Goal: Task Accomplishment & Management: Complete application form

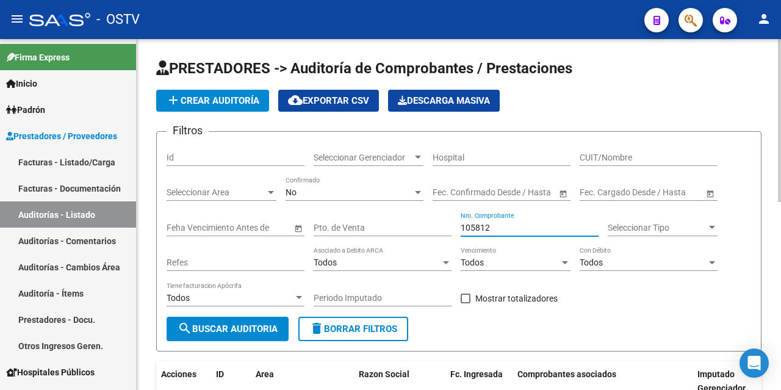
type input "105812"
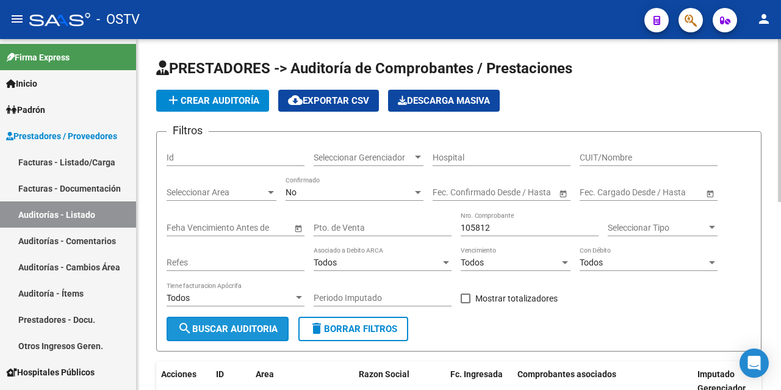
click at [225, 322] on button "search Buscar Auditoria" at bounding box center [228, 329] width 122 height 24
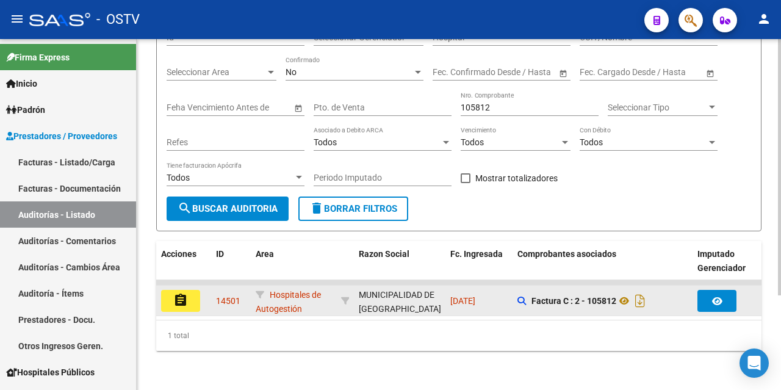
scroll to position [129, 0]
click at [184, 293] on mat-icon "assignment" at bounding box center [180, 300] width 15 height 15
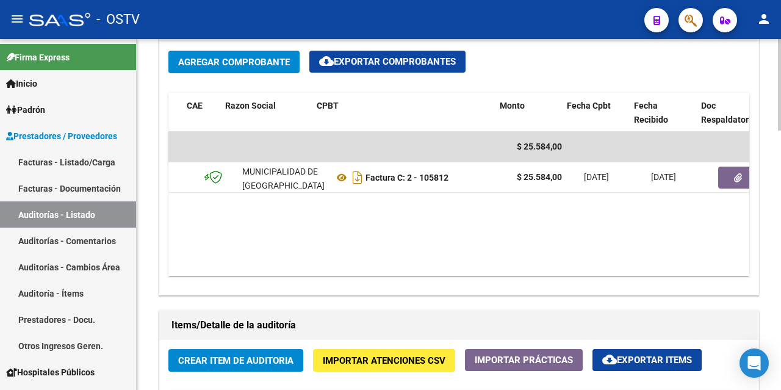
scroll to position [0, 237]
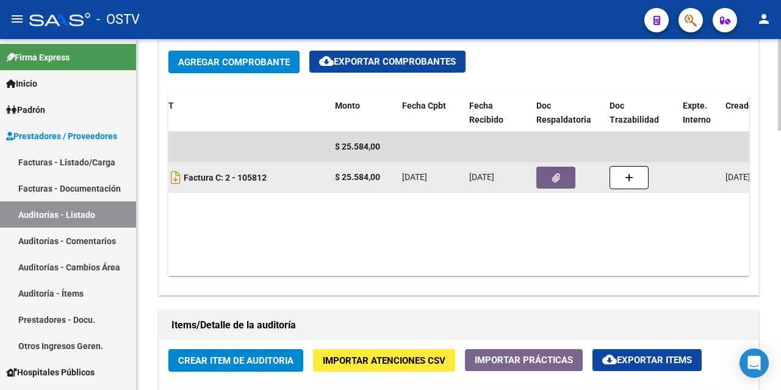
click at [552, 175] on icon "button" at bounding box center [556, 177] width 8 height 9
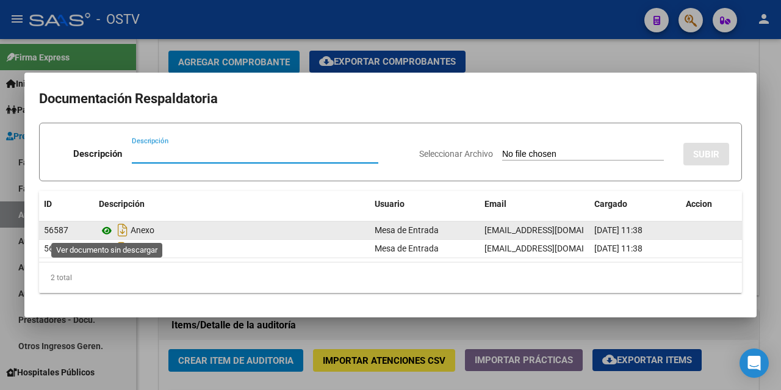
click at [109, 231] on icon at bounding box center [107, 230] width 16 height 15
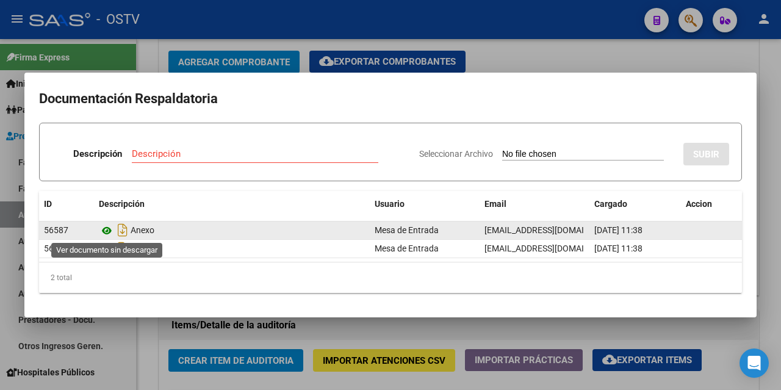
click at [107, 233] on icon at bounding box center [107, 230] width 16 height 15
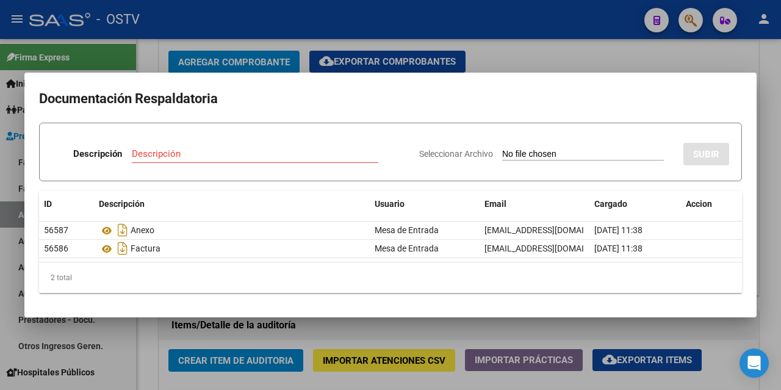
click at [544, 52] on div at bounding box center [390, 195] width 781 height 390
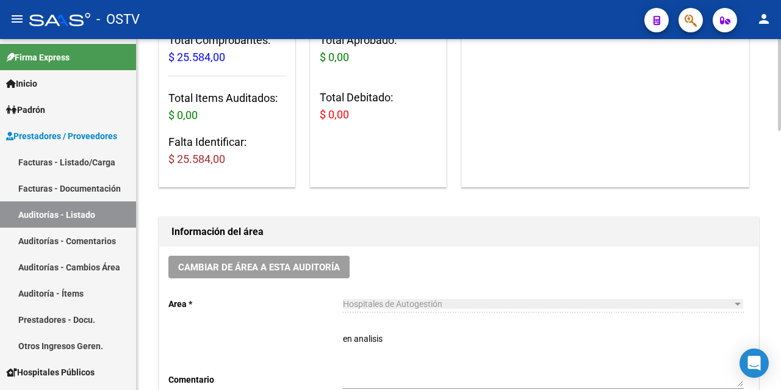
scroll to position [122, 0]
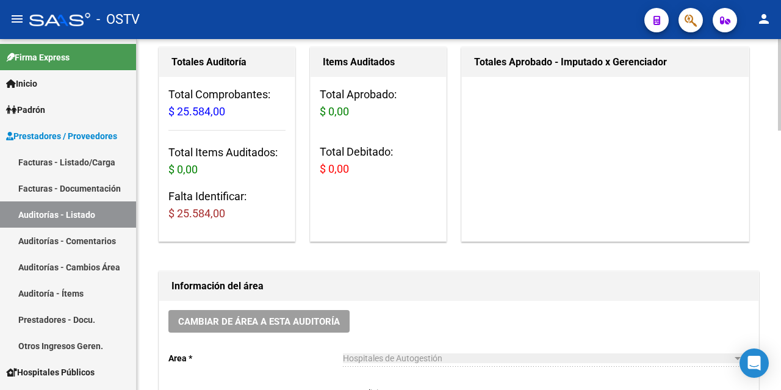
drag, startPoint x: 184, startPoint y: 114, endPoint x: 239, endPoint y: 115, distance: 55.5
click at [239, 115] on h3 "Total Comprobantes: $ 25.584,00" at bounding box center [226, 103] width 117 height 34
drag, startPoint x: 180, startPoint y: 165, endPoint x: 235, endPoint y: 167, distance: 55.0
click at [235, 167] on h3 "Total Items Auditados: $ 0,00" at bounding box center [226, 161] width 117 height 34
drag, startPoint x: 176, startPoint y: 204, endPoint x: 241, endPoint y: 218, distance: 66.2
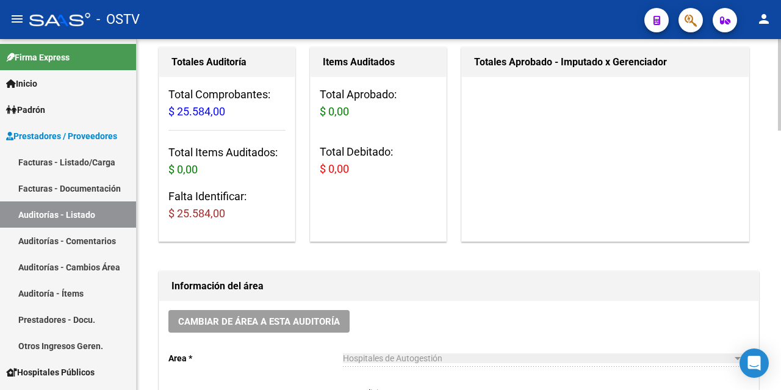
click at [241, 218] on h3 "Falta Identificar: $ 25.584,00" at bounding box center [226, 205] width 117 height 34
click at [253, 211] on h3 "Falta Identificar: $ 25.584,00" at bounding box center [226, 205] width 117 height 34
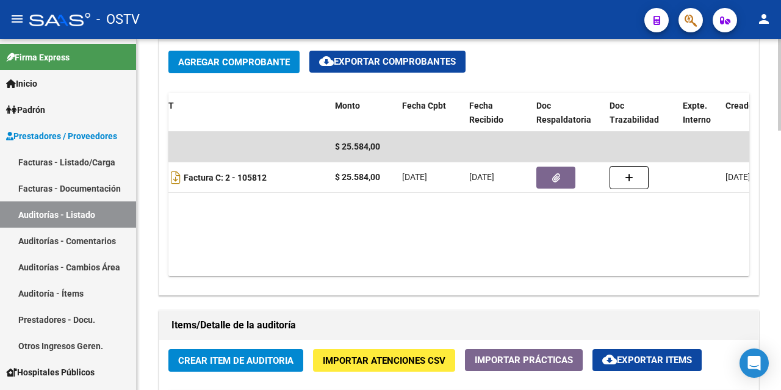
scroll to position [793, 0]
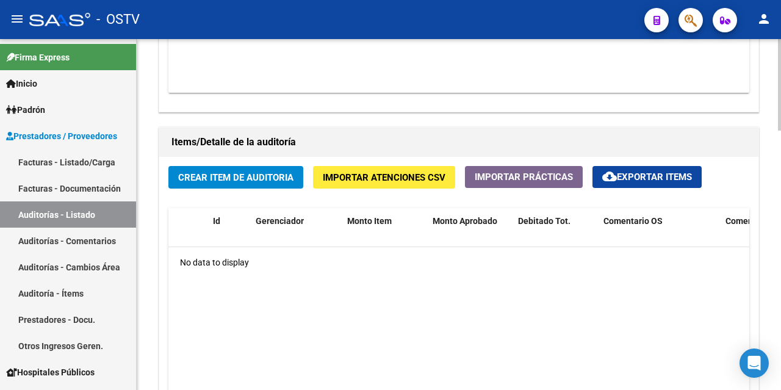
click at [218, 178] on span "Crear Item de Auditoria" at bounding box center [235, 177] width 115 height 11
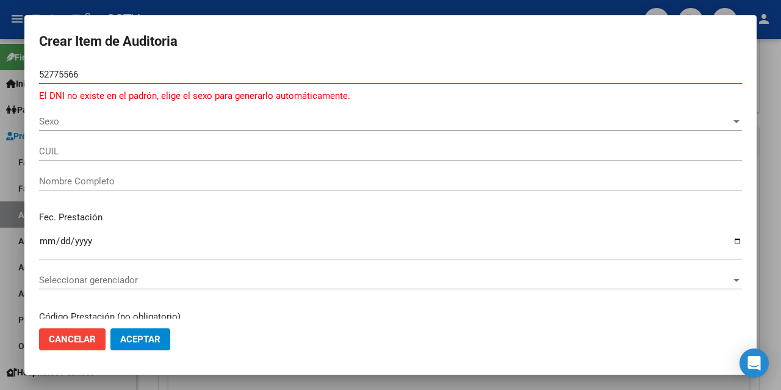
type input "52775566"
drag, startPoint x: 50, startPoint y: 74, endPoint x: 36, endPoint y: 75, distance: 14.0
click at [36, 75] on mat-dialog-content "52775566 Nro Documento El DNI no existe en el padrón, elige el sexo para genera…" at bounding box center [390, 191] width 732 height 253
click at [73, 121] on span "Sexo" at bounding box center [385, 121] width 692 height 11
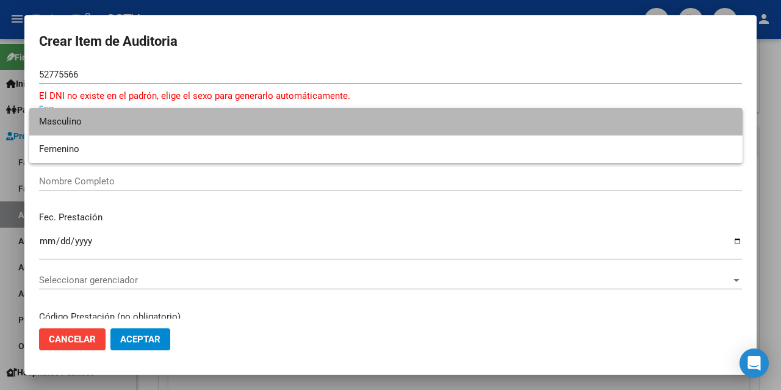
drag, startPoint x: 79, startPoint y: 117, endPoint x: 311, endPoint y: 388, distance: 357.5
click at [82, 115] on span "Masculino" at bounding box center [386, 121] width 694 height 27
type input "20527755663"
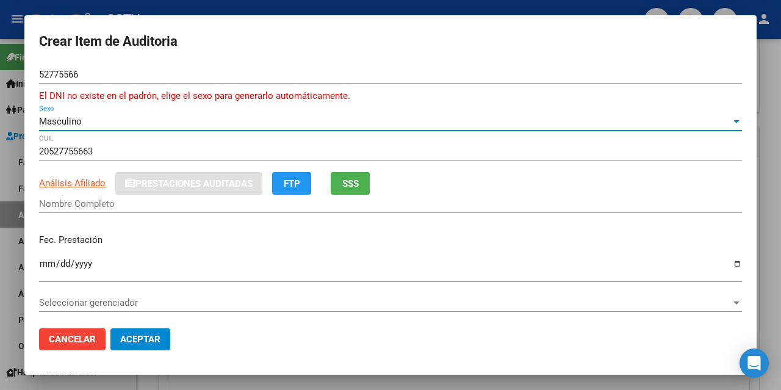
type input "[PERSON_NAME]"
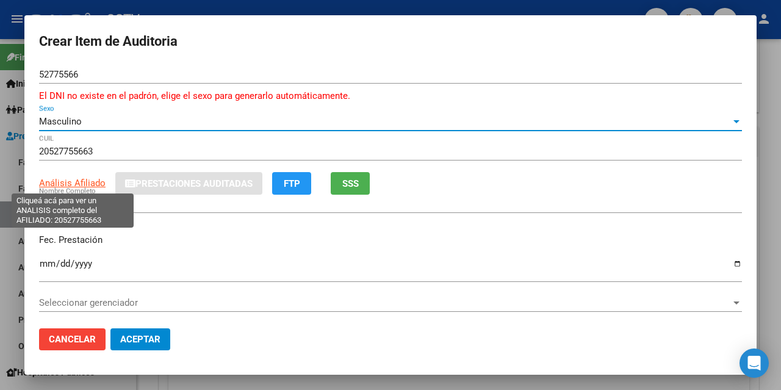
click at [95, 186] on span "Análisis Afiliado" at bounding box center [72, 183] width 67 height 11
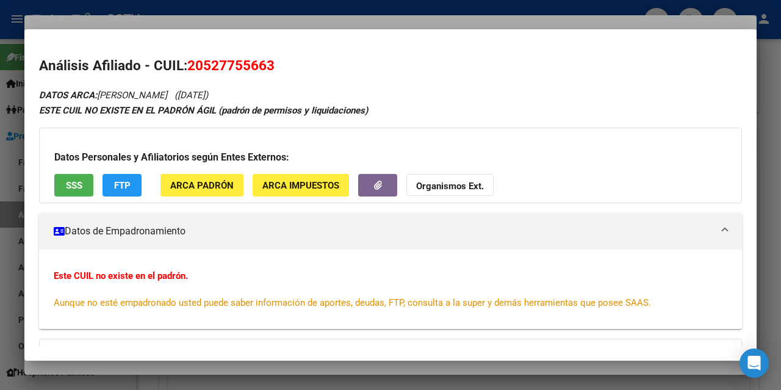
click at [116, 20] on div at bounding box center [390, 195] width 781 height 390
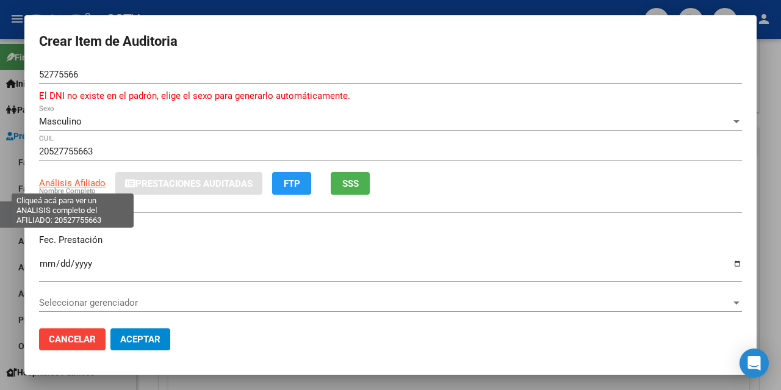
click at [68, 183] on span "Análisis Afiliado" at bounding box center [72, 183] width 67 height 11
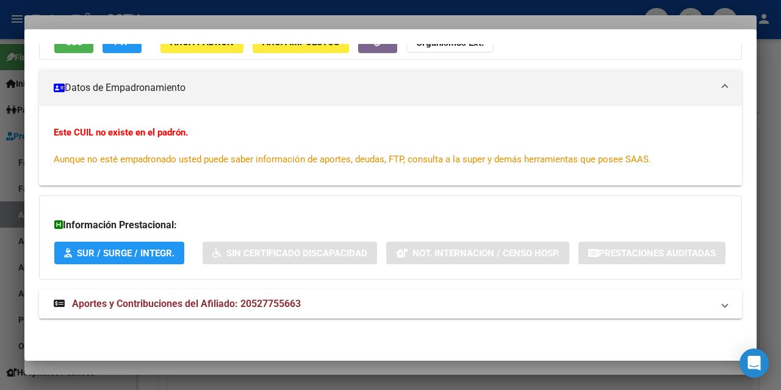
scroll to position [175, 0]
click at [228, 303] on span "Aportes y Contribuciones del Afiliado: 20527755663" at bounding box center [186, 304] width 229 height 12
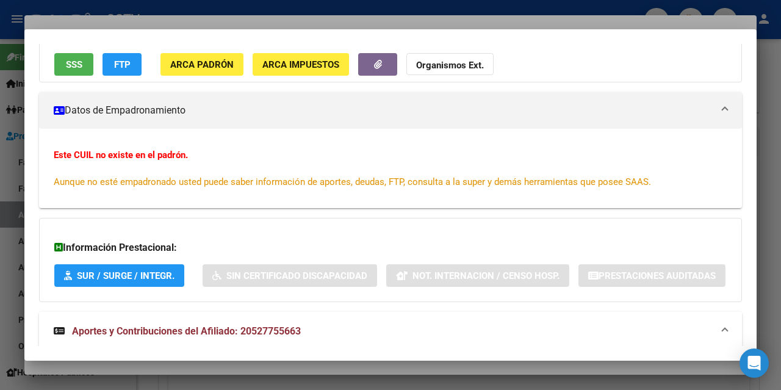
scroll to position [0, 0]
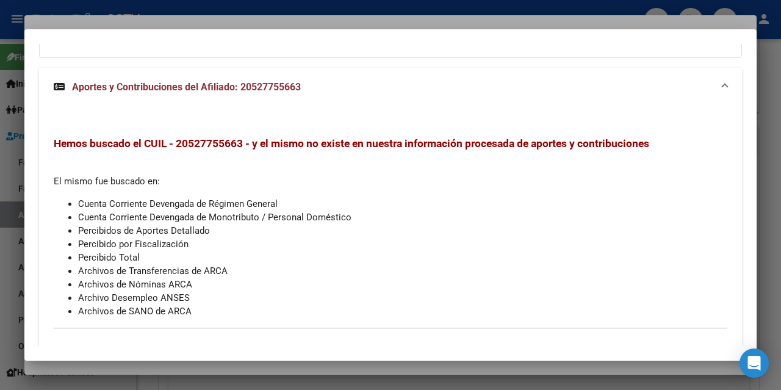
click at [124, 95] on strong "Aportes y Contribuciones del Afiliado: 20527755663" at bounding box center [177, 87] width 247 height 15
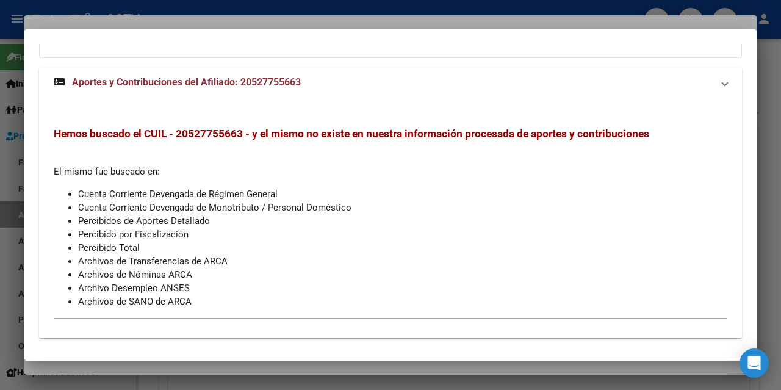
scroll to position [175, 0]
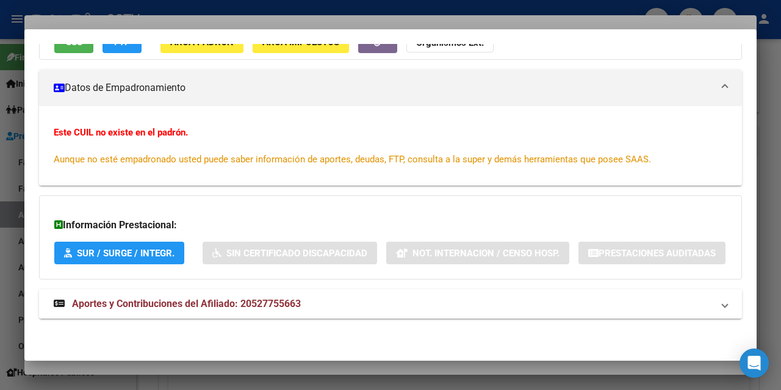
click at [233, 300] on span "Aportes y Contribuciones del Afiliado: 20527755663" at bounding box center [186, 304] width 229 height 12
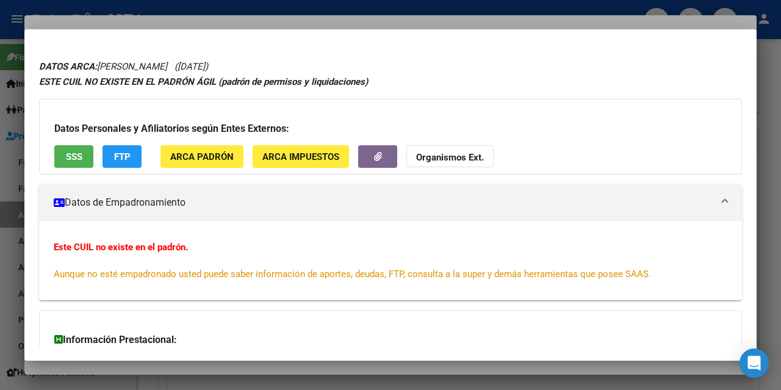
scroll to position [0, 0]
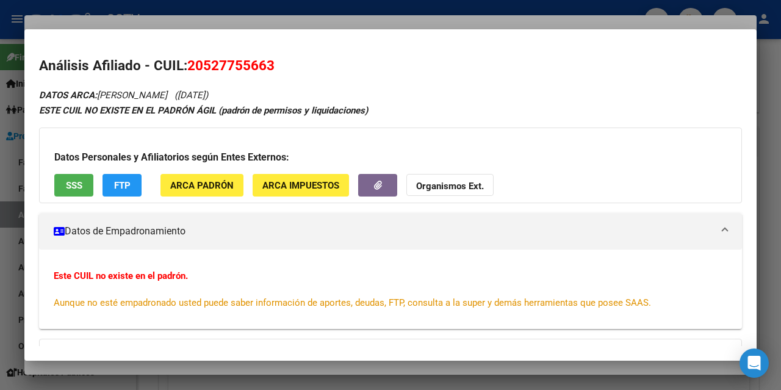
click at [227, 68] on span "20527755663" at bounding box center [230, 65] width 87 height 16
copy span "20527755663"
click at [92, 22] on div at bounding box center [390, 195] width 781 height 390
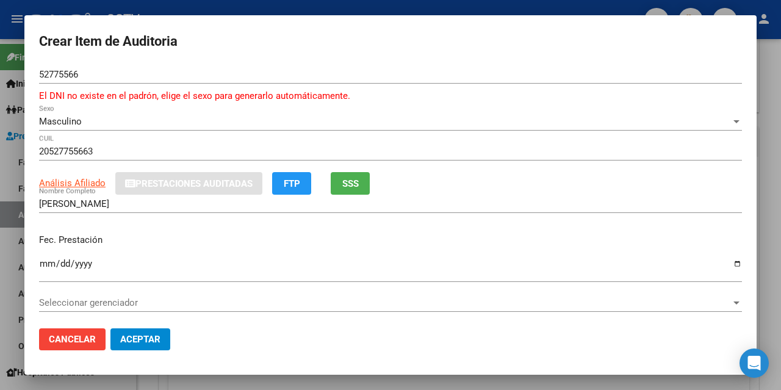
click at [60, 74] on input "52775566" at bounding box center [390, 74] width 703 height 11
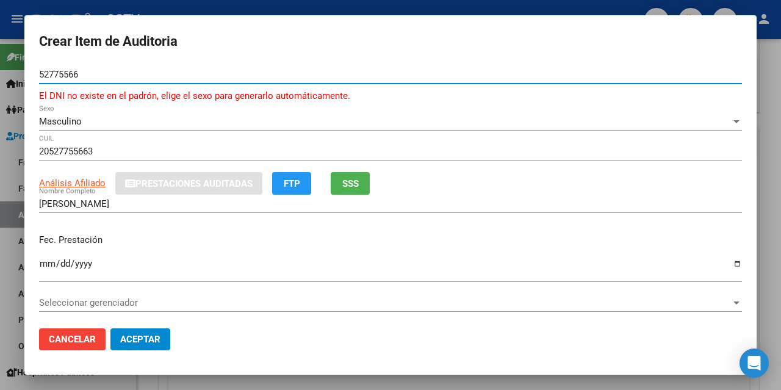
click at [60, 74] on input "52775566" at bounding box center [390, 74] width 703 height 11
paste input "32088537"
type input "32088537"
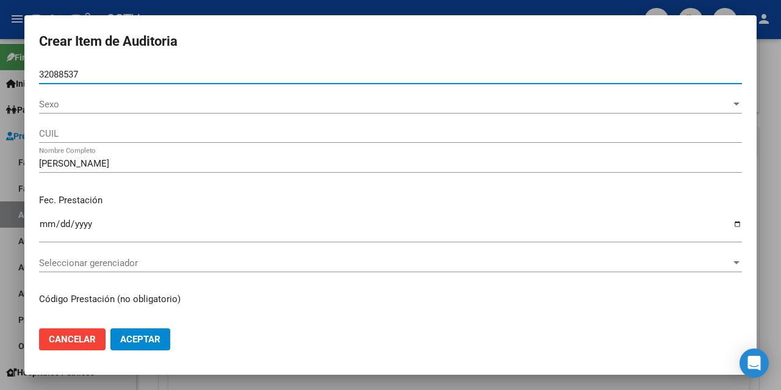
type input "20320885370"
type input "[PERSON_NAME]"
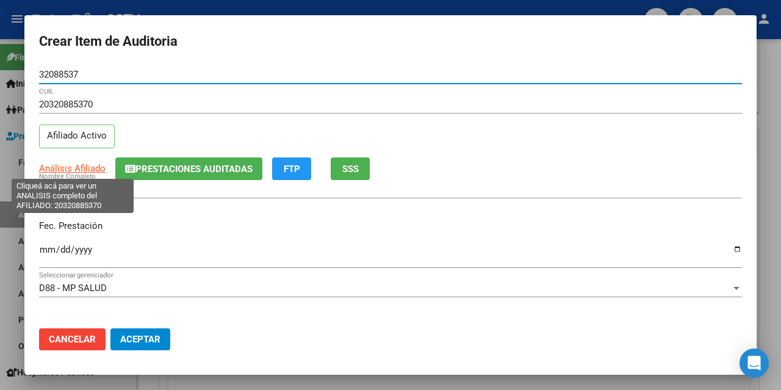
type input "32088537"
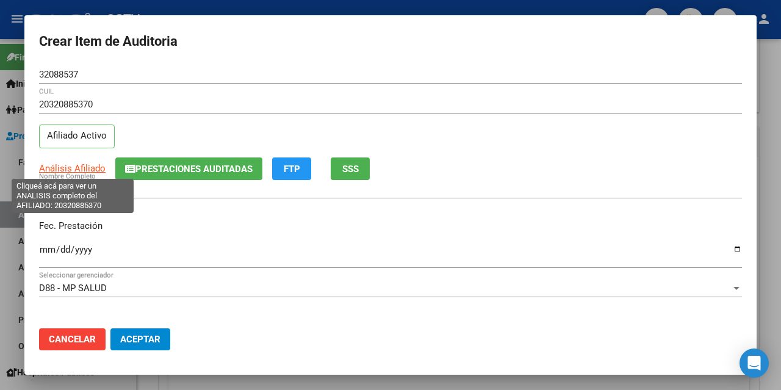
click at [62, 170] on span "Análisis Afiliado" at bounding box center [72, 168] width 67 height 11
type textarea "20320885370"
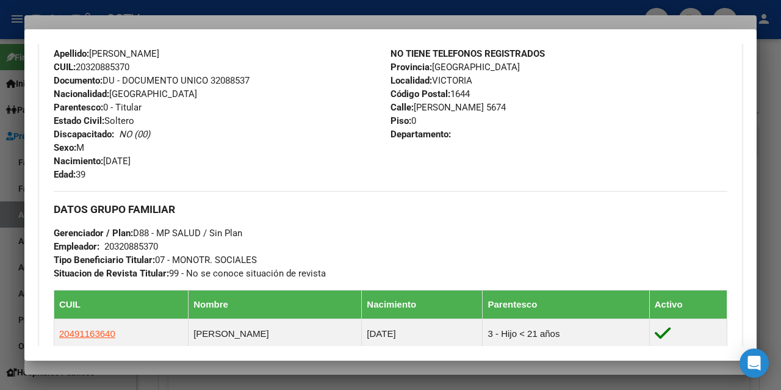
scroll to position [675, 0]
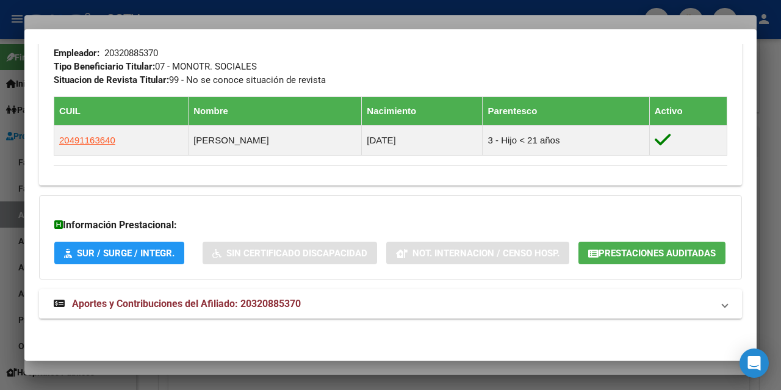
click at [153, 301] on span "Aportes y Contribuciones del Afiliado: 20320885370" at bounding box center [186, 304] width 229 height 12
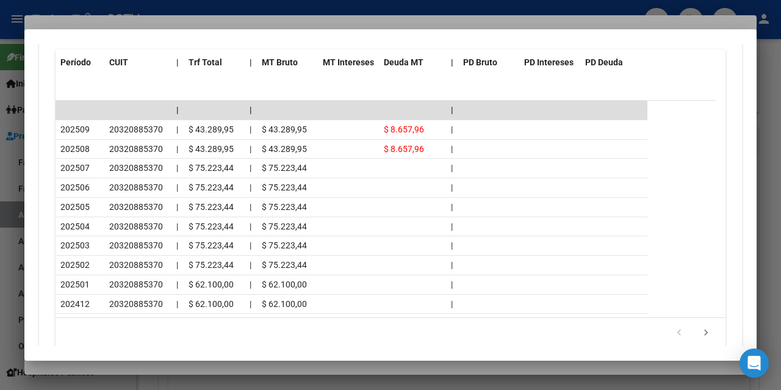
scroll to position [1163, 0]
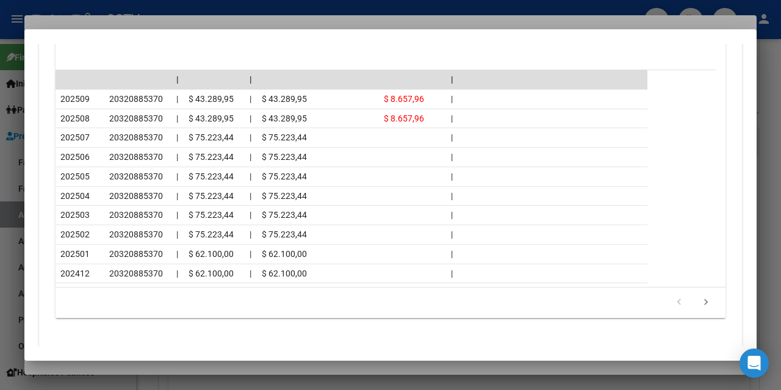
click at [189, 366] on div at bounding box center [390, 195] width 781 height 390
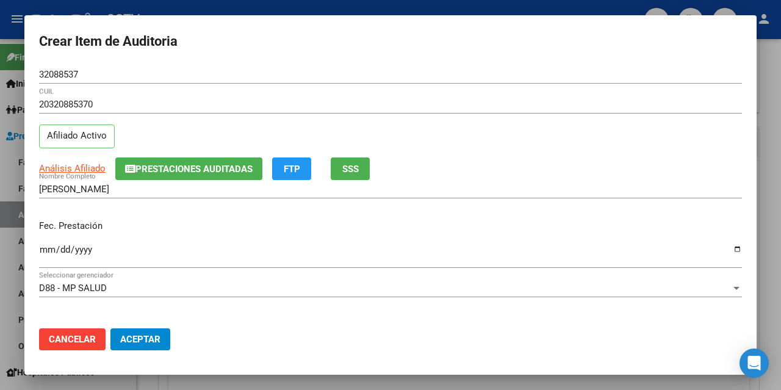
click at [52, 73] on input "32088537" at bounding box center [390, 74] width 703 height 11
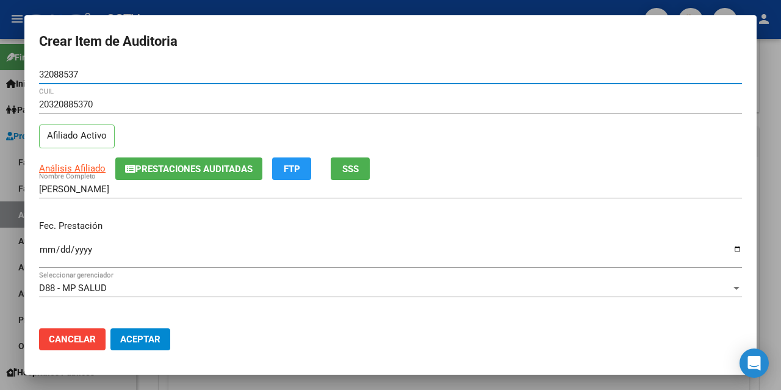
click at [52, 73] on input "32088537" at bounding box center [390, 74] width 703 height 11
paste input "52775566"
type input "52775566"
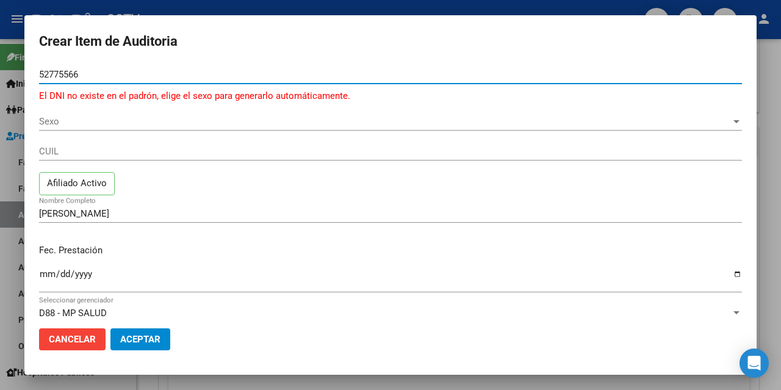
type input "52775566"
click at [63, 121] on span "Sexo" at bounding box center [385, 121] width 692 height 11
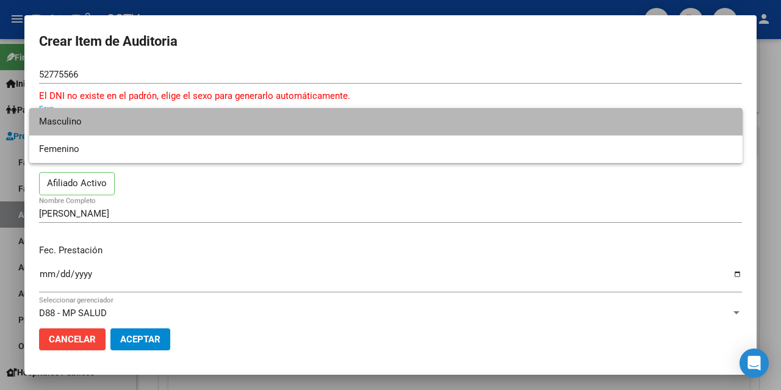
click at [106, 120] on span "Masculino" at bounding box center [386, 121] width 694 height 27
type input "20527755663"
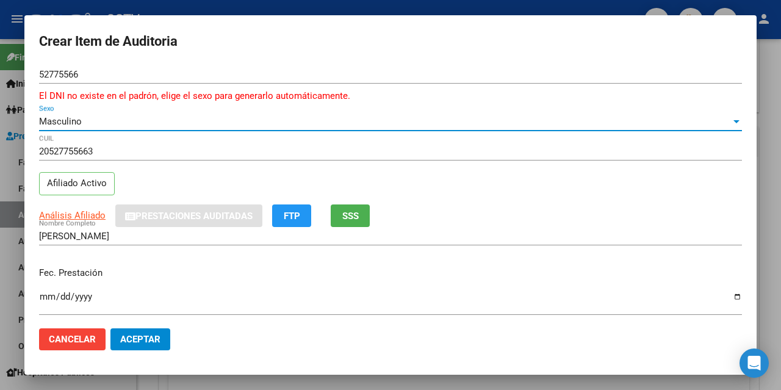
type input "[PERSON_NAME]"
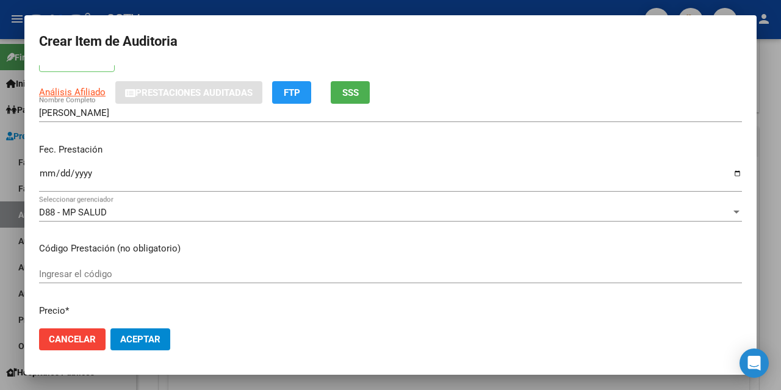
scroll to position [183, 0]
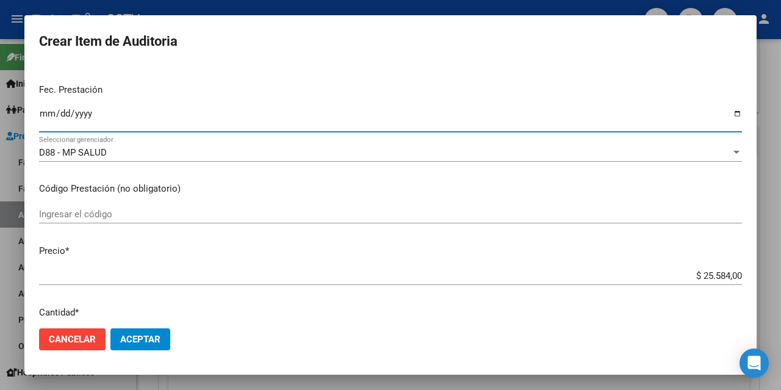
click at [45, 109] on input "Ingresar la fecha" at bounding box center [390, 119] width 703 height 20
type input "[DATE]"
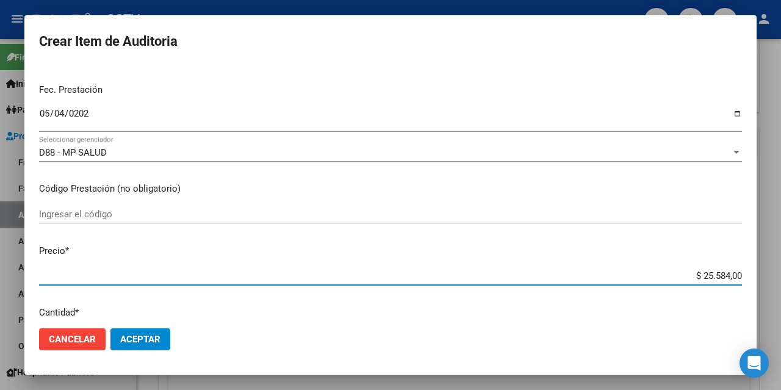
type input "$ 0,03"
type input "$ 0,39"
type input "$ 3,99"
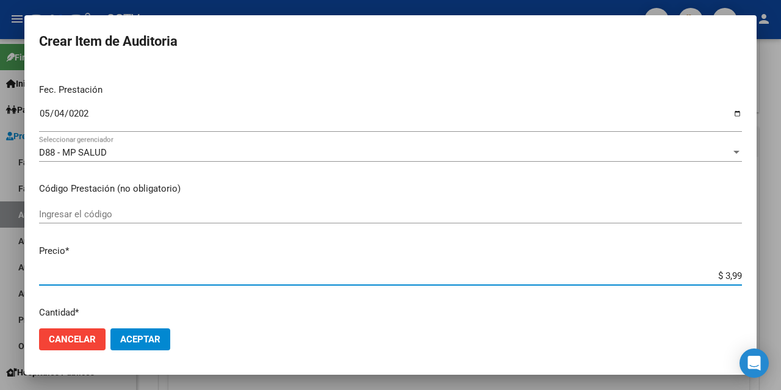
type input "$ 3,99"
type input "$ 39,98"
type input "$ 399,80"
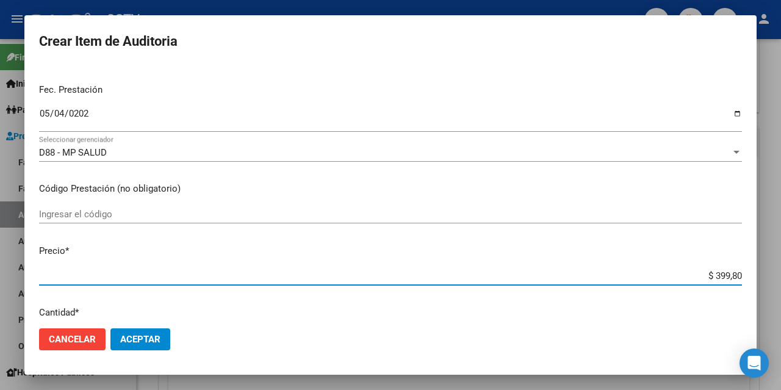
type input "$ 3.998,00"
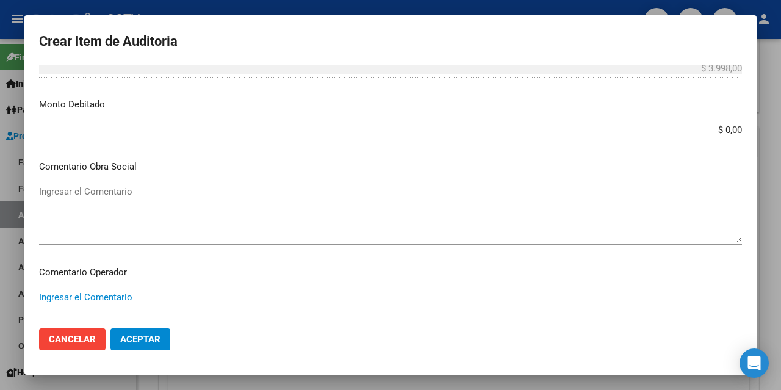
scroll to position [831, 0]
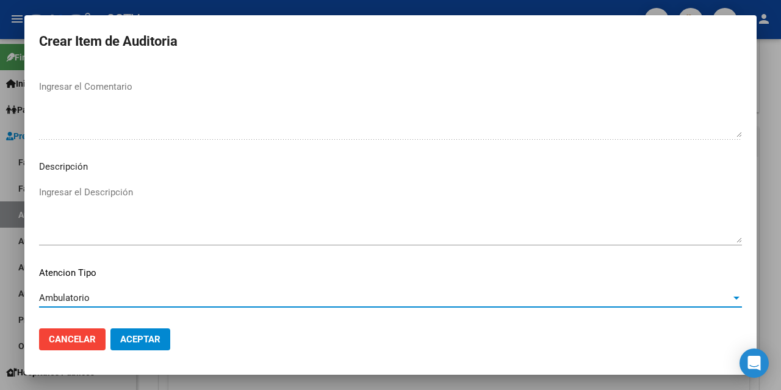
click at [135, 342] on span "Aceptar" at bounding box center [140, 339] width 40 height 11
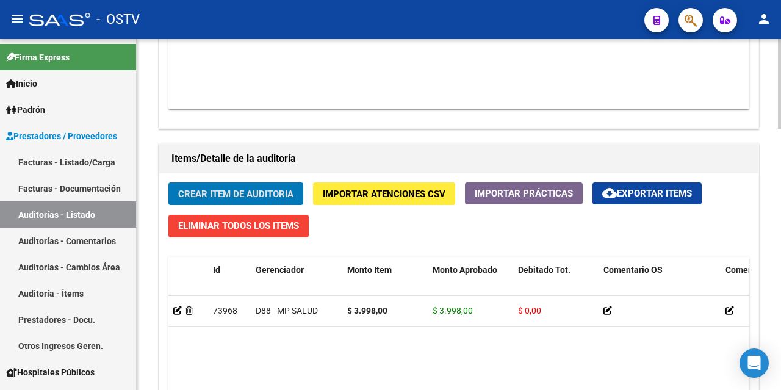
scroll to position [794, 0]
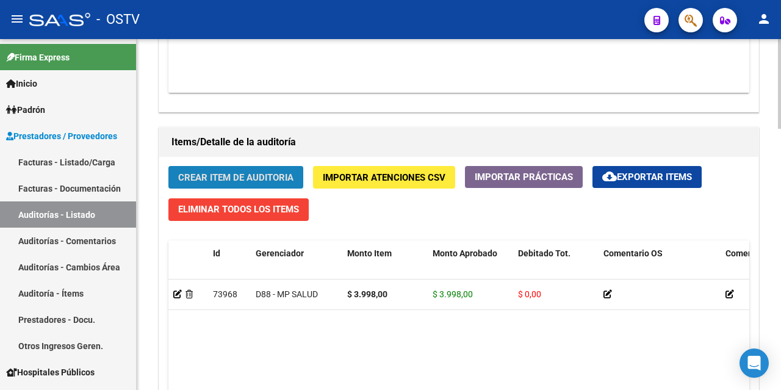
click at [212, 179] on span "Crear Item de Auditoria" at bounding box center [235, 177] width 115 height 11
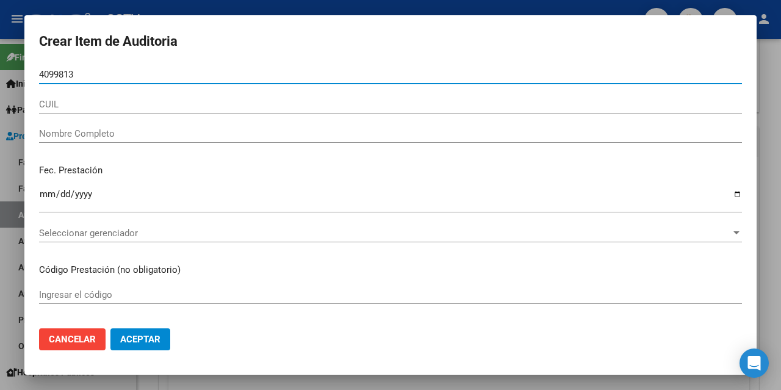
type input "40998139"
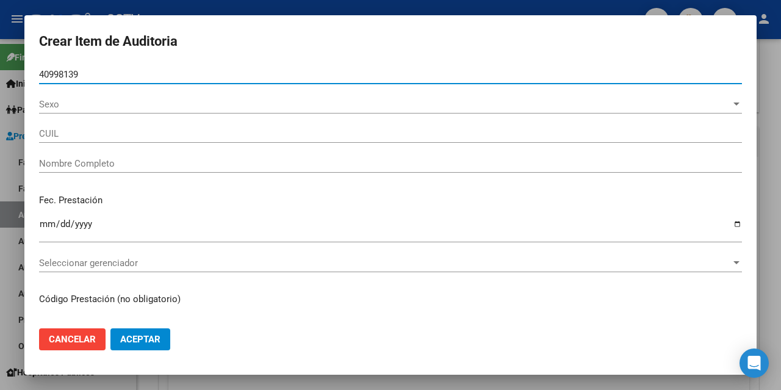
type input "23409981399"
type input "FORCLAZ [PERSON_NAME]"
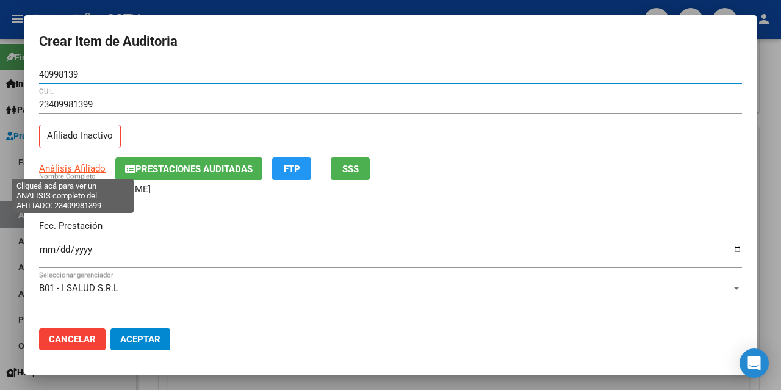
type input "40998139"
click at [85, 166] on span "Análisis Afiliado" at bounding box center [72, 168] width 67 height 11
type textarea "23409981399"
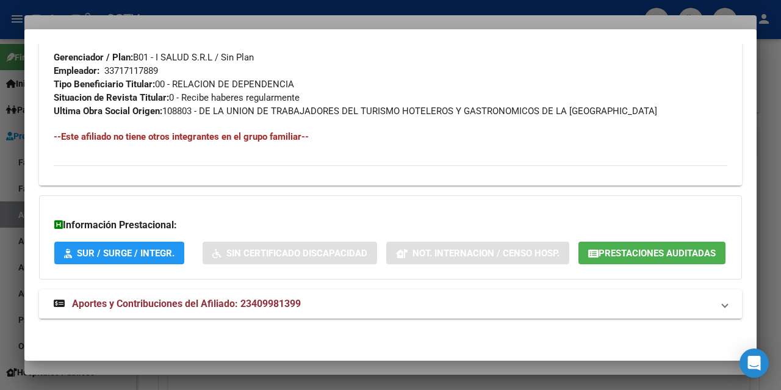
scroll to position [671, 0]
click at [264, 306] on span "Aportes y Contribuciones del Afiliado: 23409981399" at bounding box center [186, 304] width 229 height 12
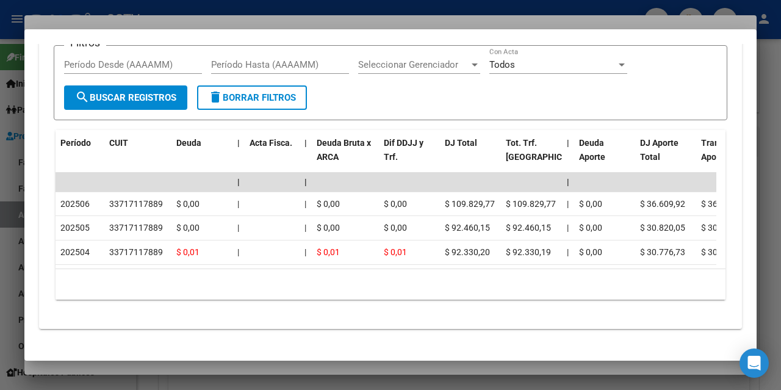
scroll to position [1099, 0]
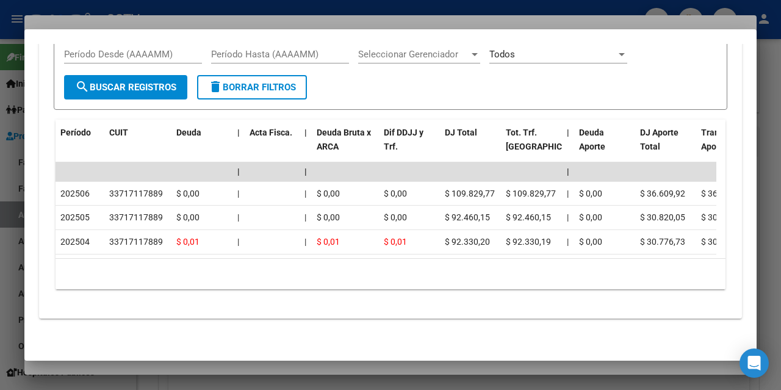
click at [196, 370] on div at bounding box center [390, 195] width 781 height 390
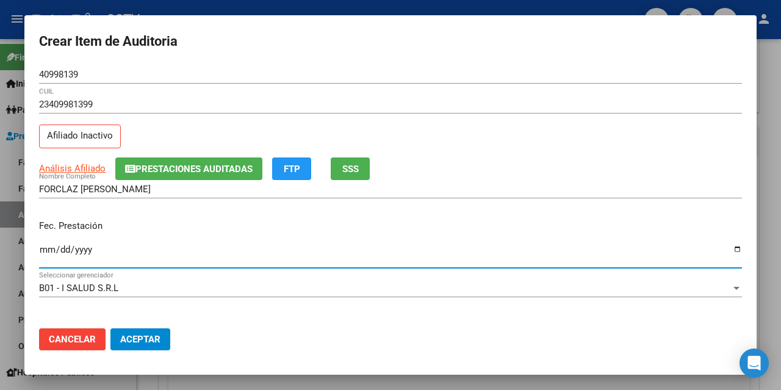
click at [44, 252] on input "Ingresar la fecha" at bounding box center [390, 255] width 703 height 20
type input "[DATE]"
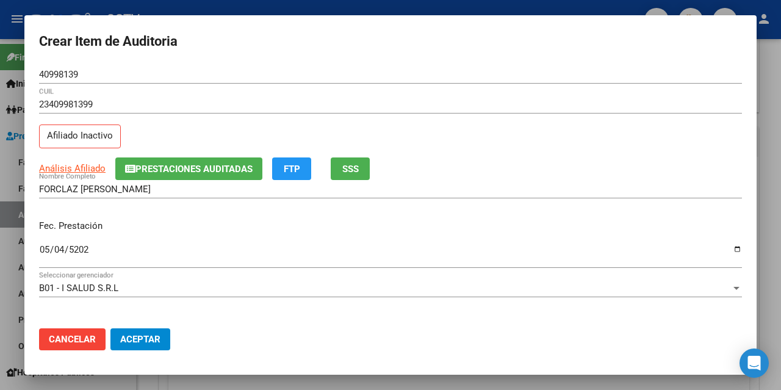
scroll to position [158, 0]
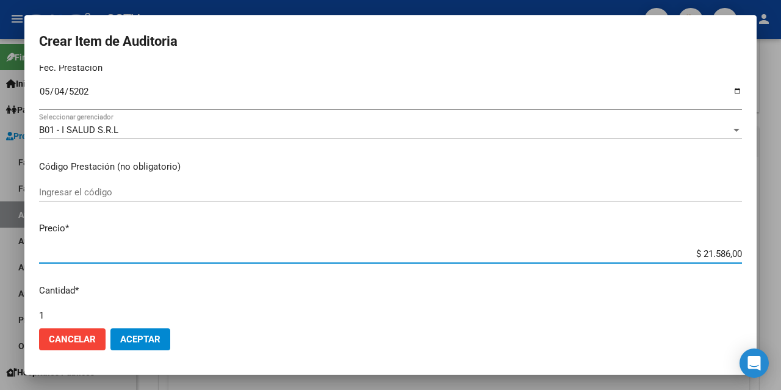
type input "$ 0,03"
type input "$ 0,38"
type input "$ 3,88"
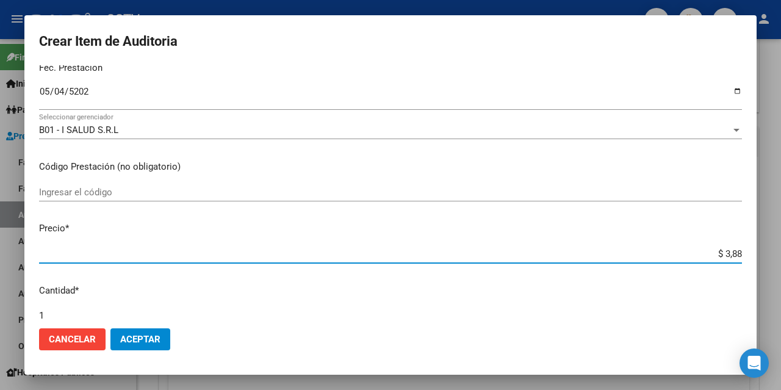
type input "$ 3,88"
type input "$ 38,89"
type input "$ 388,90"
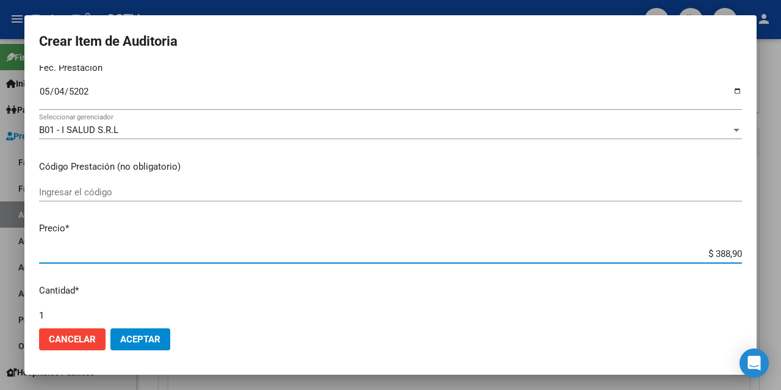
type input "$ 3.889,00"
type input "$ 388,90"
type input "$ 38,89"
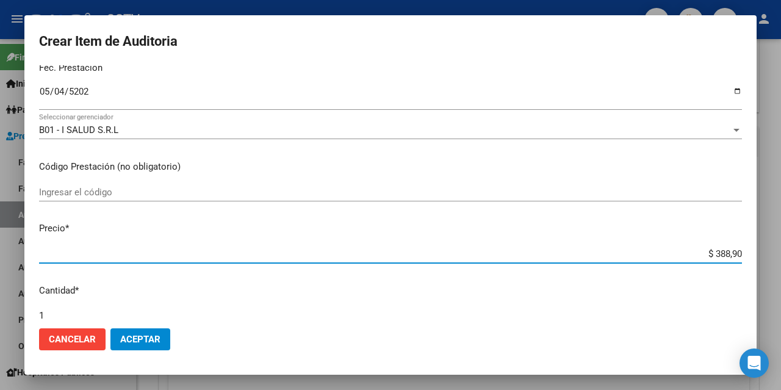
type input "$ 38,89"
type input "$ 3,88"
type input "$ 0,38"
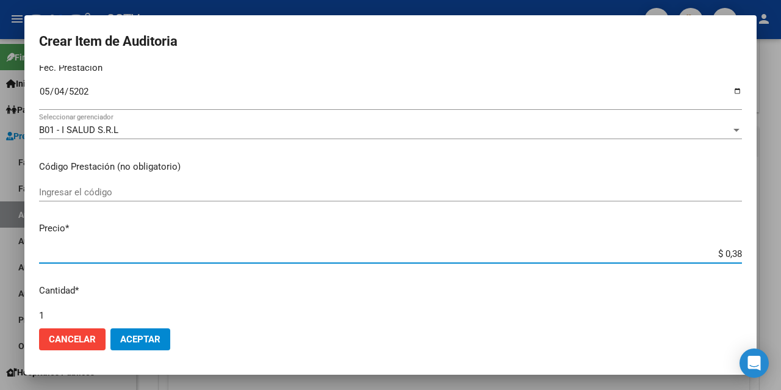
type input "$ 0,03"
type input "$ 0,39"
type input "$ 3,99"
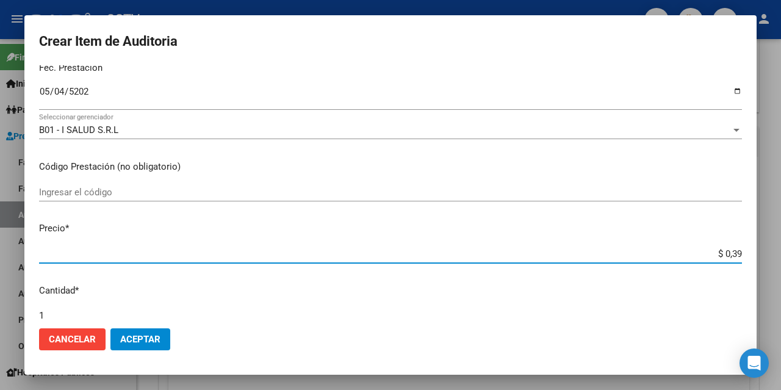
type input "$ 3,99"
type input "$ 39,98"
type input "$ 399,80"
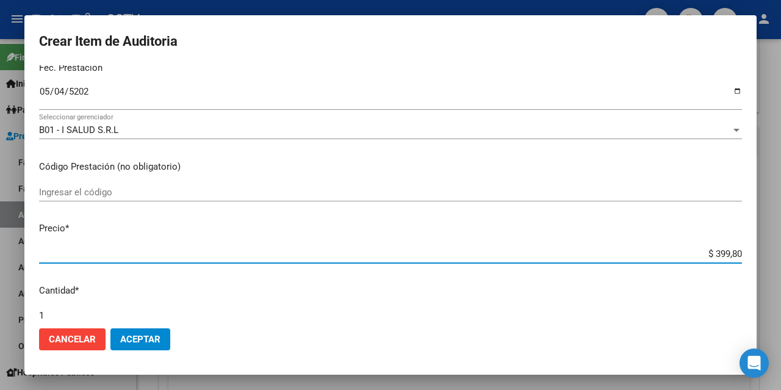
type input "$ 3.998,00"
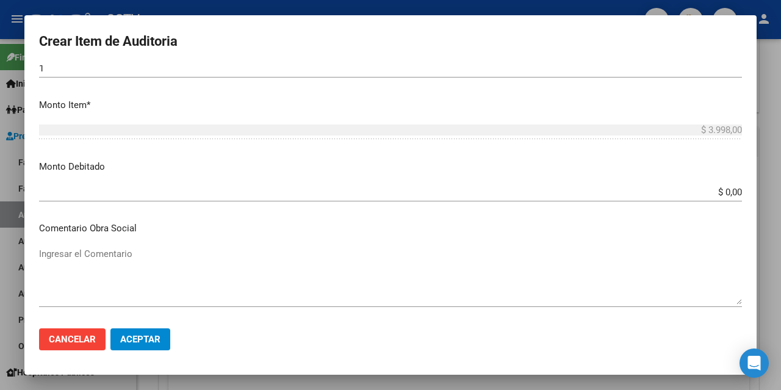
scroll to position [784, 0]
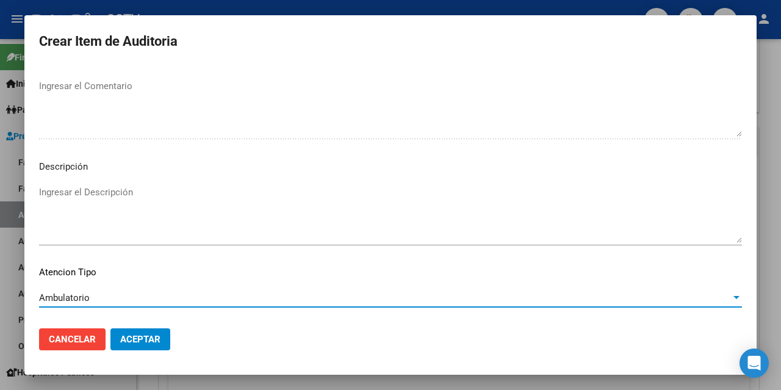
click at [141, 338] on span "Aceptar" at bounding box center [140, 339] width 40 height 11
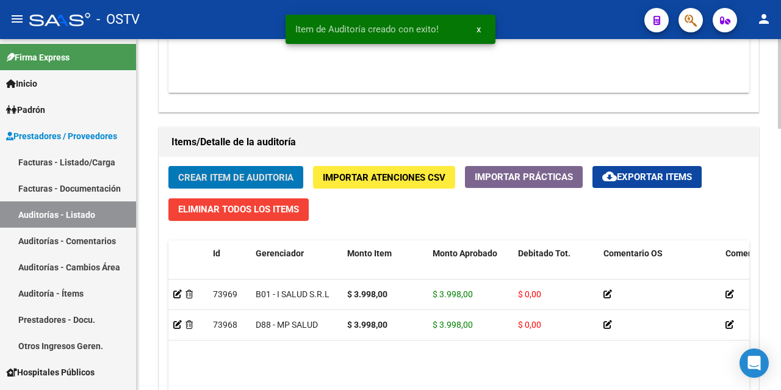
click at [225, 178] on span "Crear Item de Auditoria" at bounding box center [235, 177] width 115 height 11
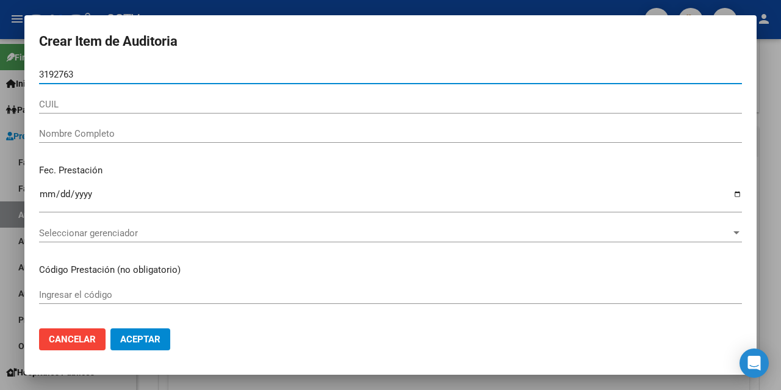
type input "31927630"
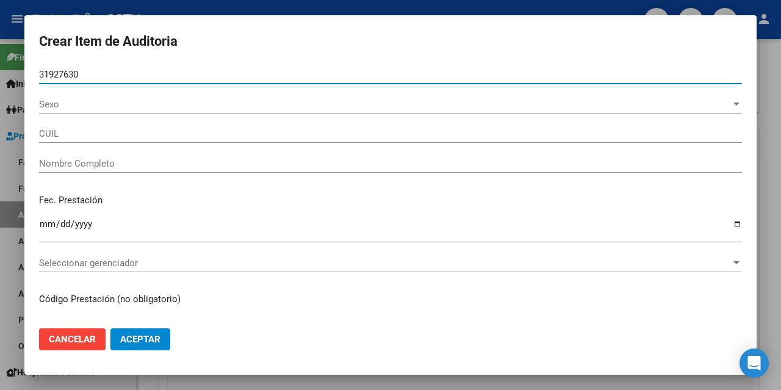
type input "27319276306"
type input "[PERSON_NAME] [PERSON_NAME]"
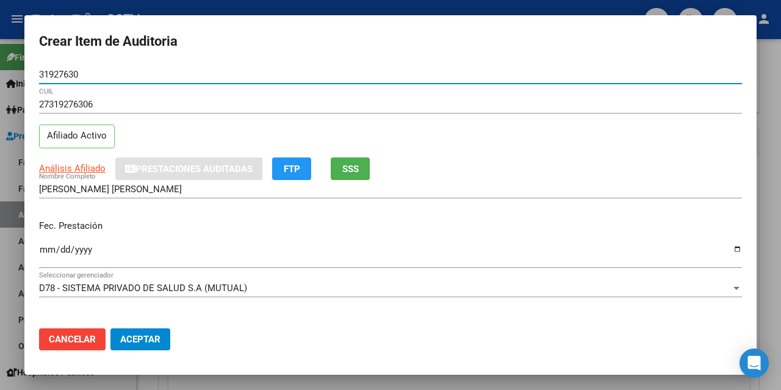
type input "31927630"
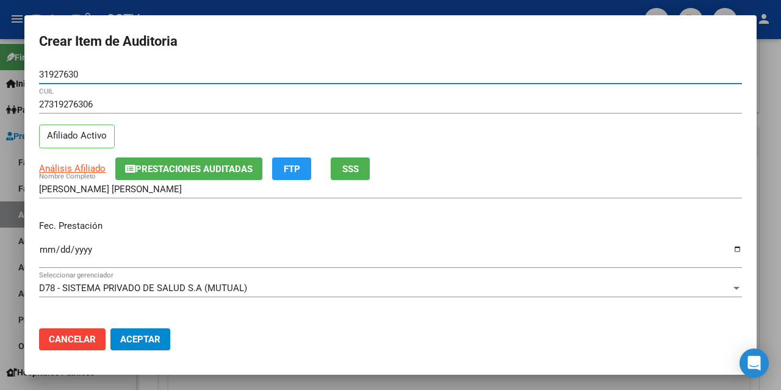
click at [43, 248] on input "Ingresar la fecha" at bounding box center [390, 255] width 703 height 20
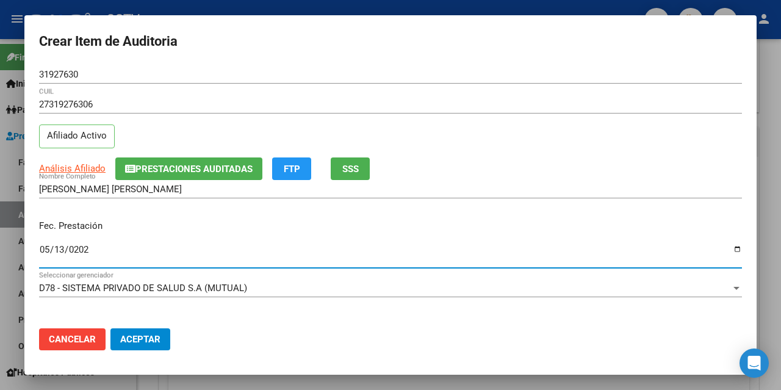
type input "[DATE]"
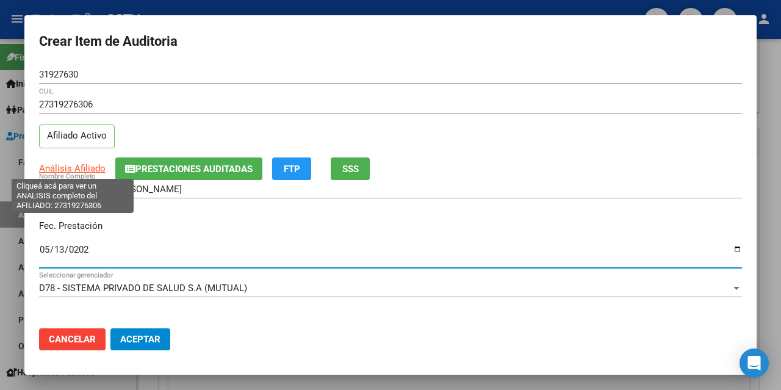
click at [78, 168] on span "Análisis Afiliado" at bounding box center [72, 168] width 67 height 11
type textarea "27319276306"
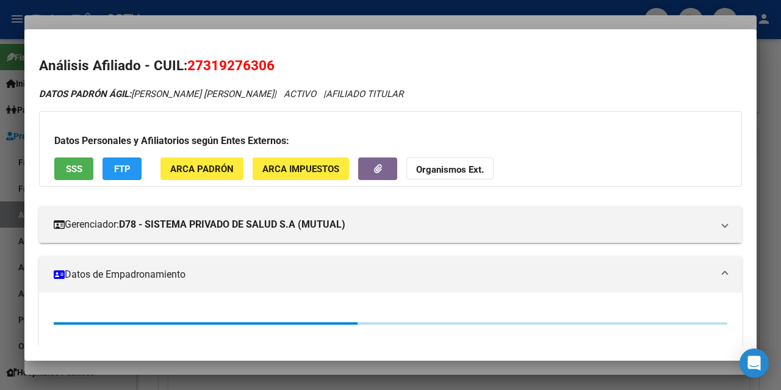
scroll to position [168, 0]
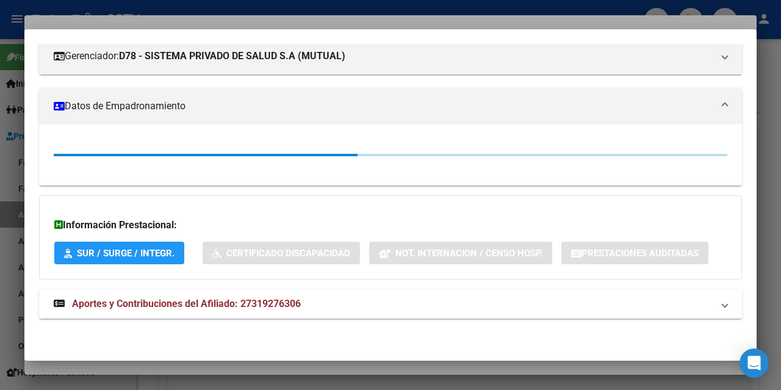
click at [237, 308] on span "Aportes y Contribuciones del Afiliado: 27319276306" at bounding box center [186, 304] width 229 height 12
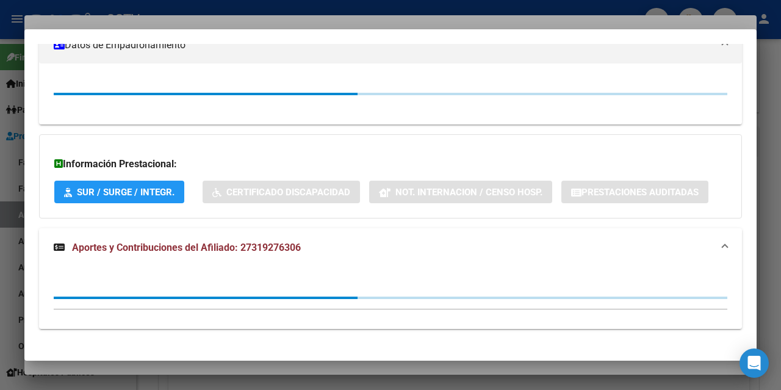
scroll to position [240, 0]
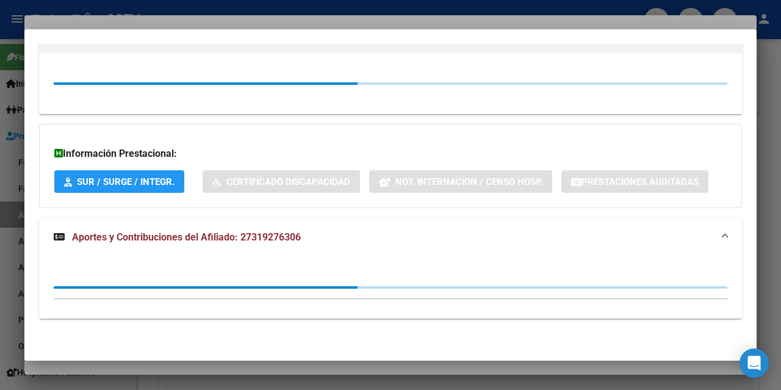
click at [254, 20] on div at bounding box center [390, 195] width 781 height 390
click at [164, 23] on mat-dialog-container "Crear Item de Auditoria 31927630 Nro Documento 27319276306 CUIL Afiliado Activo…" at bounding box center [390, 194] width 732 height 359
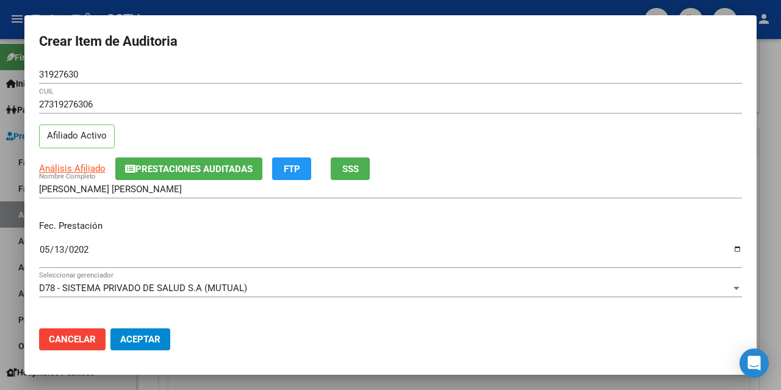
click at [207, 22] on mat-dialog-container "Crear Item de Auditoria 31927630 Nro Documento 27319276306 CUIL Afiliado Activo…" at bounding box center [390, 194] width 732 height 359
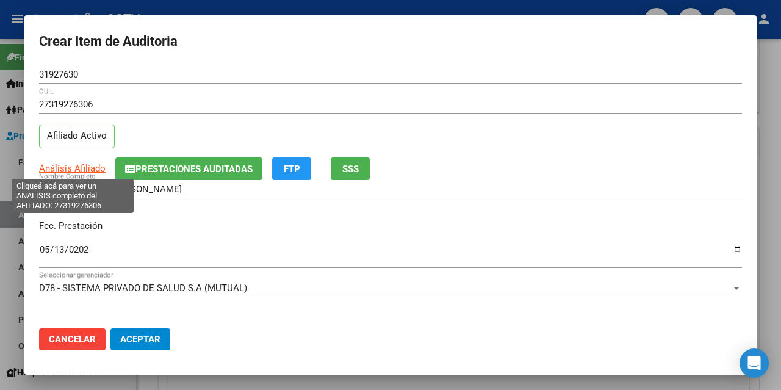
click at [79, 168] on span "Análisis Afiliado" at bounding box center [72, 168] width 67 height 11
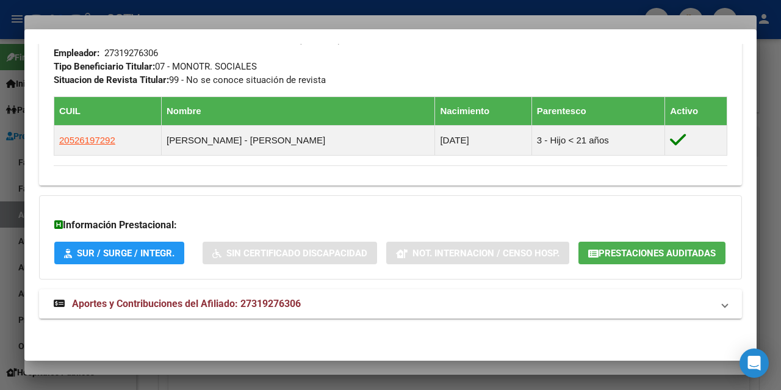
scroll to position [638, 0]
click at [135, 298] on span "Aportes y Contribuciones del Afiliado: 27319276306" at bounding box center [186, 304] width 229 height 12
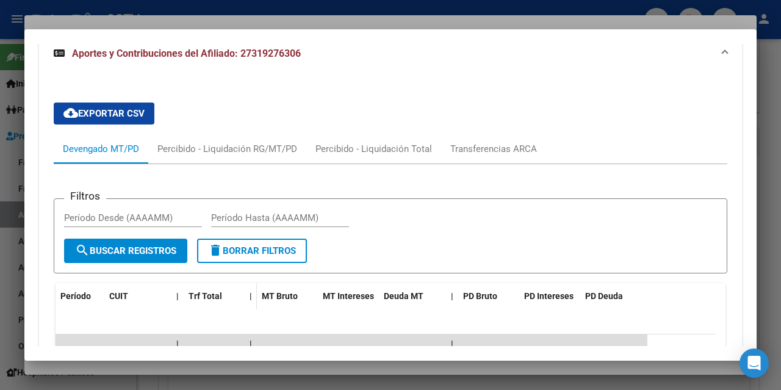
scroll to position [1004, 0]
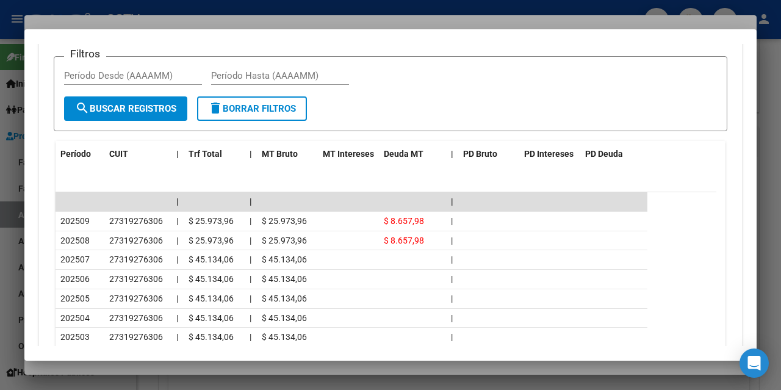
click at [131, 364] on div at bounding box center [390, 195] width 781 height 390
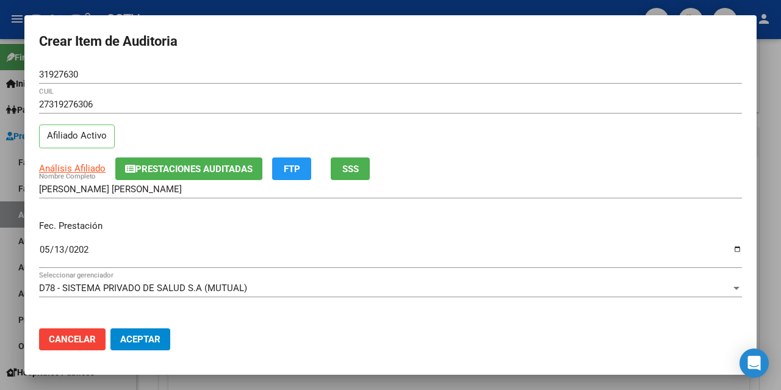
click at [301, 236] on div "Fec. Prestación [DATE] Ingresar la fecha" at bounding box center [390, 245] width 703 height 70
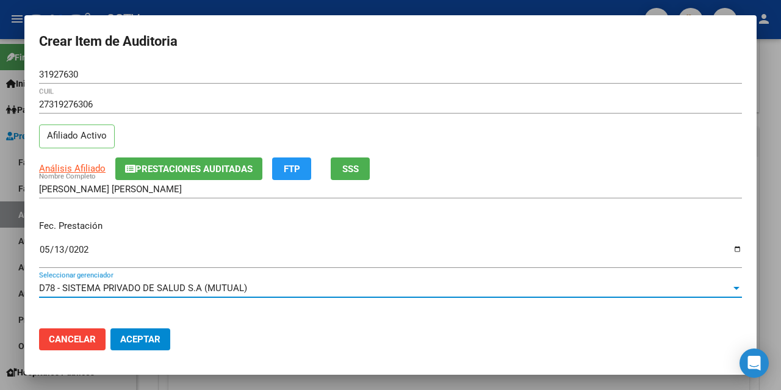
scroll to position [158, 0]
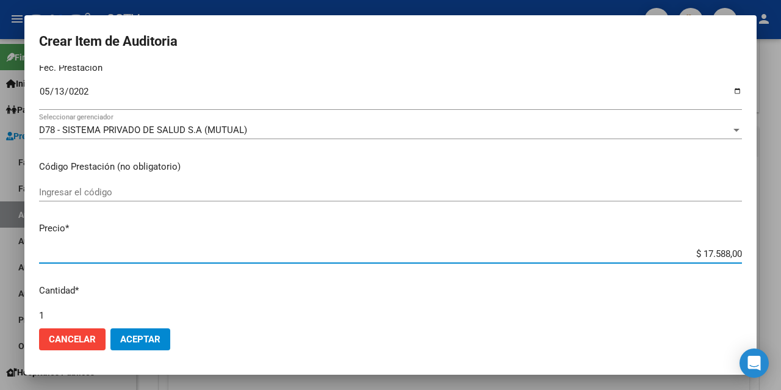
type input "$ 0,03"
type input "$ 39,98"
type input "$ 399,80"
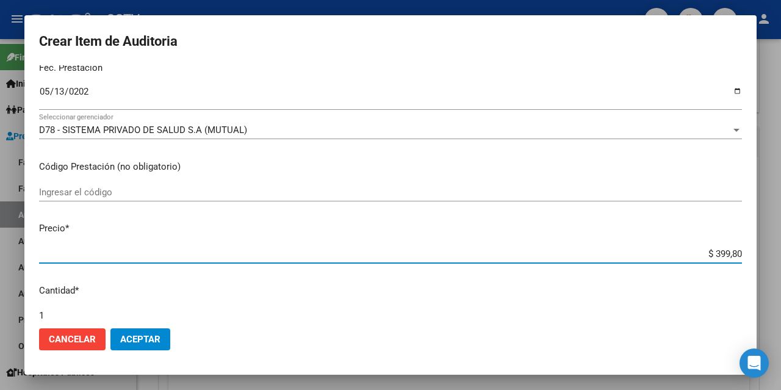
type input "$ 399,80"
type input "$ 3.998,00"
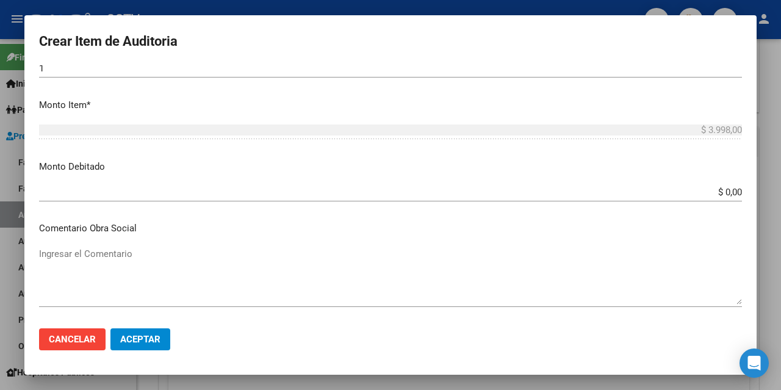
scroll to position [784, 0]
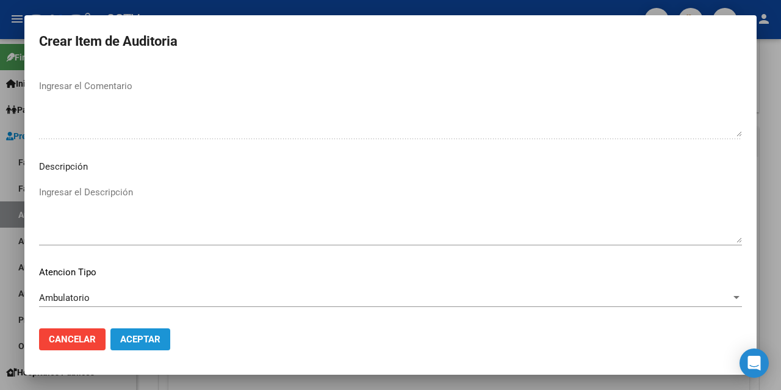
click at [148, 342] on span "Aceptar" at bounding box center [140, 339] width 40 height 11
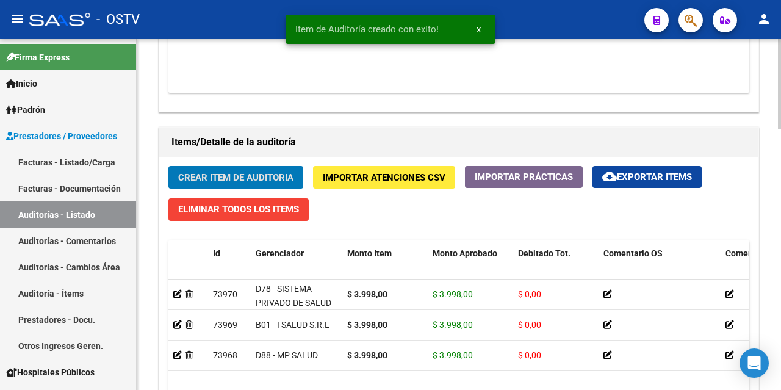
click at [206, 182] on span "Crear Item de Auditoria" at bounding box center [235, 177] width 115 height 11
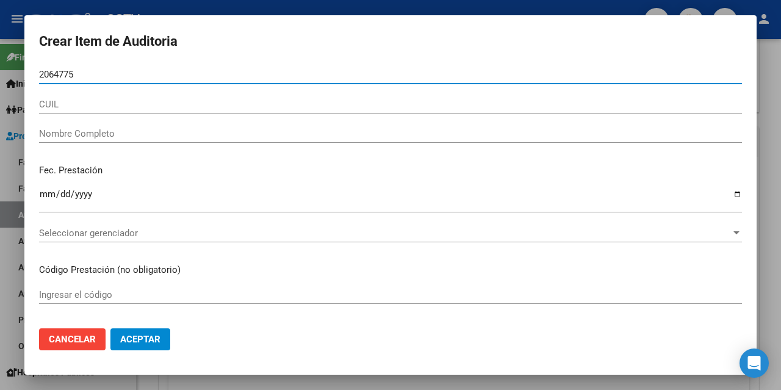
type input "20647754"
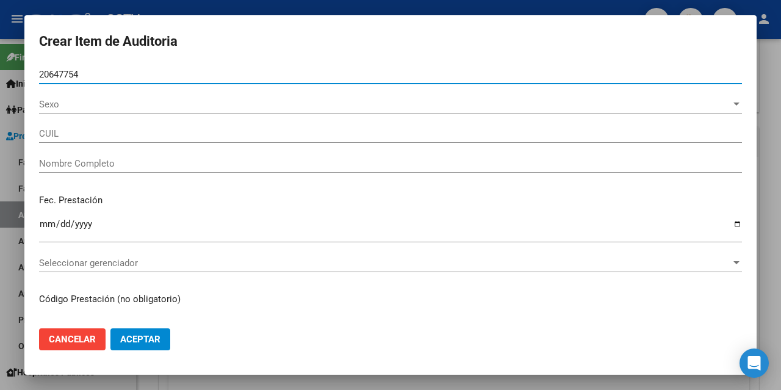
type input "20206477548"
type input "[PERSON_NAME] [PERSON_NAME]"
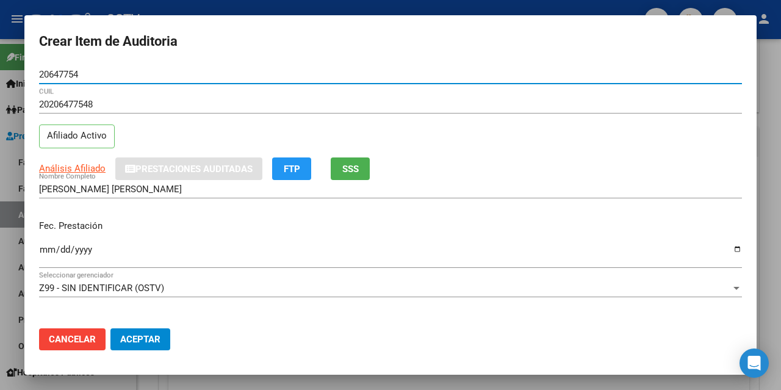
type input "20647754"
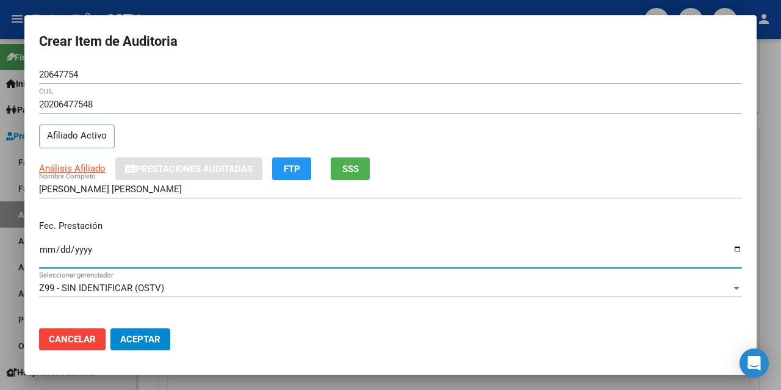
click at [45, 250] on input "Ingresar la fecha" at bounding box center [390, 255] width 703 height 20
type input "[DATE]"
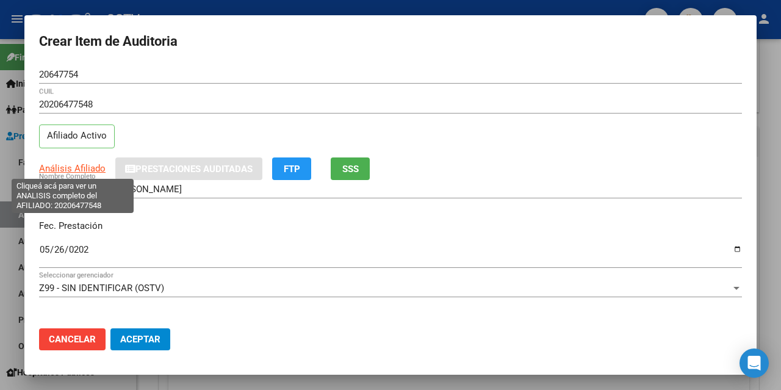
click at [63, 170] on span "Análisis Afiliado" at bounding box center [72, 168] width 67 height 11
type textarea "20206477548"
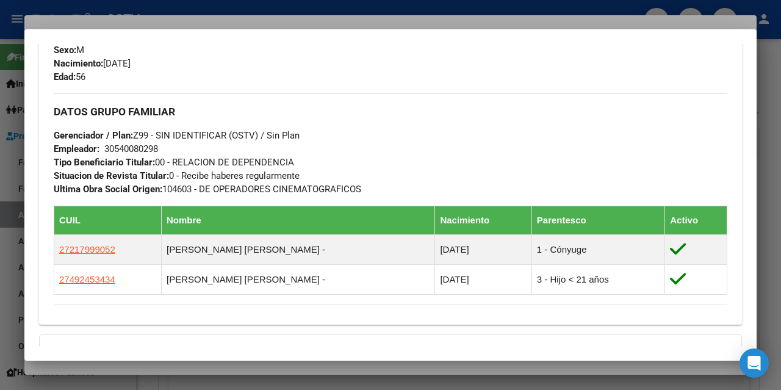
scroll to position [704, 0]
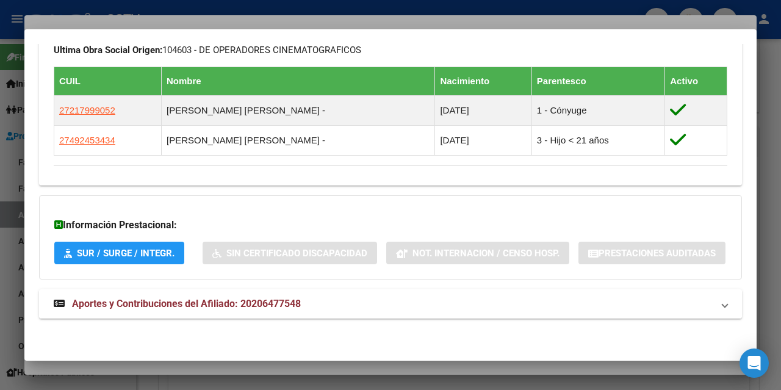
click at [251, 306] on span "Aportes y Contribuciones del Afiliado: 20206477548" at bounding box center [186, 304] width 229 height 12
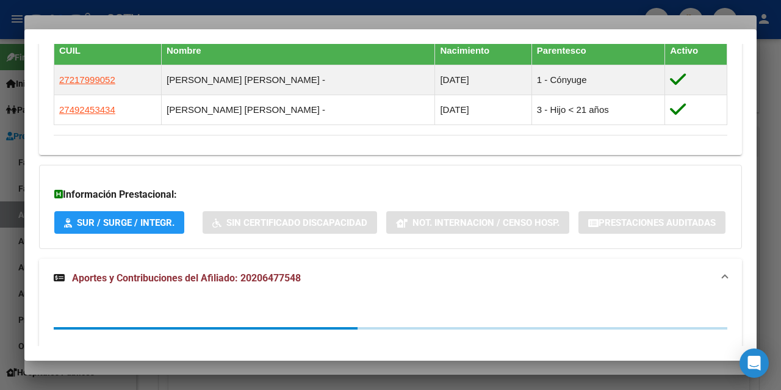
scroll to position [1161, 0]
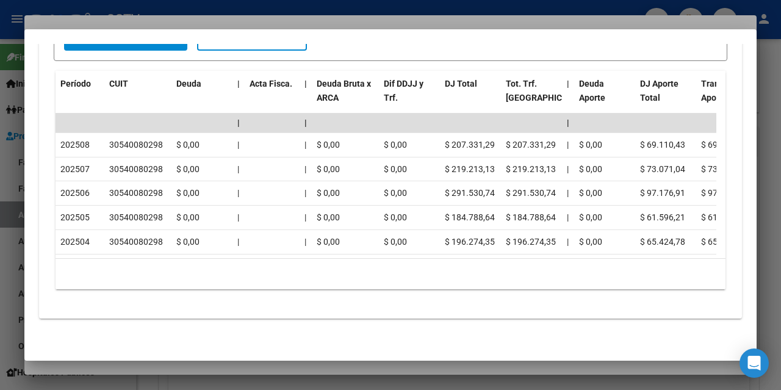
click at [128, 367] on div at bounding box center [390, 195] width 781 height 390
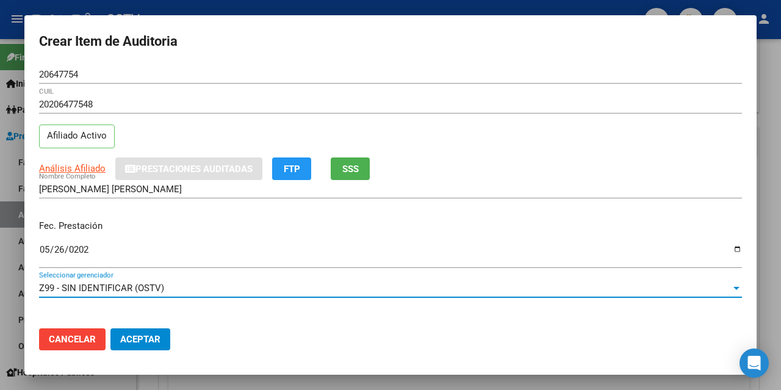
click at [323, 286] on div "Z99 - SIN IDENTIFICAR (OSTV)" at bounding box center [385, 288] width 692 height 11
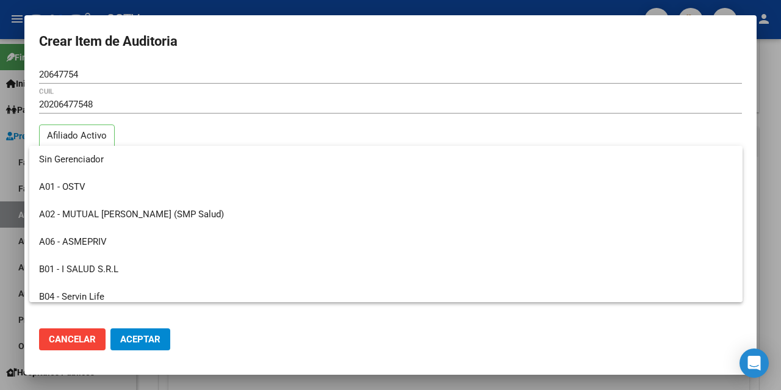
scroll to position [832, 0]
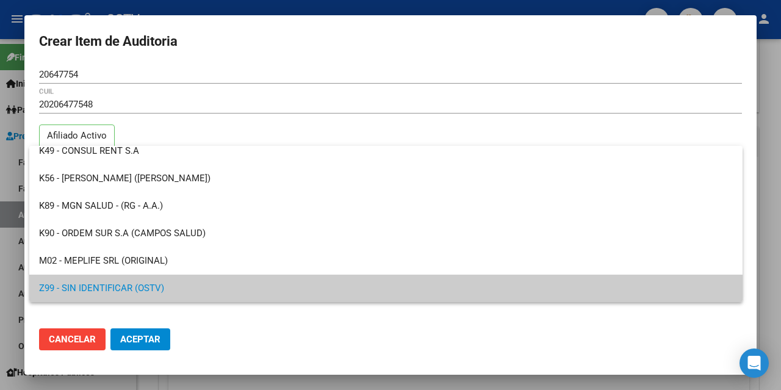
click at [331, 283] on span "Z99 - SIN IDENTIFICAR (OSTV)" at bounding box center [386, 288] width 694 height 27
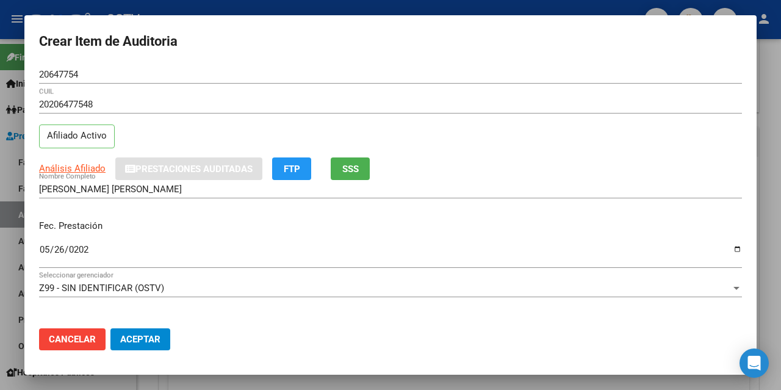
scroll to position [158, 0]
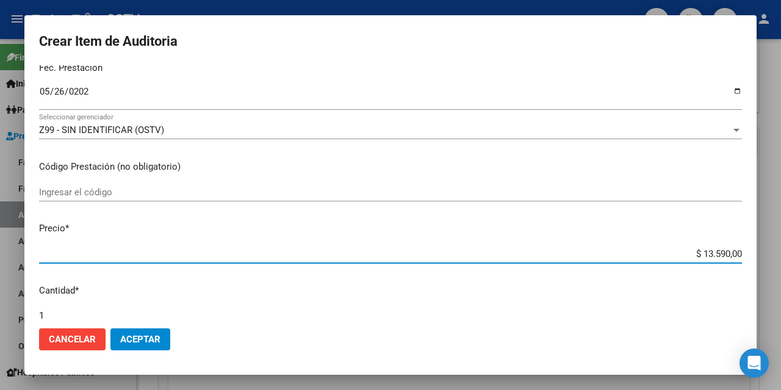
type input "$ 0,03"
type input "$ 0,39"
type input "$ 3,99"
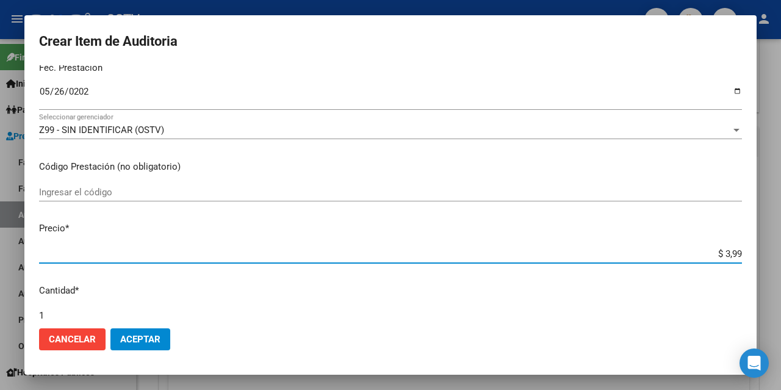
type input "$ 3,99"
type input "$ 39,98"
type input "$ 399,80"
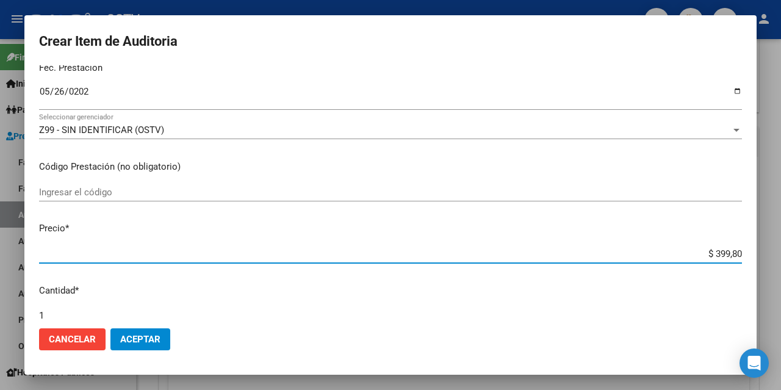
type input "$ 3.998,00"
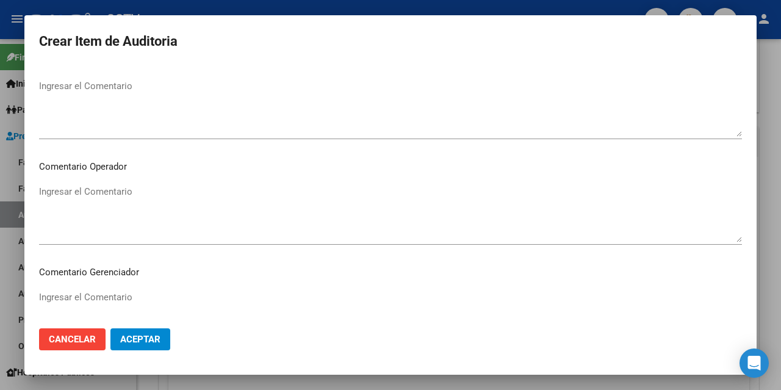
scroll to position [784, 0]
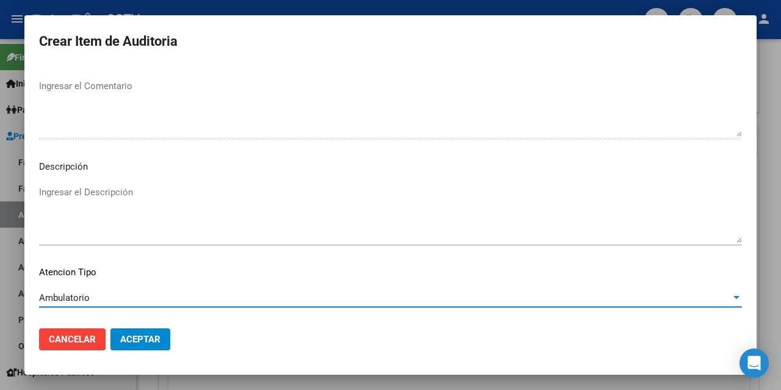
click at [151, 342] on span "Aceptar" at bounding box center [140, 339] width 40 height 11
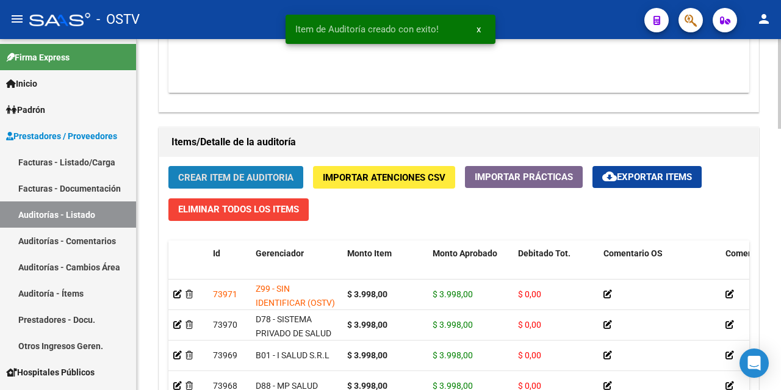
click at [239, 175] on span "Crear Item de Auditoria" at bounding box center [235, 177] width 115 height 11
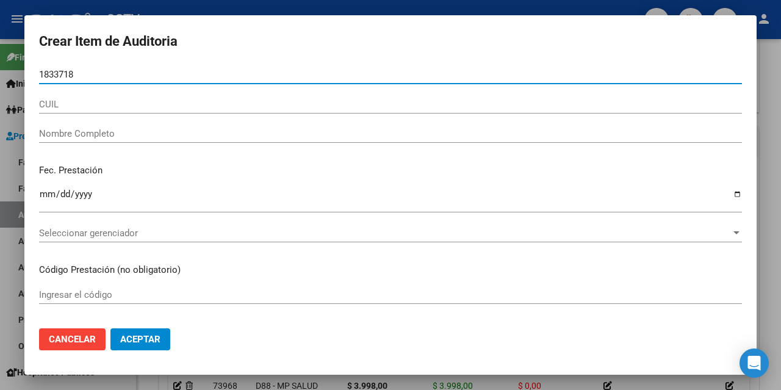
type input "18337182"
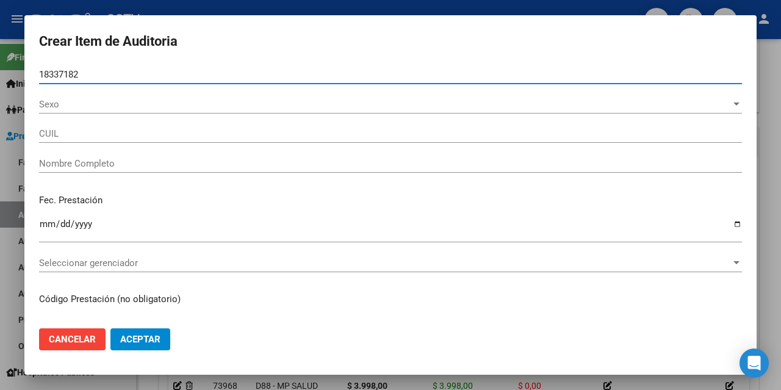
type input "20183371828"
type input "CADENTE [PERSON_NAME] -"
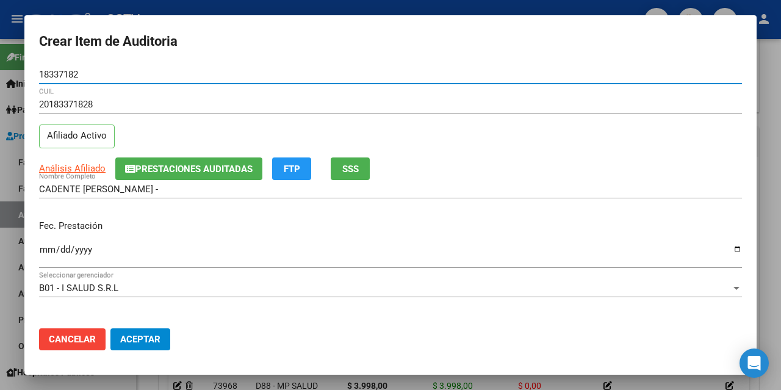
type input "18337182"
click at [43, 247] on input "Ingresar la fecha" at bounding box center [390, 255] width 703 height 20
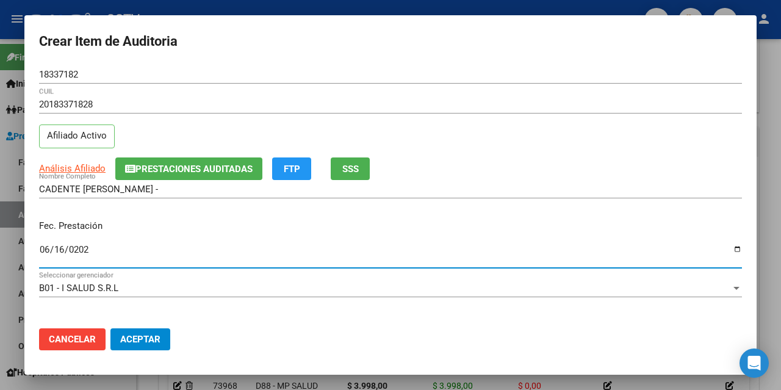
type input "[DATE]"
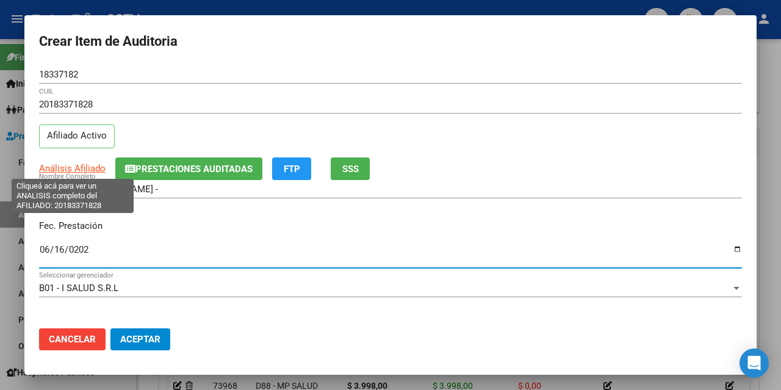
click at [76, 169] on span "Análisis Afiliado" at bounding box center [72, 168] width 67 height 11
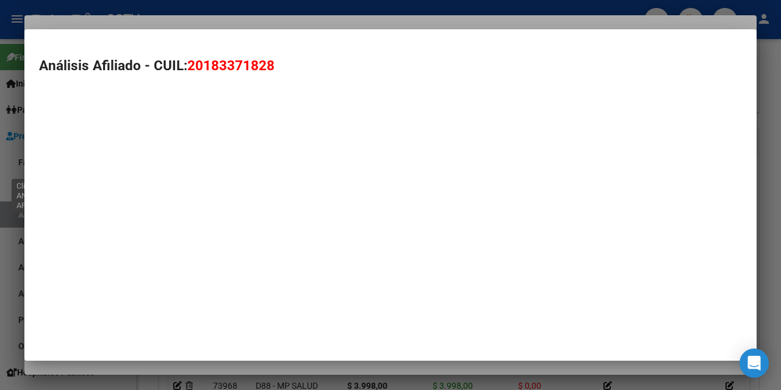
type textarea "20183371828"
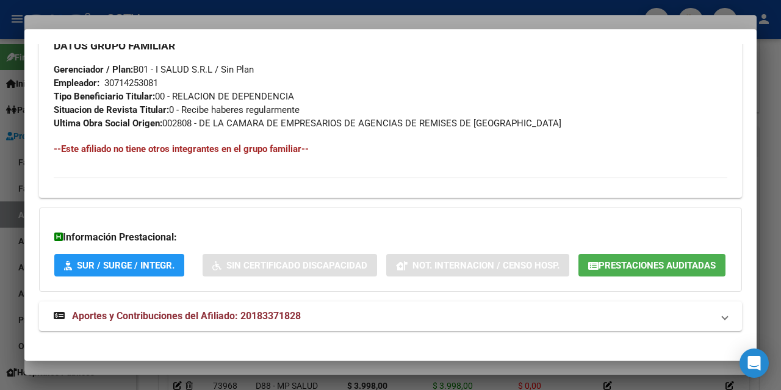
scroll to position [644, 0]
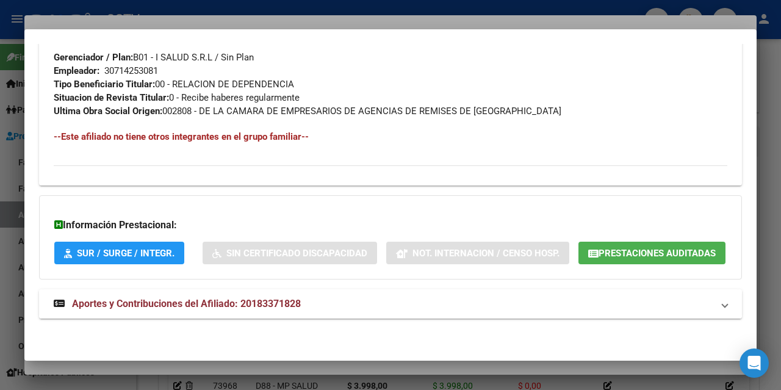
click at [174, 305] on span "Aportes y Contribuciones del Afiliado: 20183371828" at bounding box center [186, 304] width 229 height 12
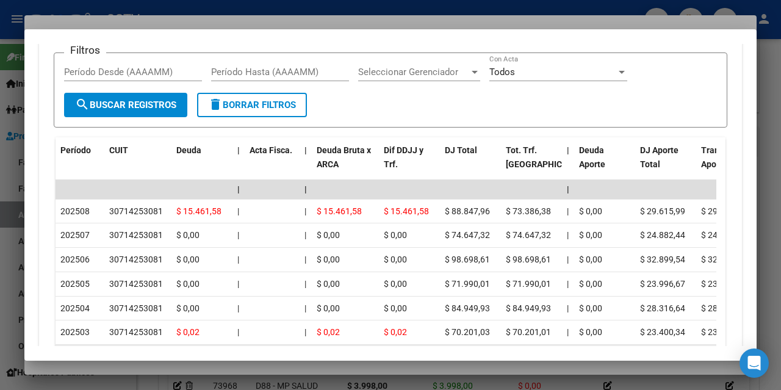
scroll to position [1073, 0]
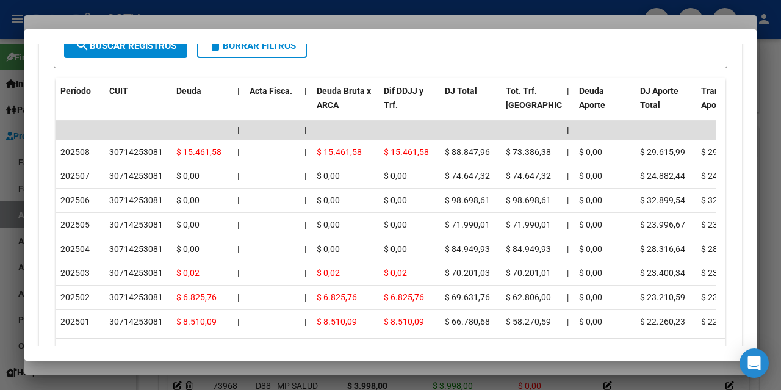
click at [129, 360] on mat-dialog-container "Análisis Afiliado - CUIL: 20183371828 DATOS PADRÓN ÁGIL: CADENTE [PERSON_NAME] …" at bounding box center [390, 194] width 732 height 331
click at [128, 365] on div at bounding box center [390, 195] width 781 height 390
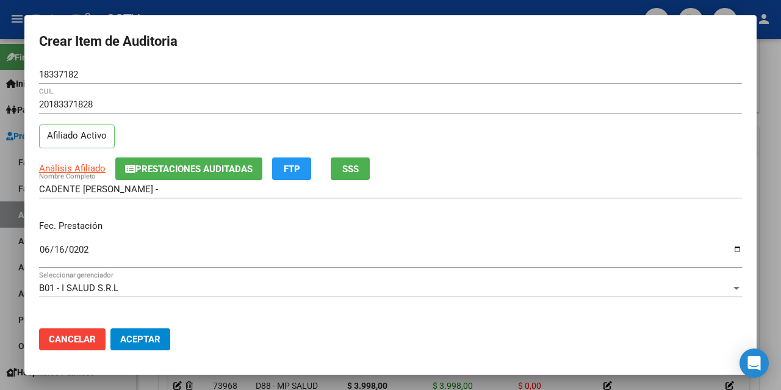
click at [126, 255] on input "[DATE]" at bounding box center [390, 255] width 703 height 20
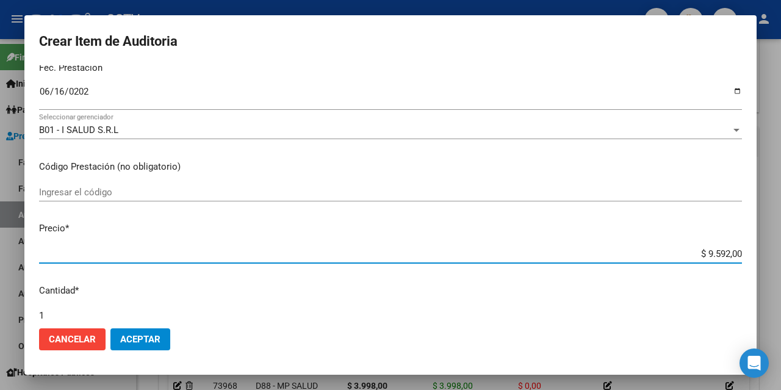
type input "$ 0,03"
type input "$ 0,39"
type input "$ 3,99"
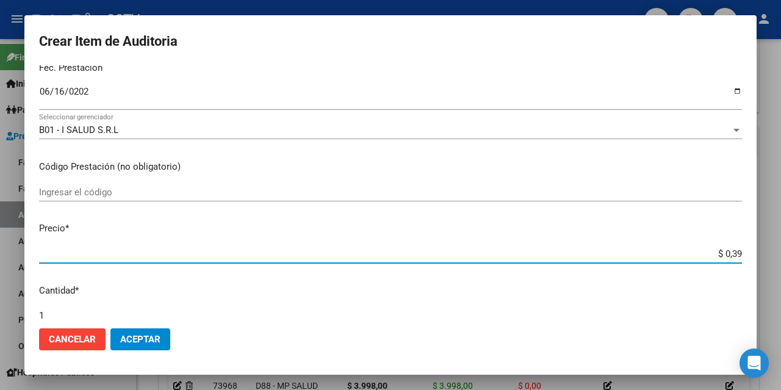
type input "$ 3,99"
type input "$ 39,98"
type input "$ 399,80"
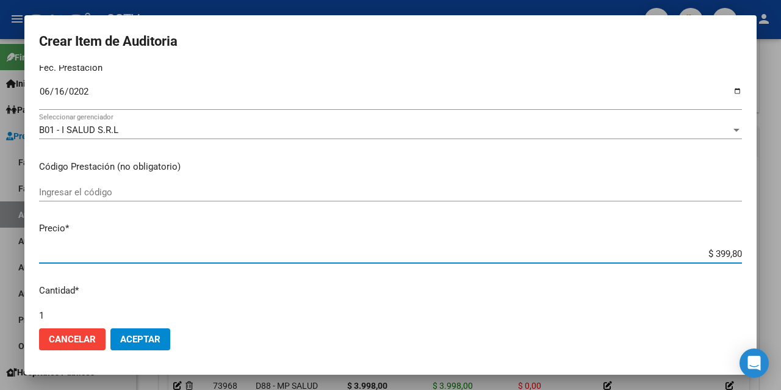
type input "$ 3.998,00"
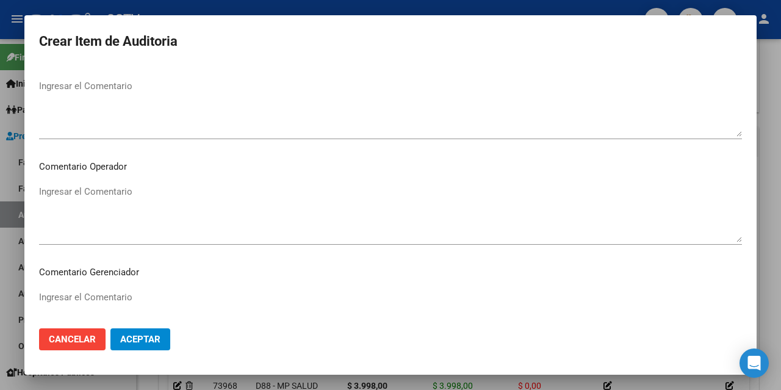
scroll to position [784, 0]
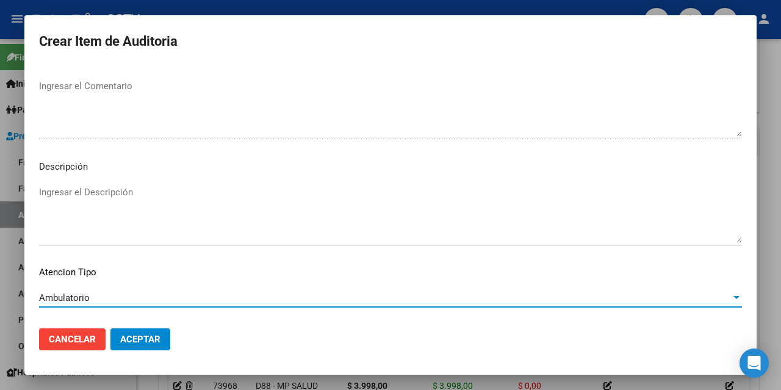
click at [137, 340] on span "Aceptar" at bounding box center [140, 339] width 40 height 11
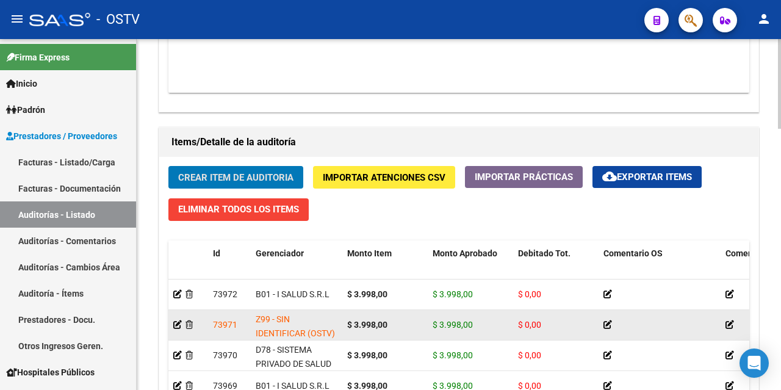
scroll to position [2, 0]
click at [178, 327] on icon at bounding box center [177, 324] width 9 height 9
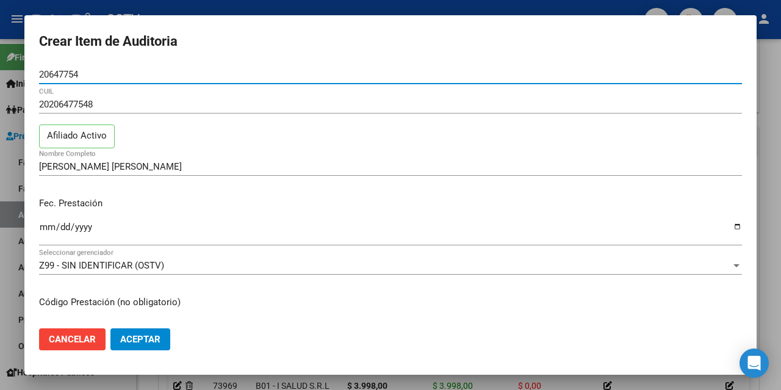
click at [139, 331] on button "Aceptar" at bounding box center [140, 339] width 60 height 22
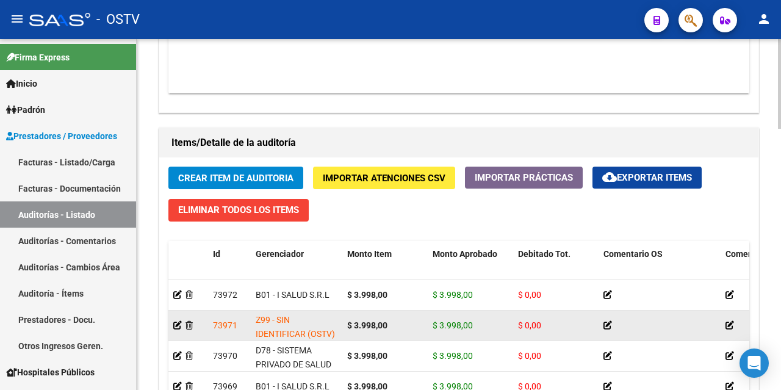
scroll to position [854, 0]
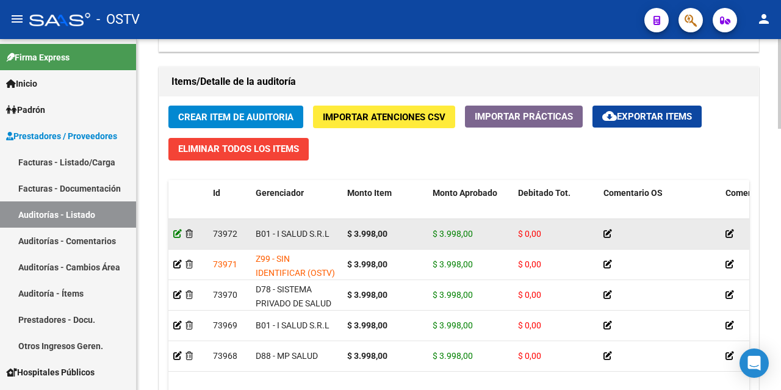
click at [176, 233] on icon at bounding box center [177, 233] width 9 height 9
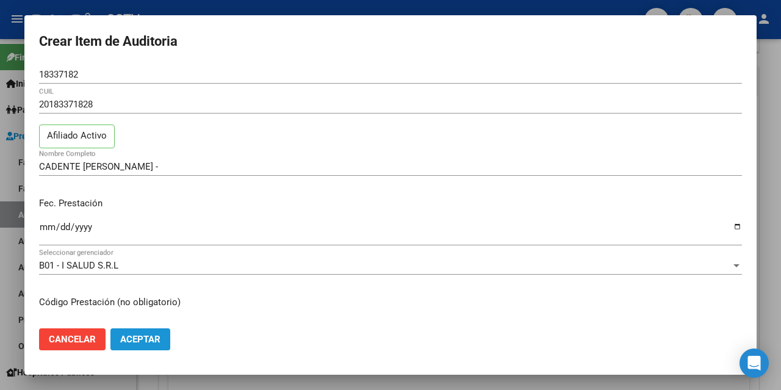
click at [139, 344] on span "Aceptar" at bounding box center [140, 339] width 40 height 11
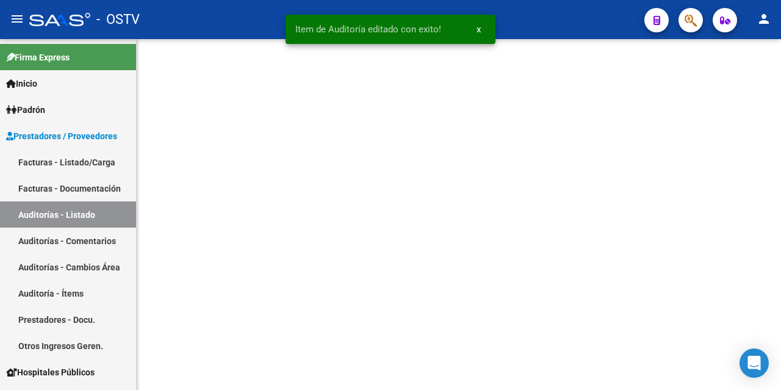
scroll to position [0, 0]
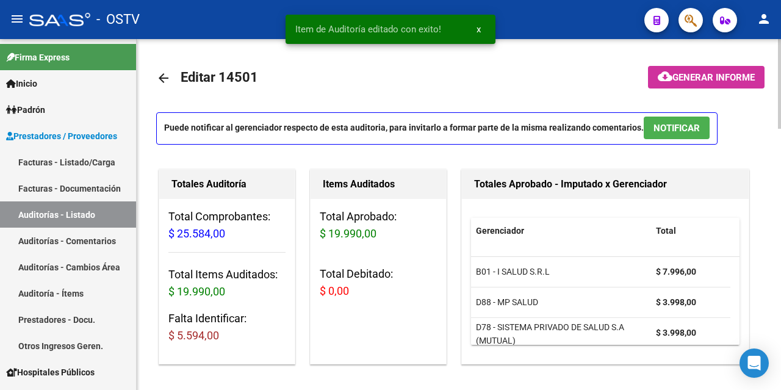
drag, startPoint x: 175, startPoint y: 337, endPoint x: 232, endPoint y: 335, distance: 56.8
click at [232, 335] on h3 "Falta Identificar: $ 5.594,00" at bounding box center [226, 327] width 117 height 34
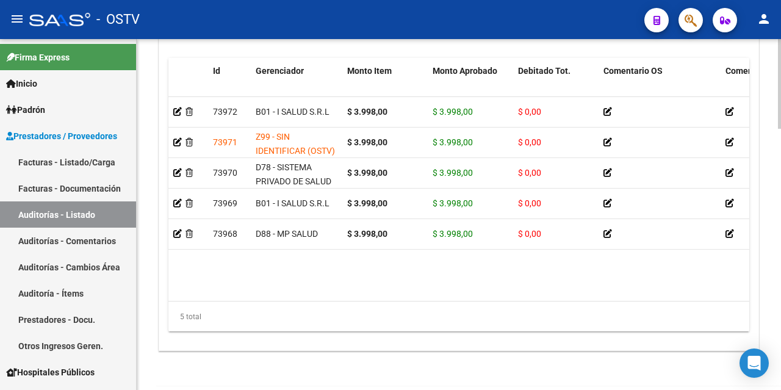
scroll to position [915, 0]
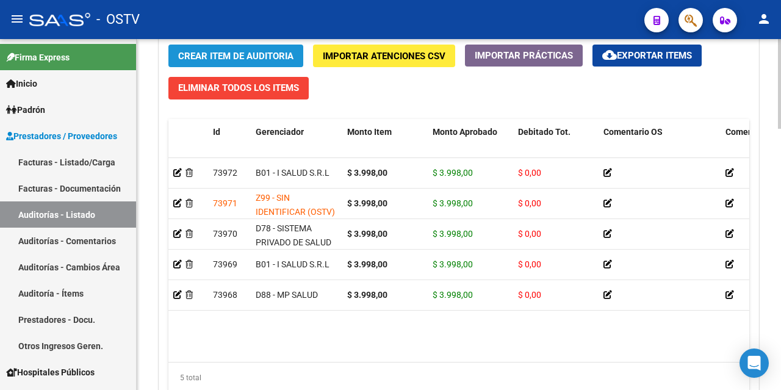
click at [211, 50] on span "Crear Item de Auditoria" at bounding box center [235, 55] width 115 height 11
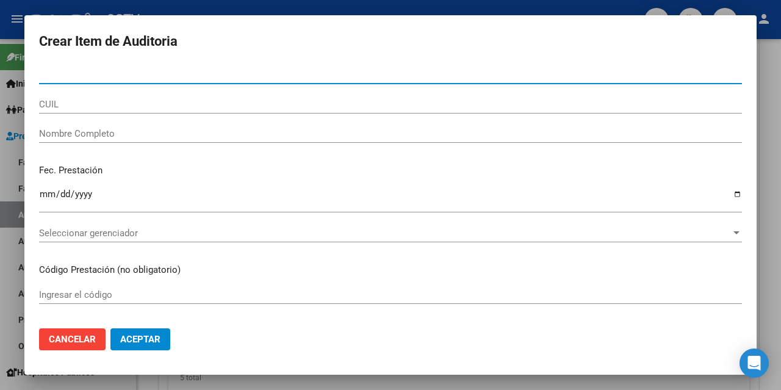
click at [158, 8] on div at bounding box center [390, 195] width 781 height 390
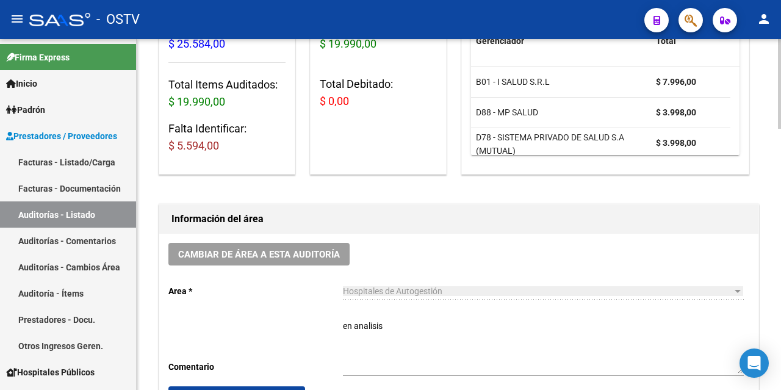
scroll to position [0, 0]
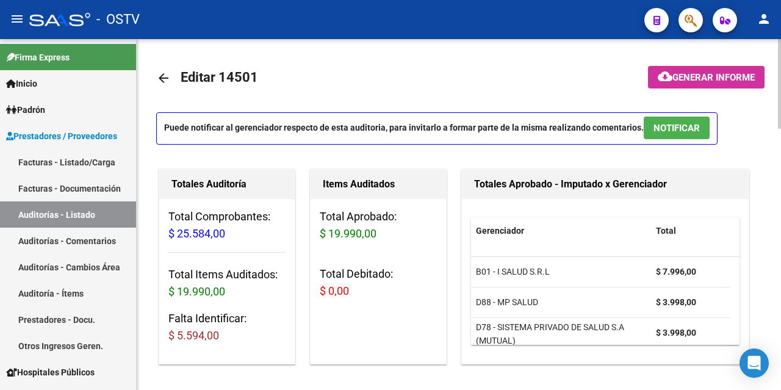
drag, startPoint x: 177, startPoint y: 334, endPoint x: 242, endPoint y: 335, distance: 64.7
click at [218, 336] on span "$ 5.594,00" at bounding box center [193, 335] width 51 height 13
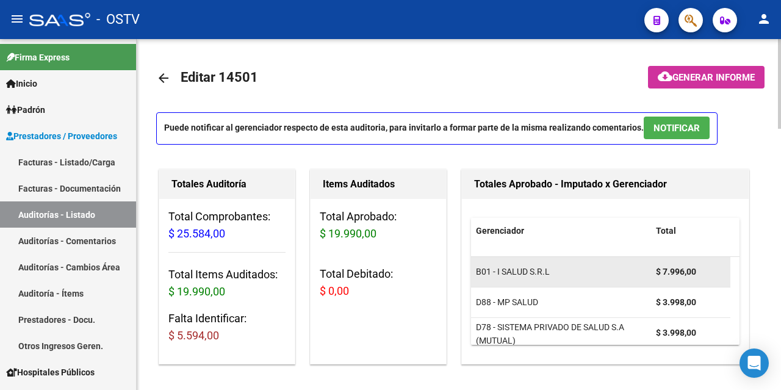
click at [644, 273] on div "B01 - I SALUD S.R.L" at bounding box center [561, 272] width 170 height 14
click at [641, 273] on div "B01 - I SALUD S.R.L" at bounding box center [561, 272] width 170 height 14
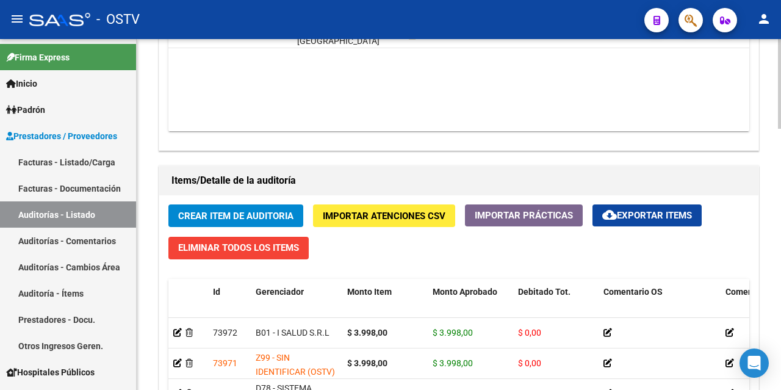
scroll to position [915, 0]
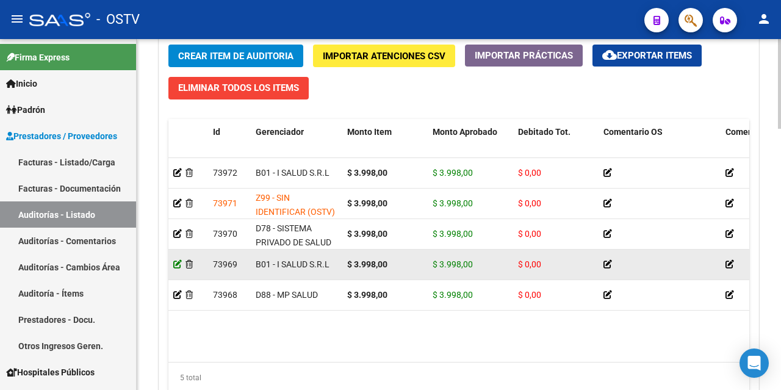
click at [175, 265] on icon at bounding box center [177, 264] width 9 height 9
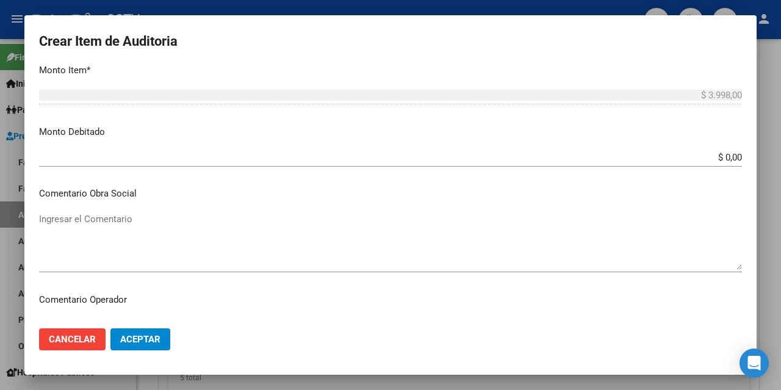
scroll to position [427, 0]
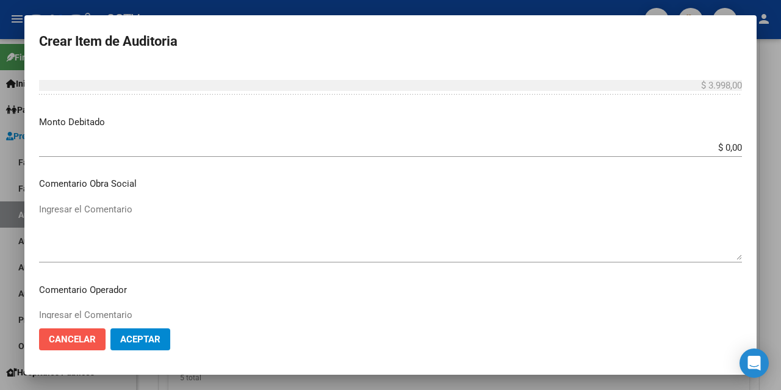
click at [76, 336] on span "Cancelar" at bounding box center [72, 339] width 47 height 11
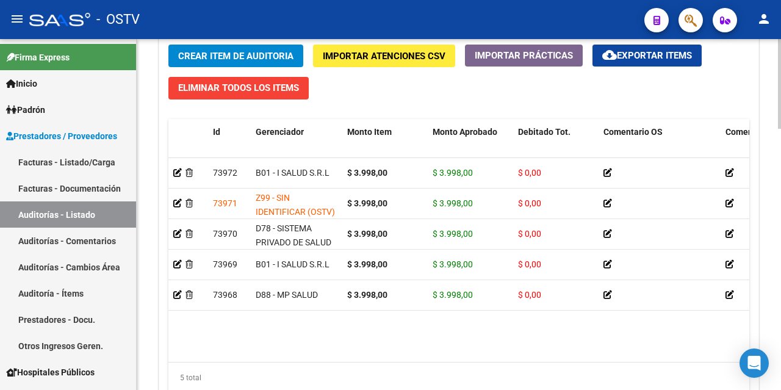
click at [218, 59] on span "Crear Item de Auditoria" at bounding box center [235, 56] width 115 height 11
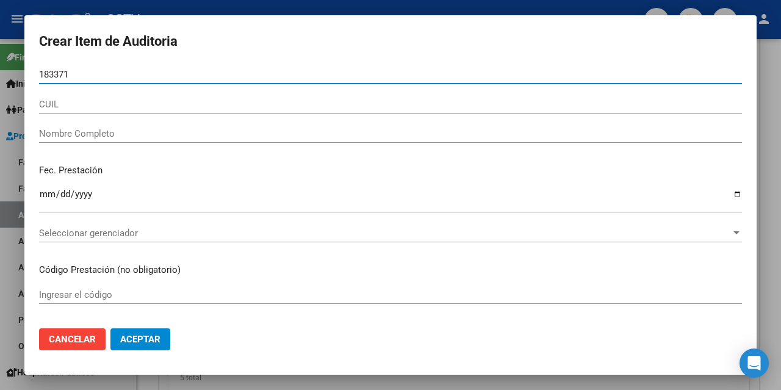
type input "183371"
click at [92, 345] on button "Cancelar" at bounding box center [72, 339] width 67 height 22
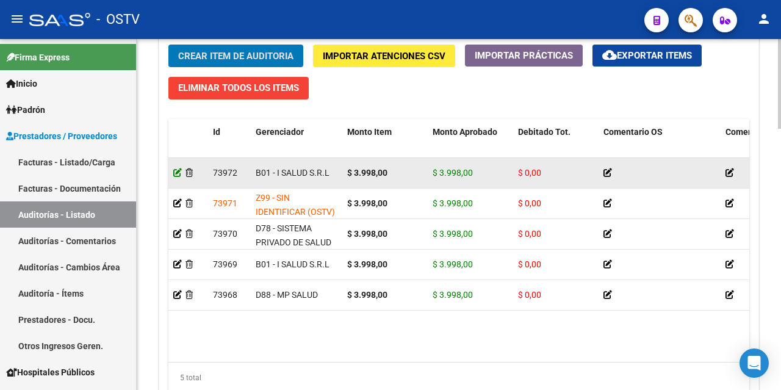
click at [176, 174] on icon at bounding box center [177, 172] width 9 height 9
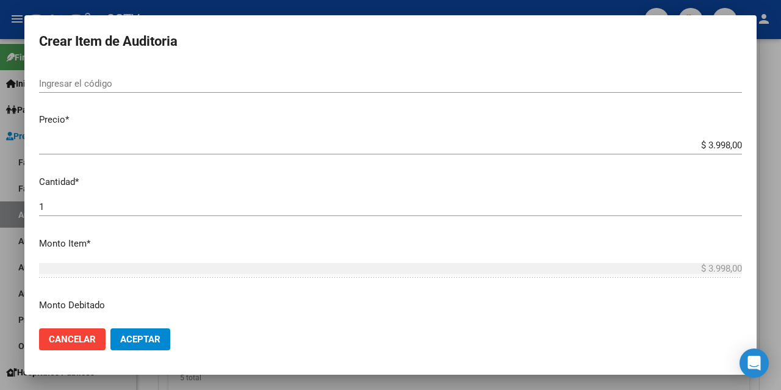
scroll to position [305, 0]
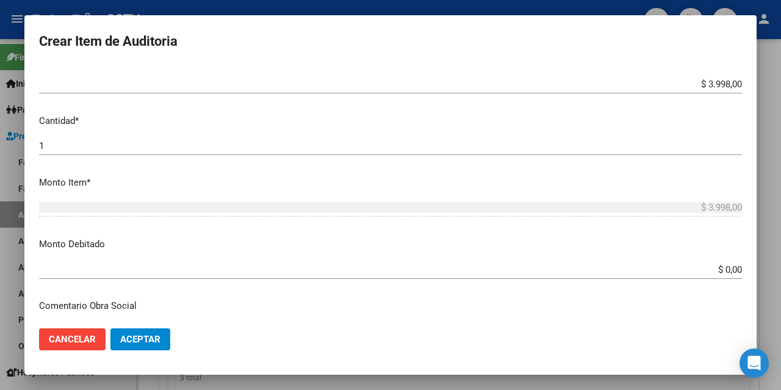
click at [718, 81] on input "$ 3.998,00" at bounding box center [390, 84] width 703 height 11
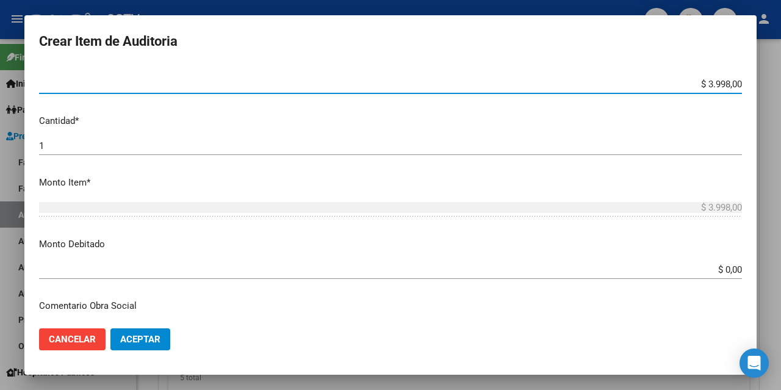
click at [715, 82] on input "$ 3.998,00" at bounding box center [390, 84] width 703 height 11
type input "$ 0,07"
type input "$ 0,76"
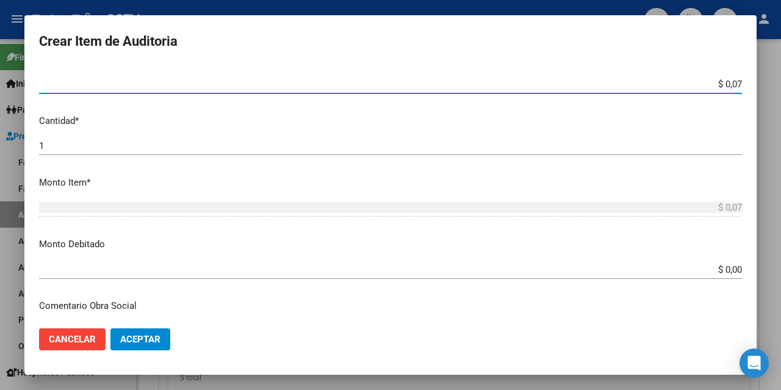
type input "$ 0,76"
type input "$ 7,60"
type input "$ 76,09"
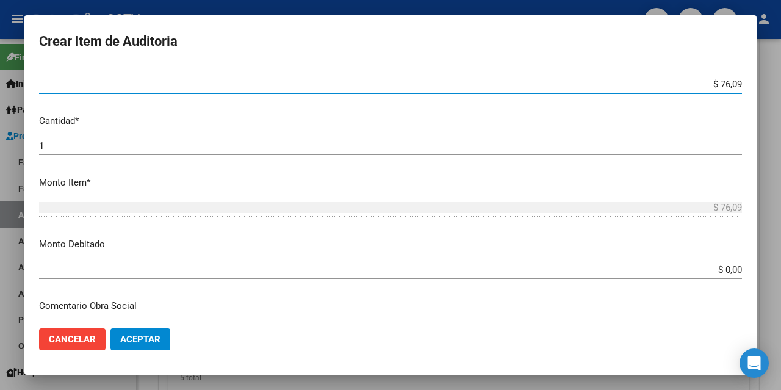
type input "$ 760,90"
type input "$ 7.609,00"
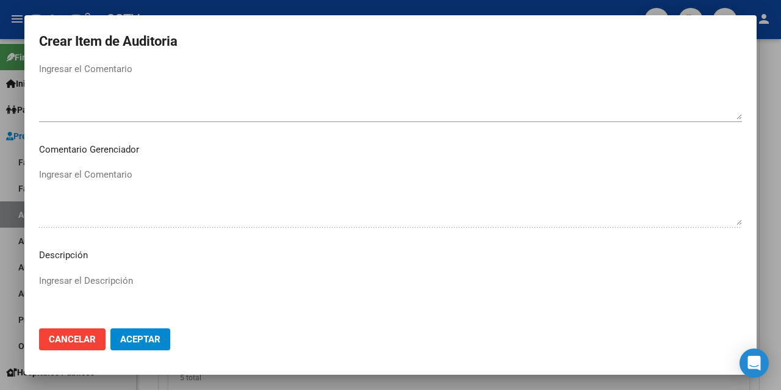
scroll to position [823, 0]
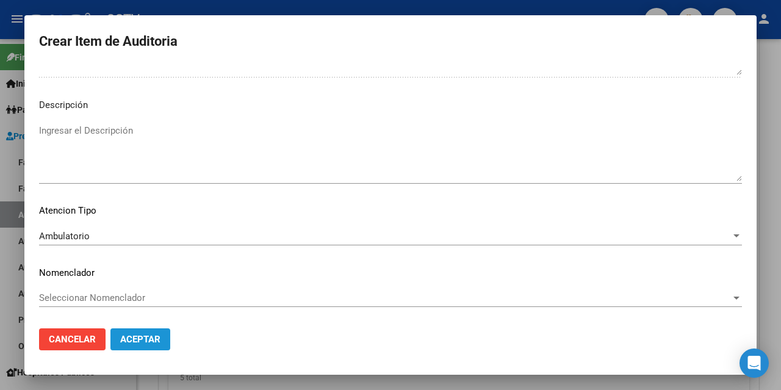
click at [135, 344] on span "Aceptar" at bounding box center [140, 339] width 40 height 11
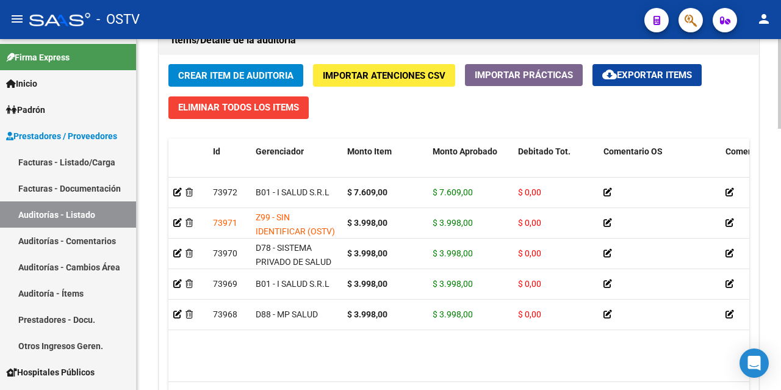
scroll to position [915, 0]
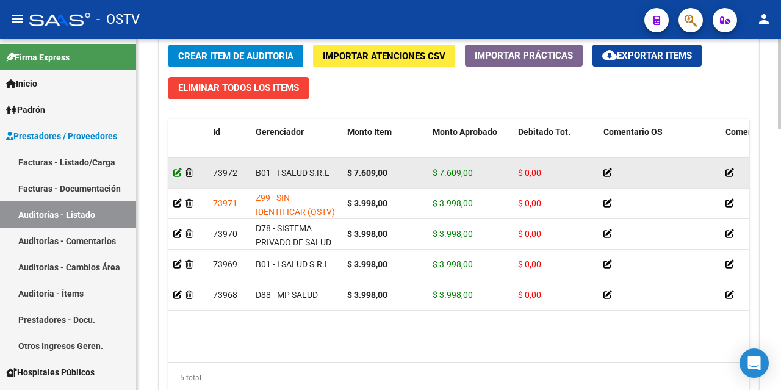
click at [175, 175] on icon at bounding box center [177, 172] width 9 height 9
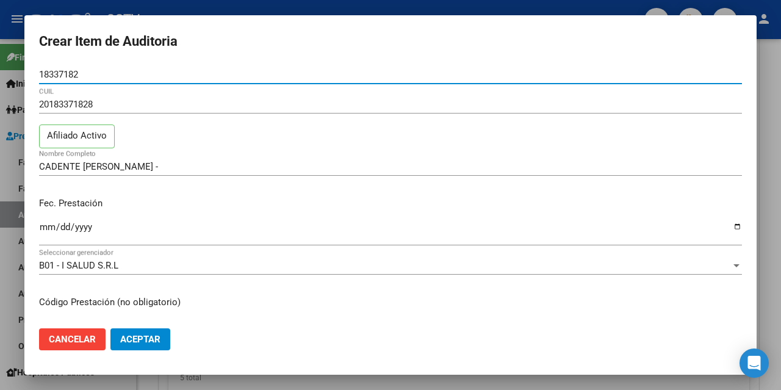
click at [76, 340] on span "Cancelar" at bounding box center [72, 339] width 47 height 11
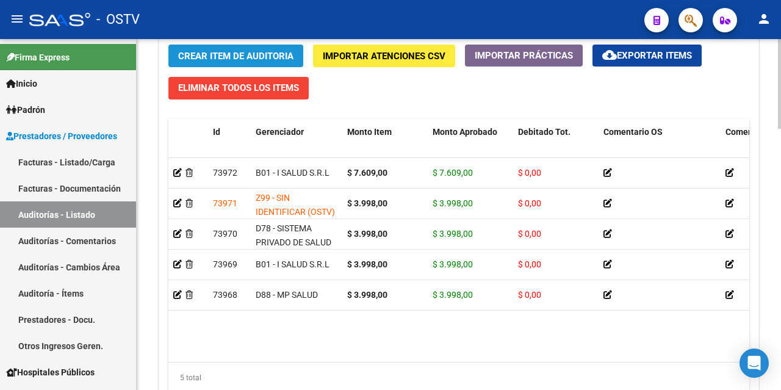
click at [222, 60] on span "Crear Item de Auditoria" at bounding box center [235, 56] width 115 height 11
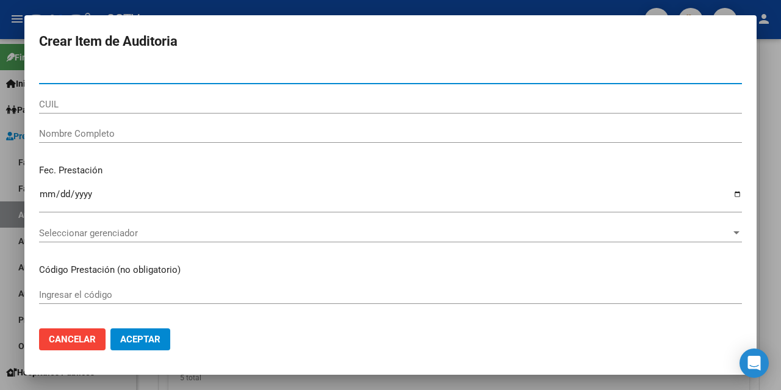
click at [133, 67] on div "Nro Documento" at bounding box center [390, 74] width 703 height 18
click at [139, 73] on input "3423" at bounding box center [390, 74] width 703 height 11
type input "34237948"
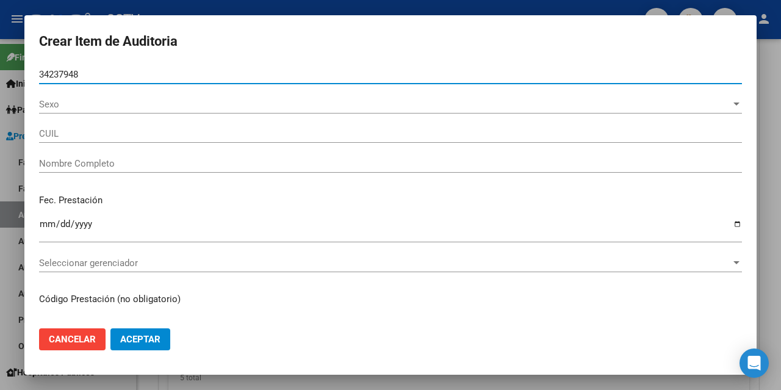
type input "20342379487"
type input "[PERSON_NAME] [PERSON_NAME]"
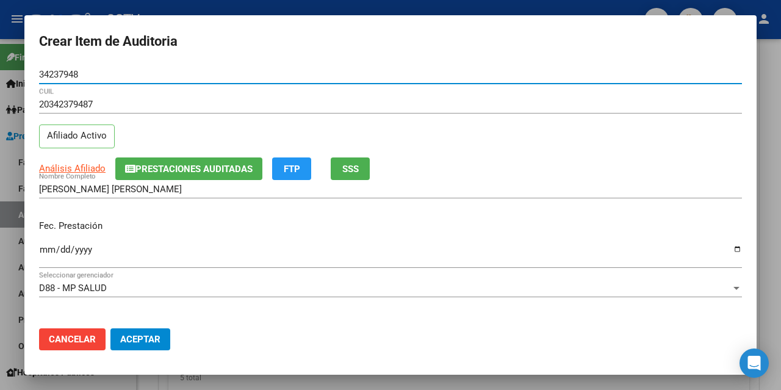
type input "34237948"
click at [45, 248] on input "Ingresar la fecha" at bounding box center [390, 255] width 703 height 20
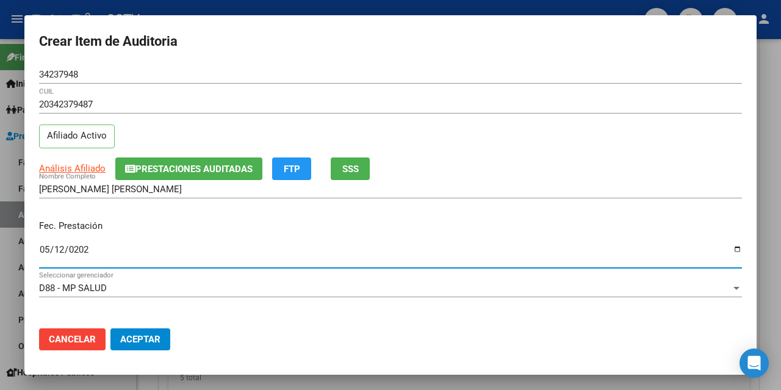
type input "[DATE]"
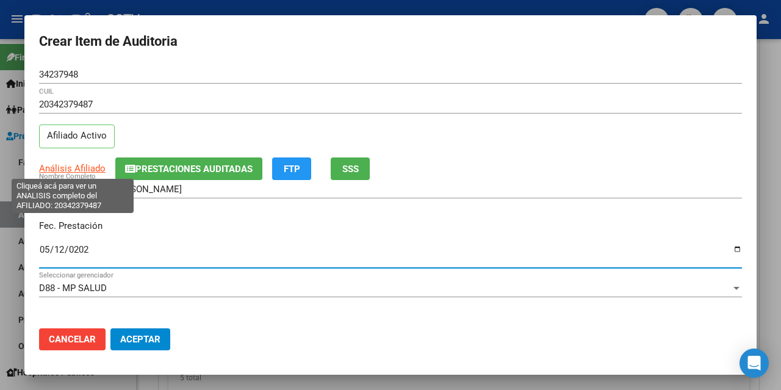
click at [82, 168] on span "Análisis Afiliado" at bounding box center [72, 168] width 67 height 11
type textarea "20342379487"
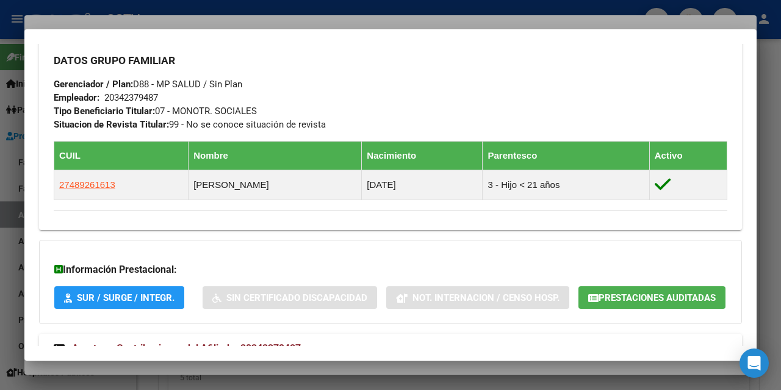
scroll to position [675, 0]
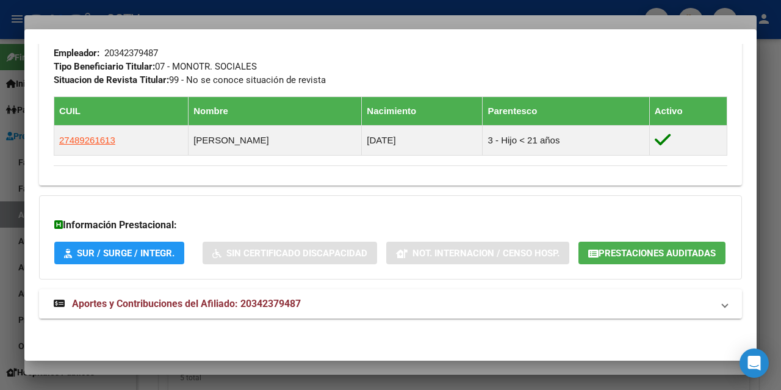
click at [219, 301] on span "Aportes y Contribuciones del Afiliado: 20342379487" at bounding box center [186, 304] width 229 height 12
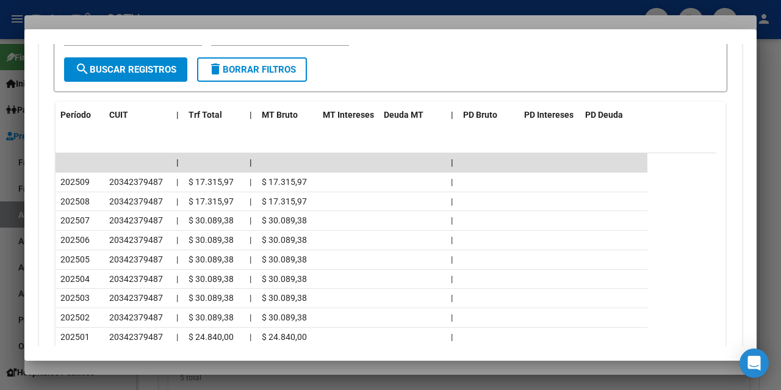
scroll to position [1102, 0]
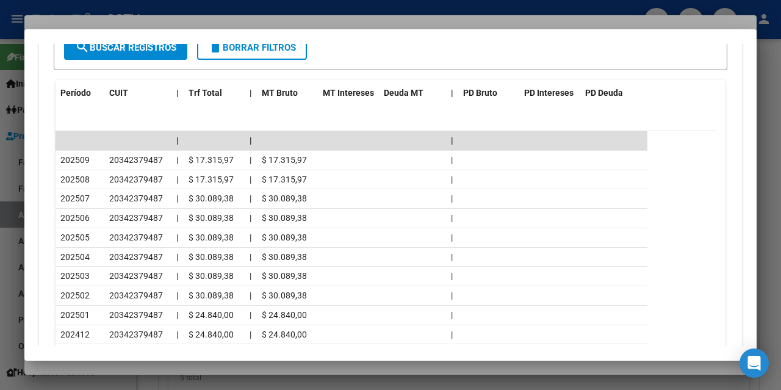
click at [93, 364] on div at bounding box center [390, 195] width 781 height 390
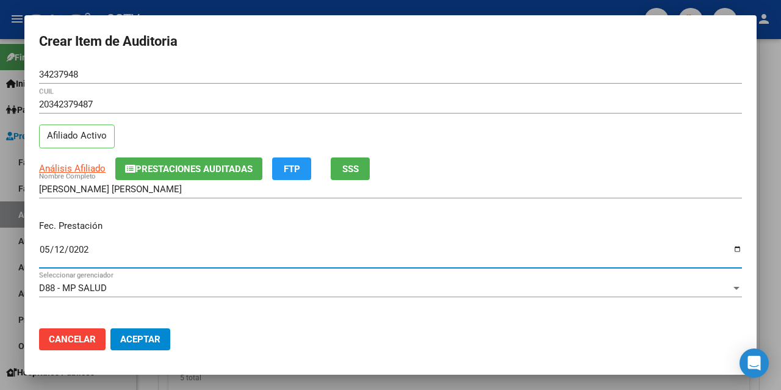
click at [81, 245] on input "[DATE]" at bounding box center [390, 255] width 703 height 20
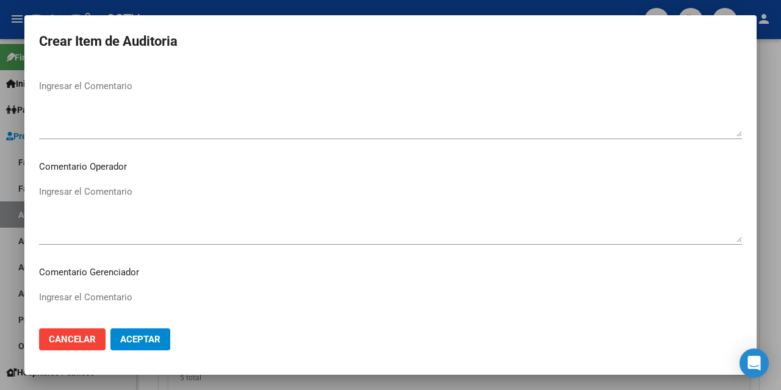
scroll to position [784, 0]
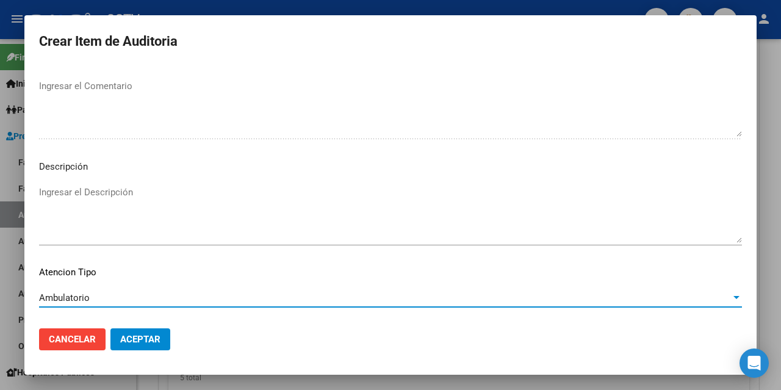
click at [149, 342] on span "Aceptar" at bounding box center [140, 339] width 40 height 11
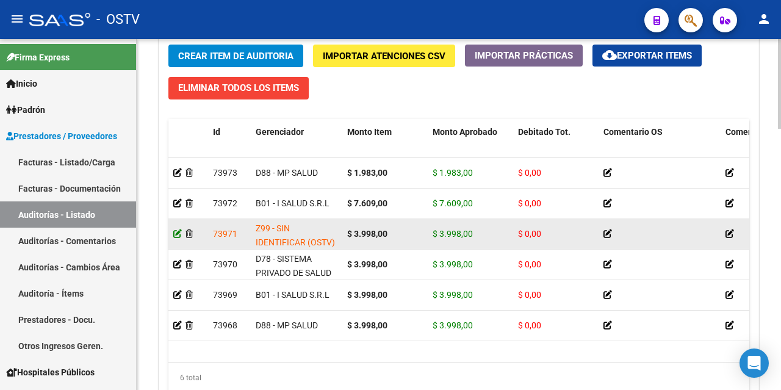
click at [176, 232] on icon at bounding box center [177, 233] width 9 height 9
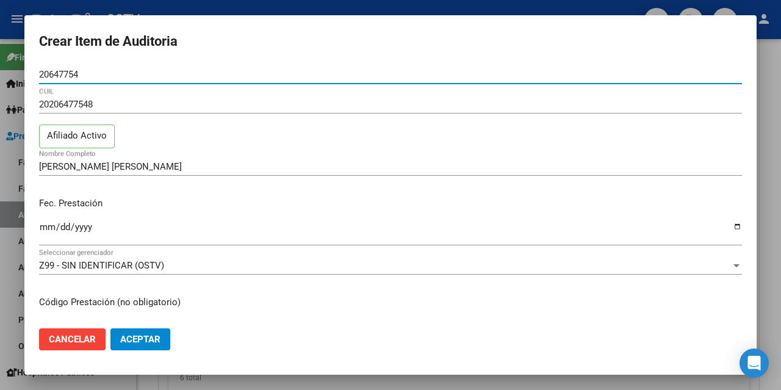
click at [74, 265] on span "Z99 - SIN IDENTIFICAR (OSTV)" at bounding box center [101, 265] width 125 height 11
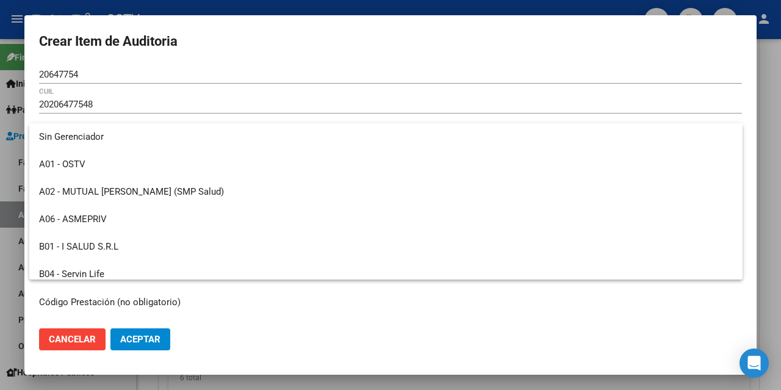
scroll to position [832, 0]
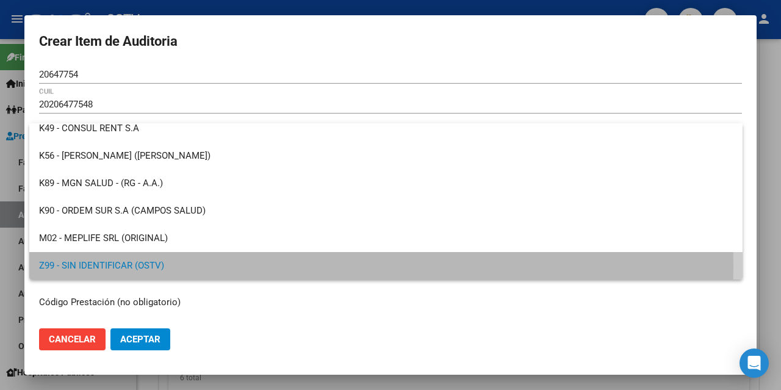
click at [74, 265] on span "Z99 - SIN IDENTIFICAR (OSTV)" at bounding box center [386, 265] width 694 height 27
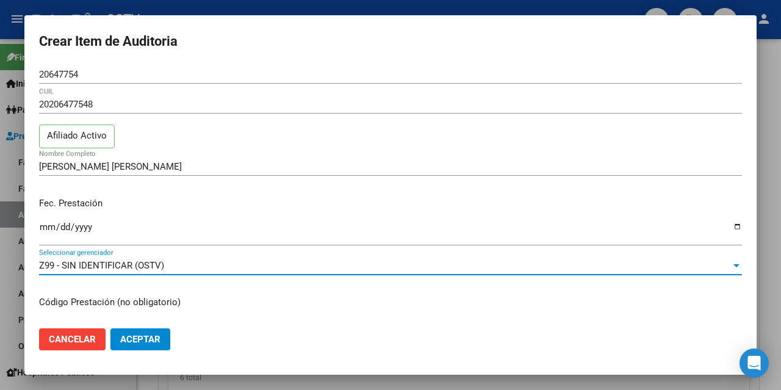
click at [143, 337] on span "Aceptar" at bounding box center [140, 339] width 40 height 11
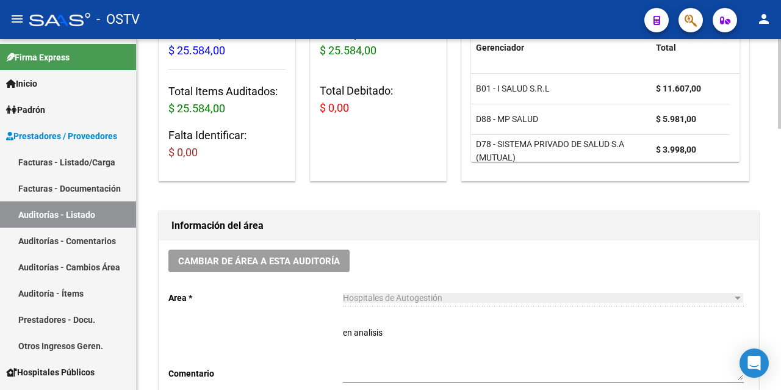
scroll to position [305, 0]
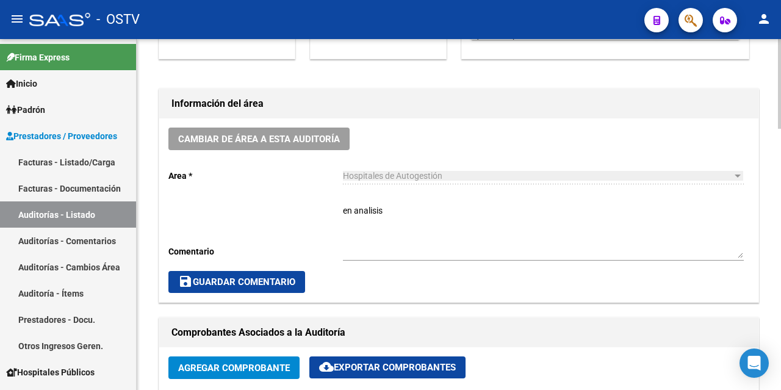
click at [392, 211] on textarea "en analisis" at bounding box center [543, 231] width 401 height 54
drag, startPoint x: 370, startPoint y: 210, endPoint x: 297, endPoint y: 208, distance: 73.3
click at [297, 208] on div "Cambiar de área a esta auditoría Area * Hospitales de Autogestión Seleccionar a…" at bounding box center [458, 210] width 599 height 184
type textarea "c"
type textarea "CERRADA"
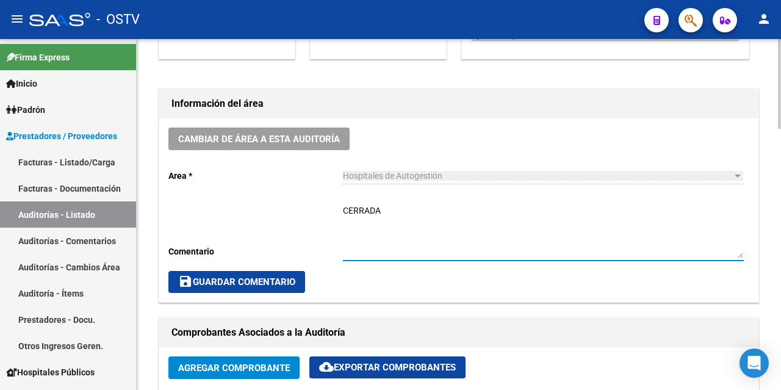
click at [223, 279] on span "save Guardar Comentario" at bounding box center [236, 281] width 117 height 11
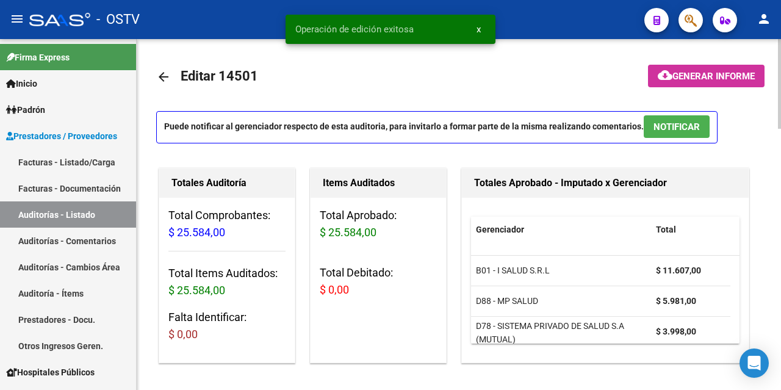
scroll to position [0, 0]
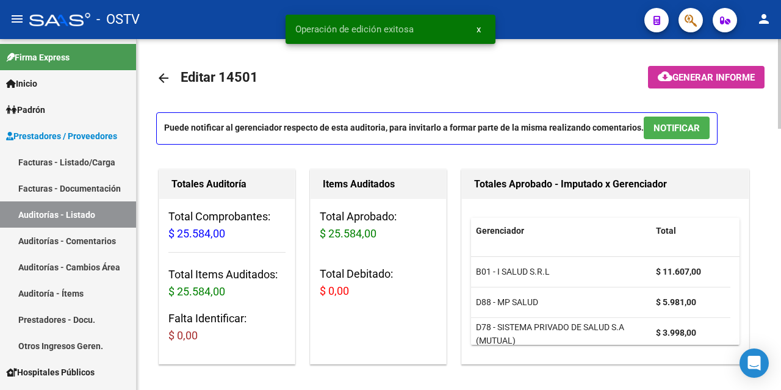
click at [164, 79] on mat-icon "arrow_back" at bounding box center [163, 78] width 15 height 15
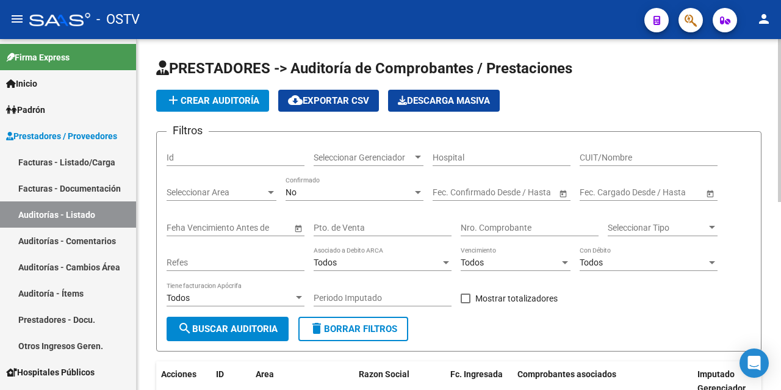
click at [218, 102] on span "add Crear Auditoría" at bounding box center [212, 100] width 93 height 11
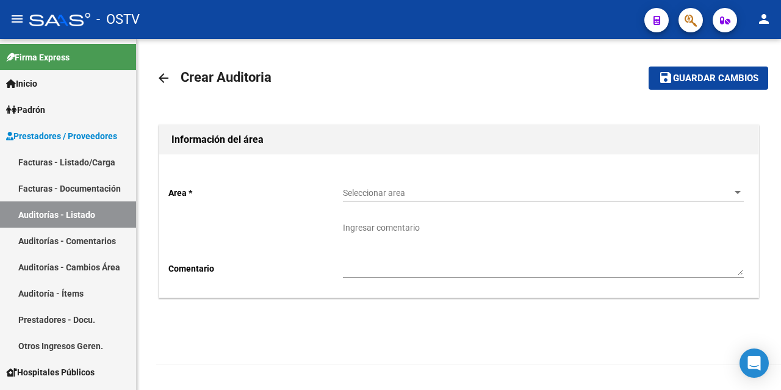
click at [388, 198] on div "Seleccionar area Seleccionar area" at bounding box center [543, 189] width 401 height 24
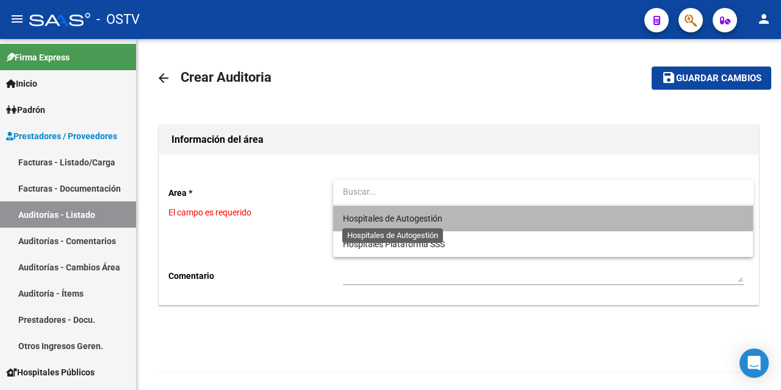
click at [442, 220] on span "Hospitales de Autogestión" at bounding box center [392, 219] width 99 height 10
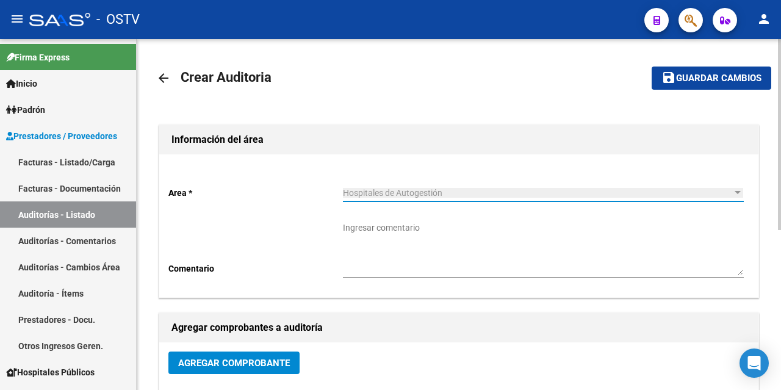
click at [200, 366] on span "Agregar Comprobante" at bounding box center [234, 363] width 112 height 11
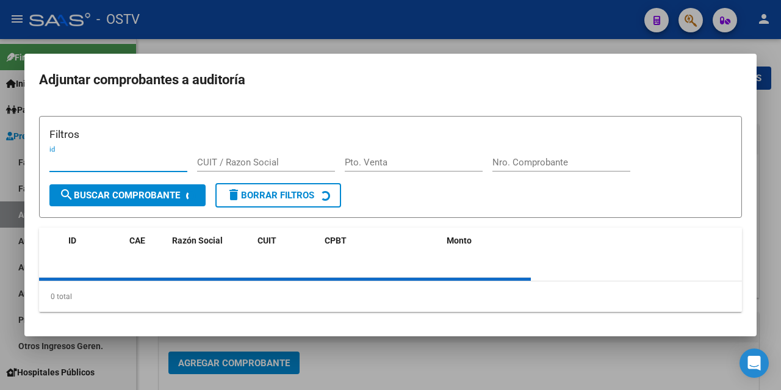
click at [529, 159] on div "Nro. Comprobante" at bounding box center [561, 168] width 138 height 30
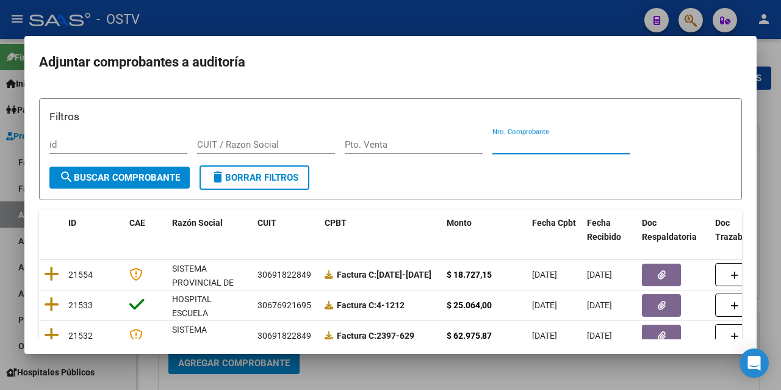
click at [518, 143] on input "Nro. Comprobante" at bounding box center [561, 144] width 138 height 11
paste input "2367"
type input "2367"
drag, startPoint x: 154, startPoint y: 178, endPoint x: 189, endPoint y: 173, distance: 35.0
click at [154, 178] on span "search Buscar Comprobante" at bounding box center [119, 177] width 121 height 11
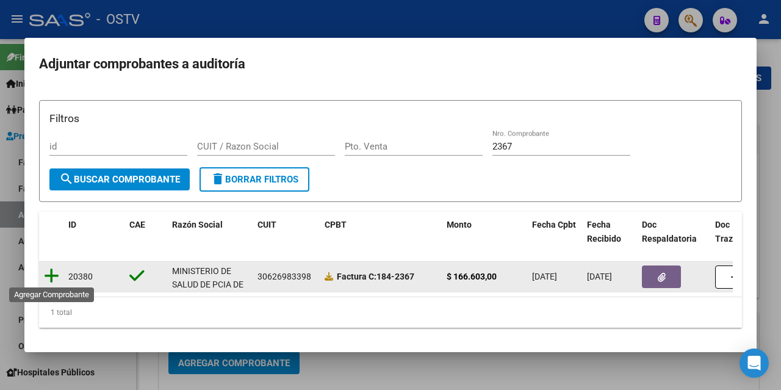
click at [52, 273] on icon at bounding box center [51, 275] width 15 height 17
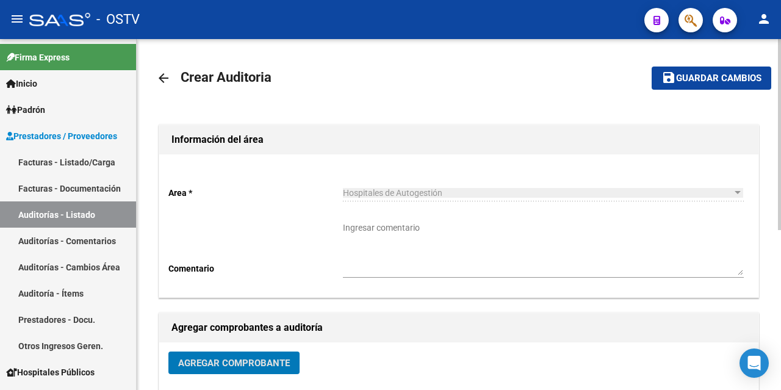
click at [708, 78] on span "Guardar cambios" at bounding box center [718, 78] width 85 height 11
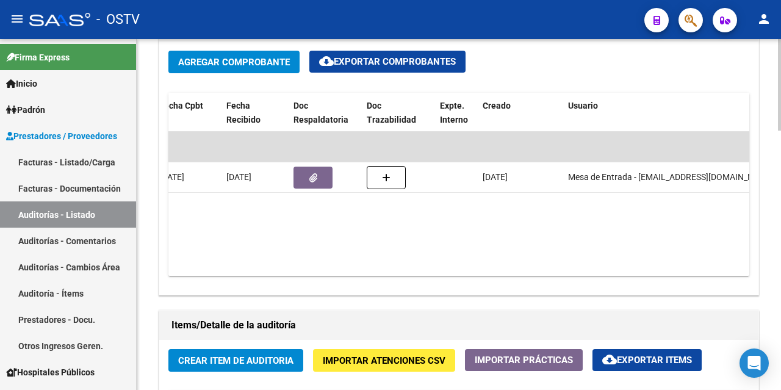
scroll to position [0, 480]
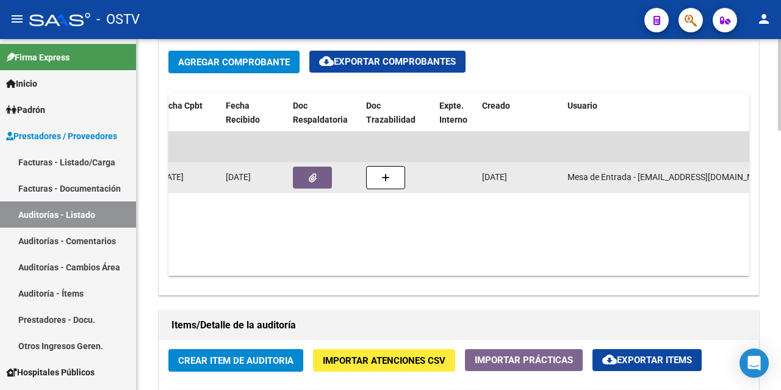
click at [309, 177] on icon "button" at bounding box center [313, 177] width 8 height 9
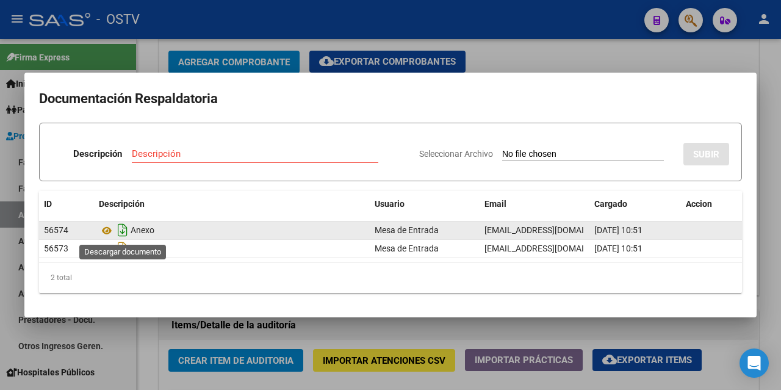
click at [120, 233] on icon "Descargar documento" at bounding box center [123, 230] width 16 height 20
click at [104, 231] on icon at bounding box center [107, 230] width 16 height 15
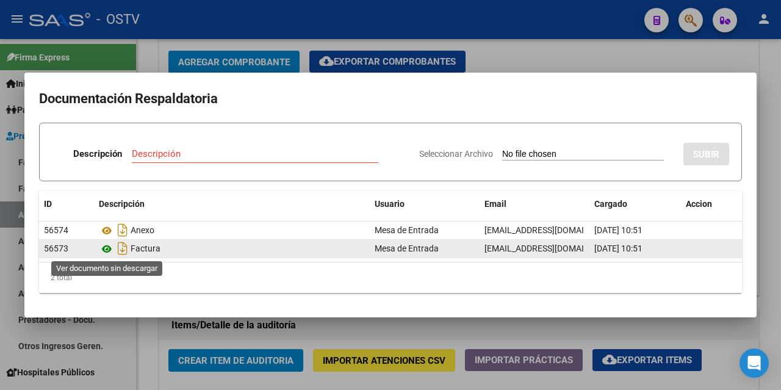
click at [105, 247] on icon at bounding box center [107, 249] width 16 height 15
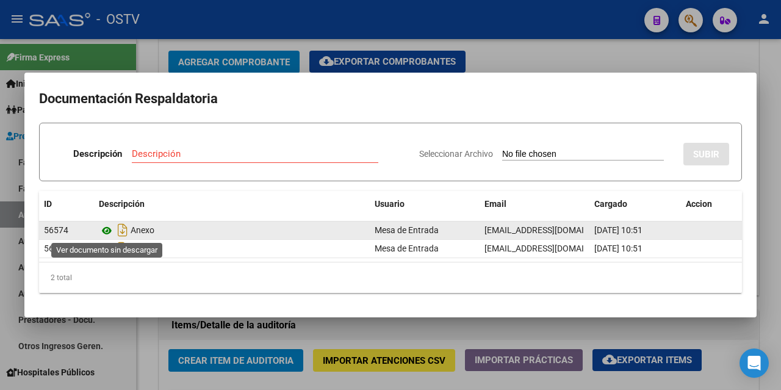
click at [107, 230] on icon at bounding box center [107, 230] width 16 height 15
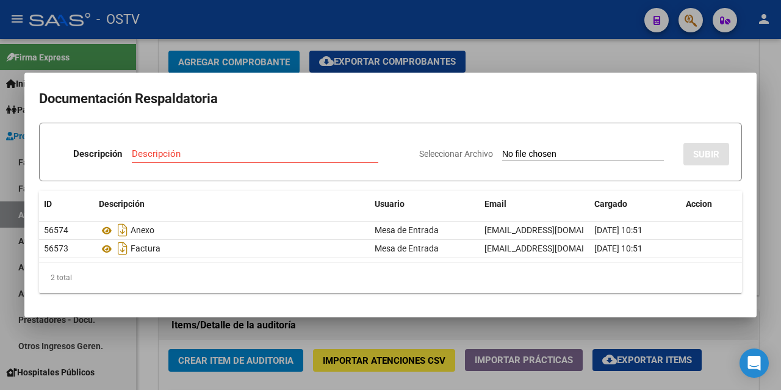
click at [525, 71] on div at bounding box center [390, 195] width 781 height 390
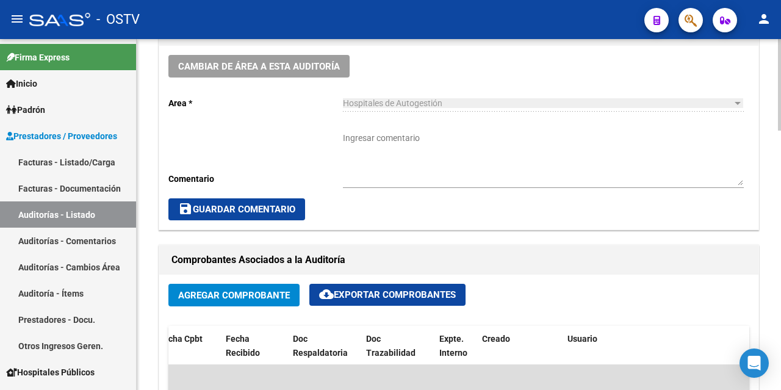
scroll to position [366, 0]
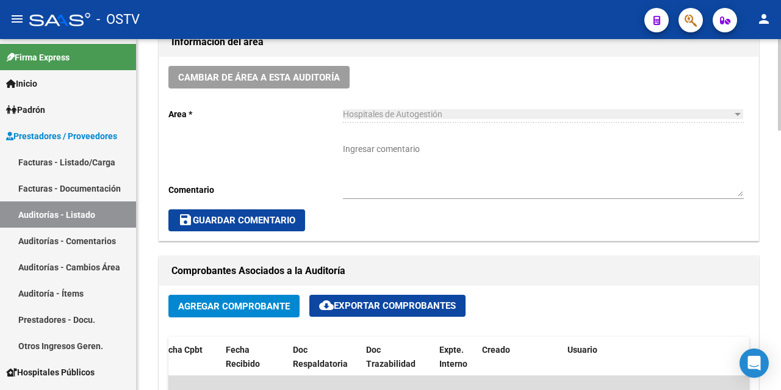
click at [384, 150] on textarea "Ingresar comentario" at bounding box center [543, 170] width 401 height 54
type textarea "e"
type textarea "EN ANALISIS"
click at [237, 224] on span "save Guardar Comentario" at bounding box center [236, 220] width 117 height 11
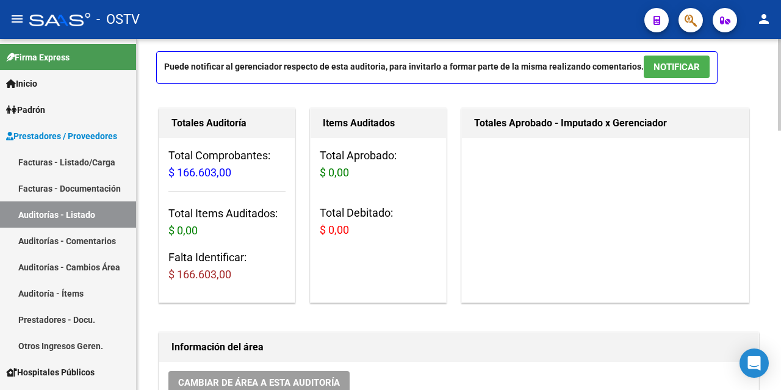
scroll to position [0, 0]
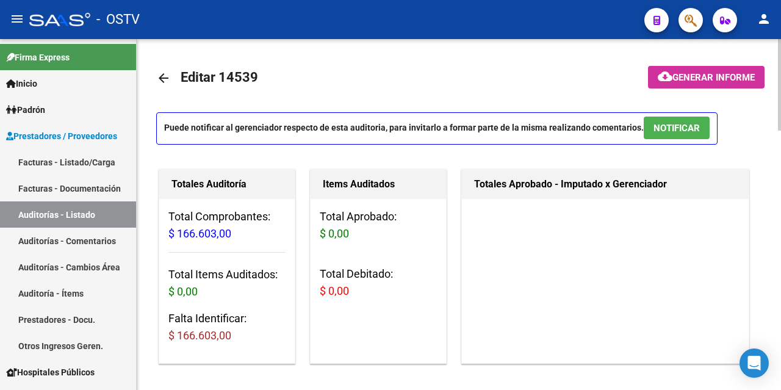
click at [167, 75] on mat-icon "arrow_back" at bounding box center [163, 78] width 15 height 15
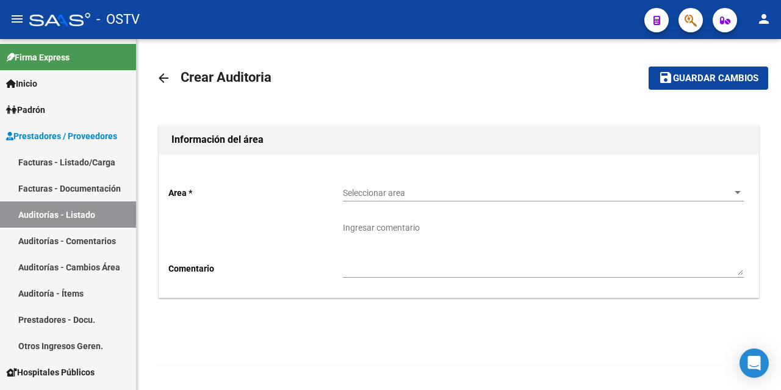
click at [477, 197] on span "Seleccionar area" at bounding box center [538, 193] width 390 height 10
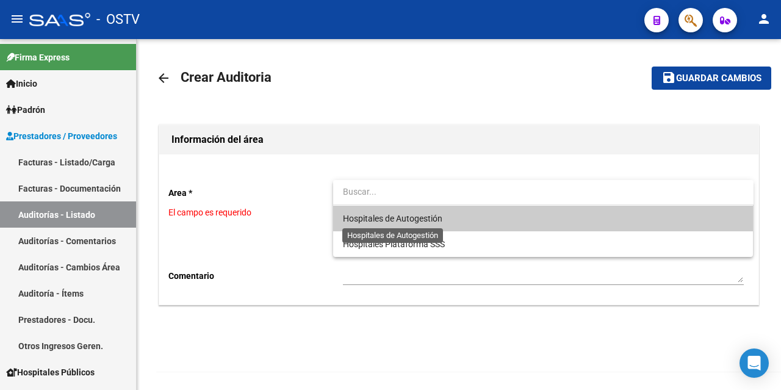
click at [420, 216] on span "Hospitales de Autogestión" at bounding box center [392, 219] width 99 height 10
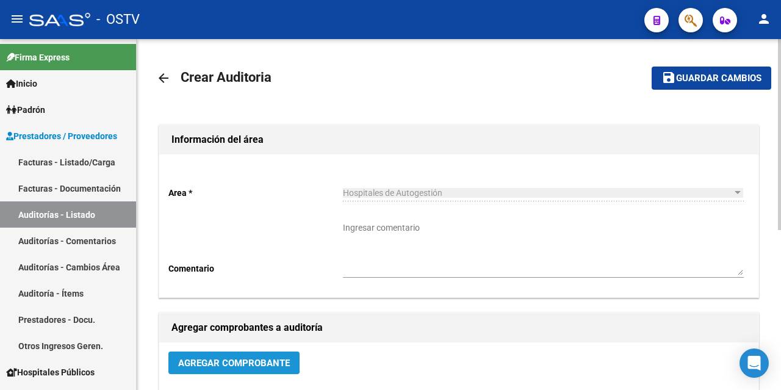
click at [238, 359] on span "Agregar Comprobante" at bounding box center [234, 363] width 112 height 11
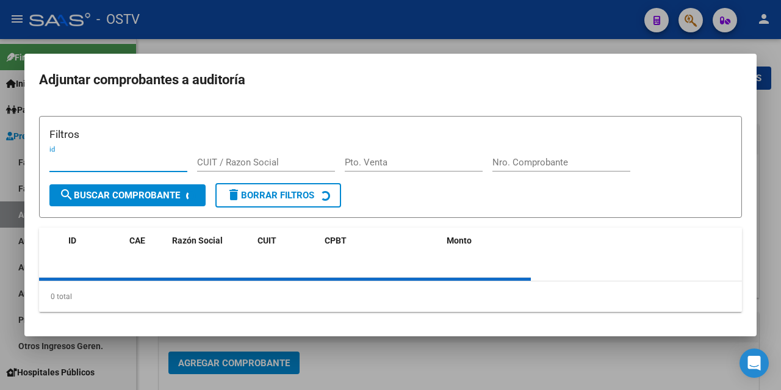
click at [501, 159] on div "Nro. Comprobante" at bounding box center [561, 168] width 138 height 30
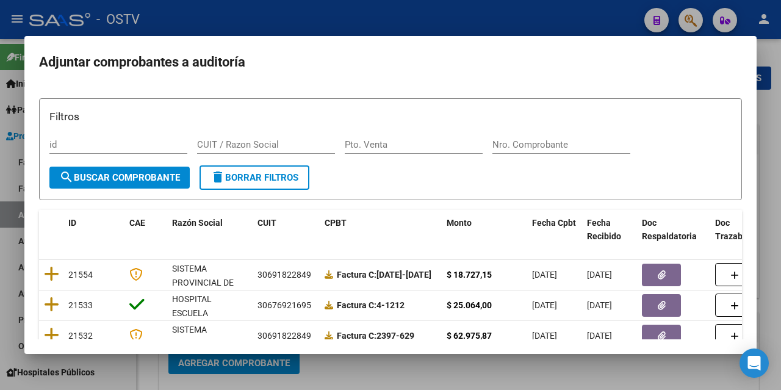
click at [515, 147] on input "Nro. Comprobante" at bounding box center [561, 144] width 138 height 11
paste input "6247"
type input "6247"
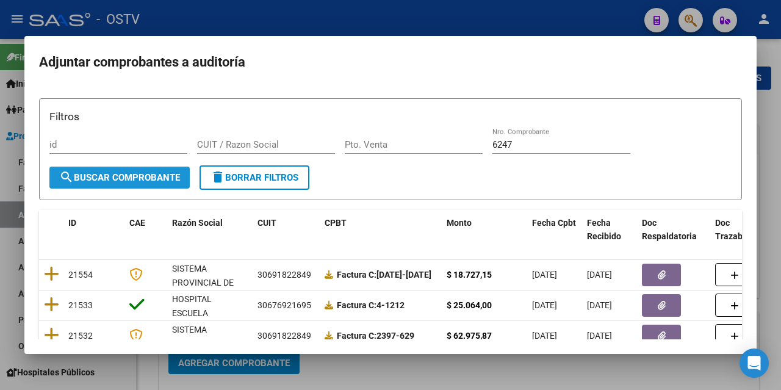
click at [102, 178] on span "search Buscar Comprobante" at bounding box center [119, 177] width 121 height 11
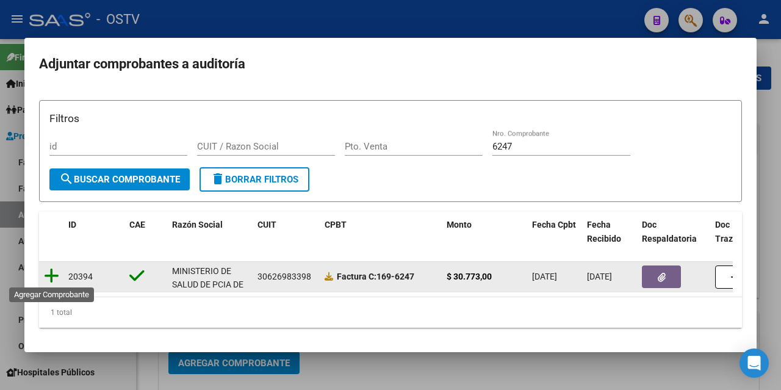
click at [52, 270] on icon at bounding box center [51, 275] width 15 height 17
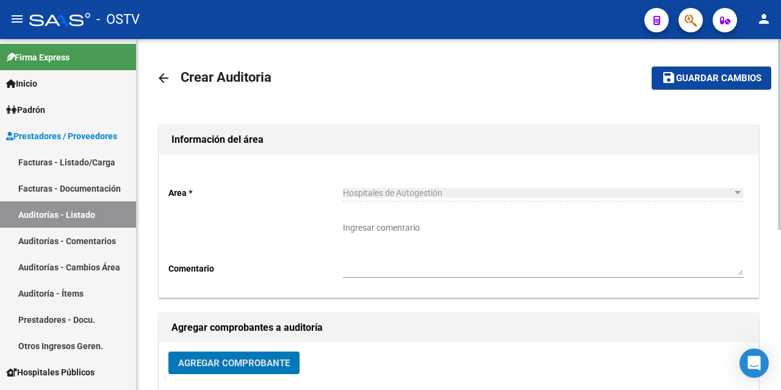
click at [679, 75] on span "Guardar cambios" at bounding box center [718, 78] width 85 height 11
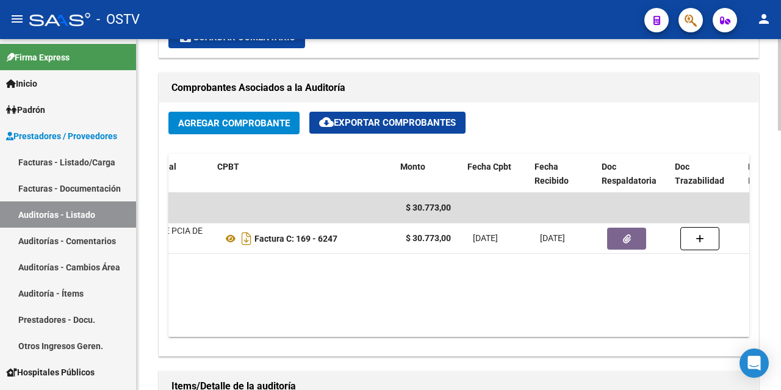
scroll to position [0, 171]
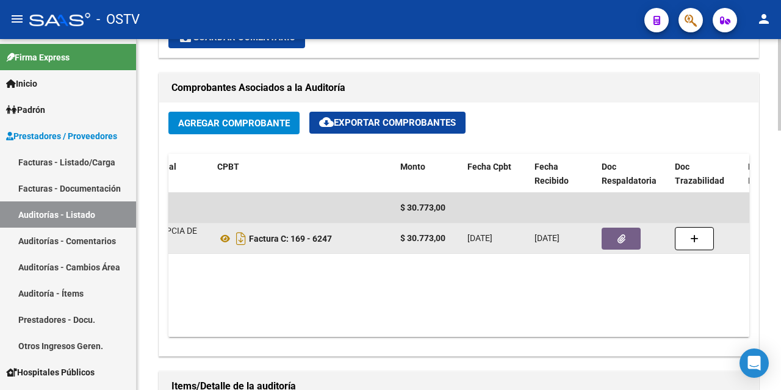
click at [626, 240] on button "button" at bounding box center [621, 239] width 39 height 22
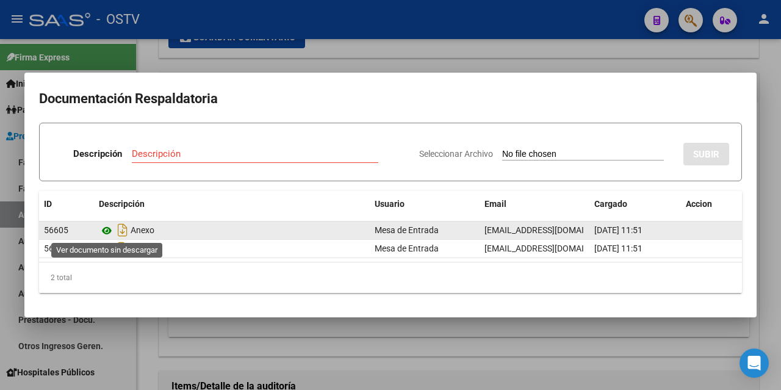
click at [109, 229] on icon at bounding box center [107, 230] width 16 height 15
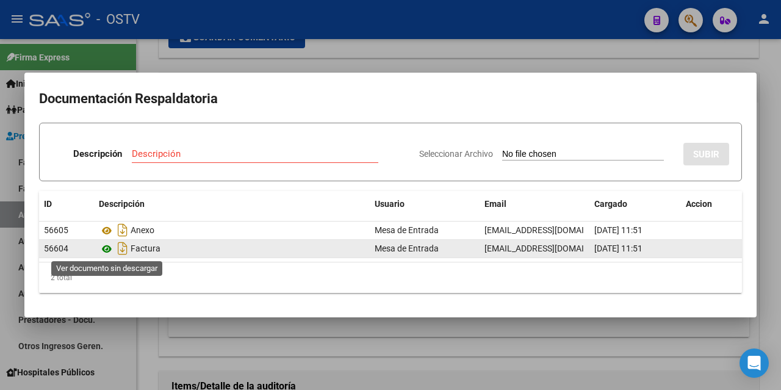
click at [109, 247] on icon at bounding box center [107, 249] width 16 height 15
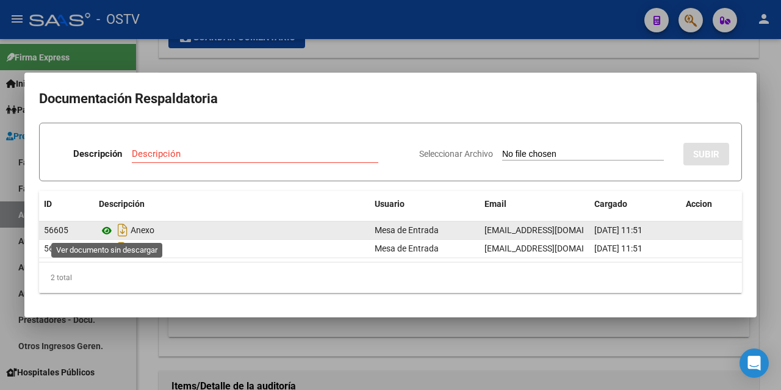
click at [110, 229] on icon at bounding box center [107, 230] width 16 height 15
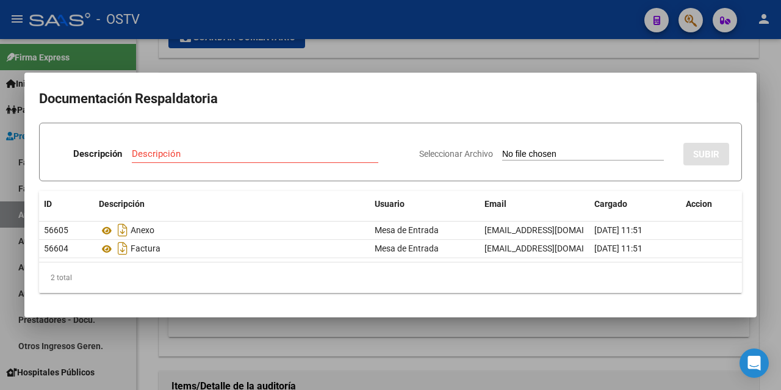
click at [619, 57] on div at bounding box center [390, 195] width 781 height 390
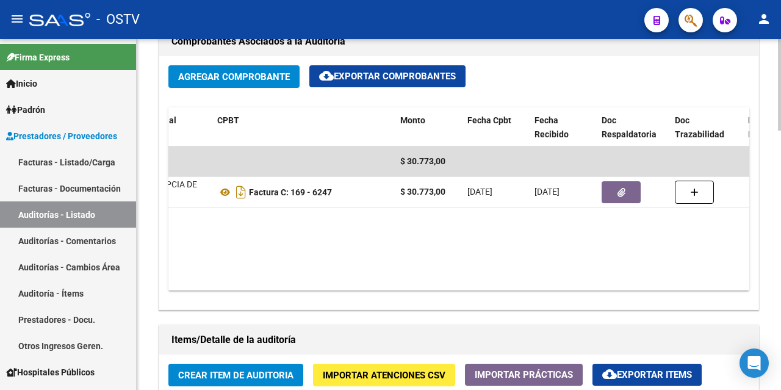
scroll to position [793, 0]
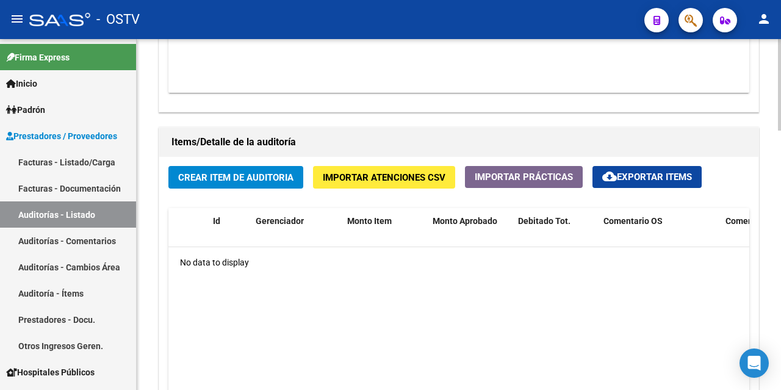
click at [245, 180] on span "Crear Item de Auditoria" at bounding box center [235, 177] width 115 height 11
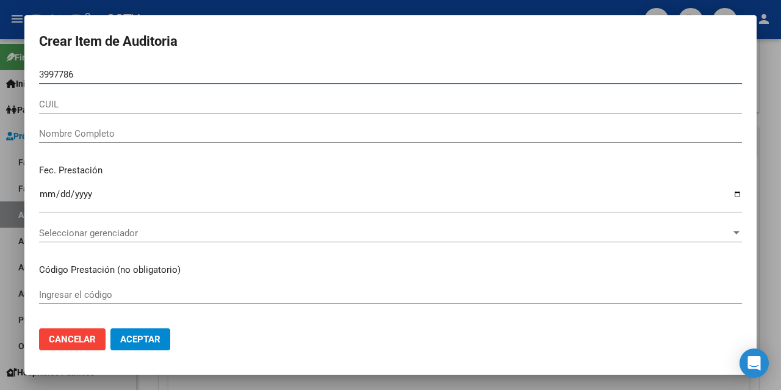
type input "39977867"
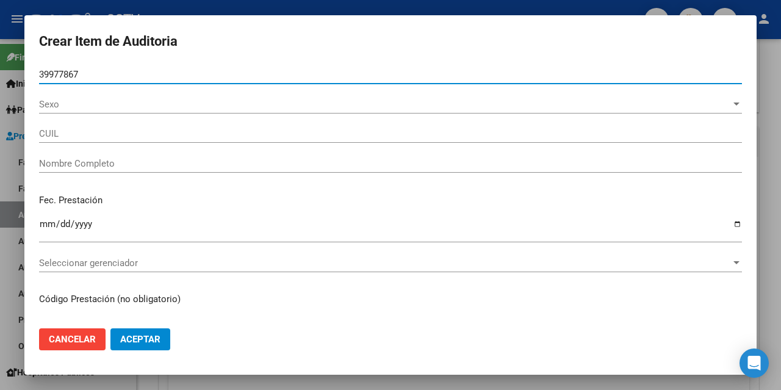
type input "27399778676"
type input "[PERSON_NAME]"
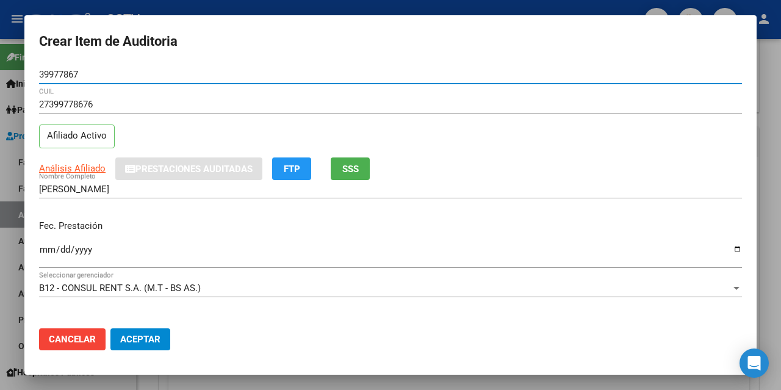
type input "39977867"
click at [45, 247] on input "Ingresar la fecha" at bounding box center [390, 255] width 703 height 20
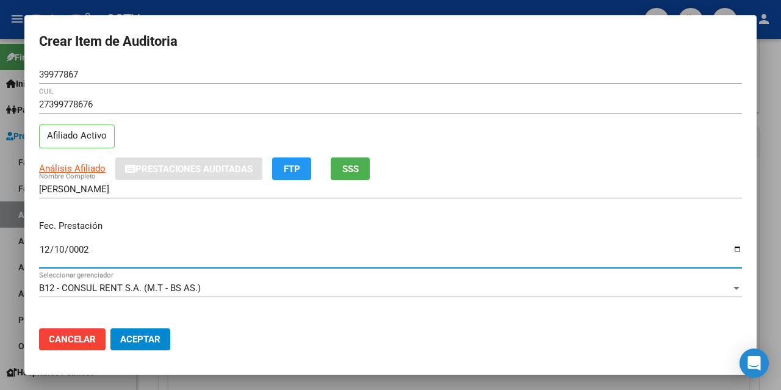
type input "0025-12-10"
click at [58, 248] on input "0025-12-10" at bounding box center [390, 255] width 703 height 20
type input "[DATE]"
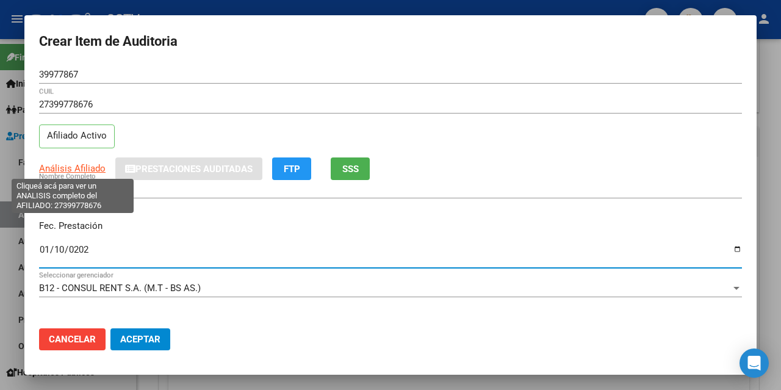
click at [85, 170] on span "Análisis Afiliado" at bounding box center [72, 168] width 67 height 11
type textarea "27399778676"
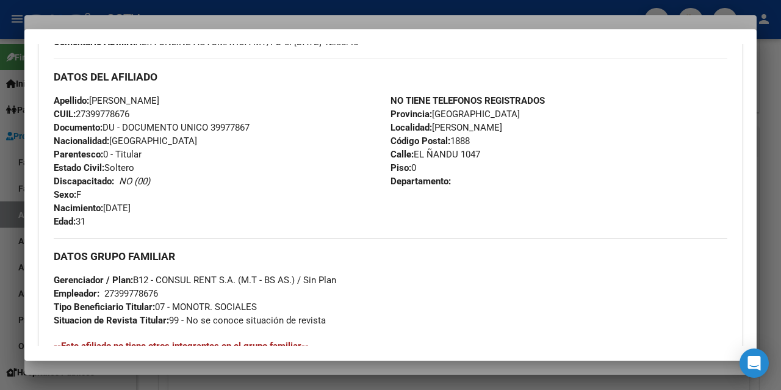
scroll to position [631, 0]
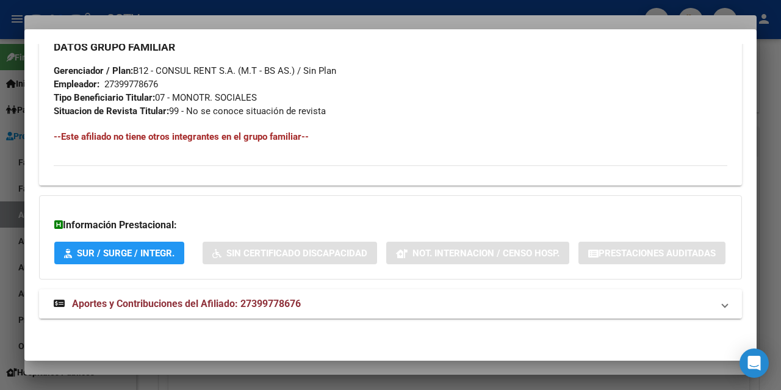
click at [214, 294] on mat-expansion-panel-header "Aportes y Contribuciones del Afiliado: 27399778676" at bounding box center [390, 303] width 703 height 29
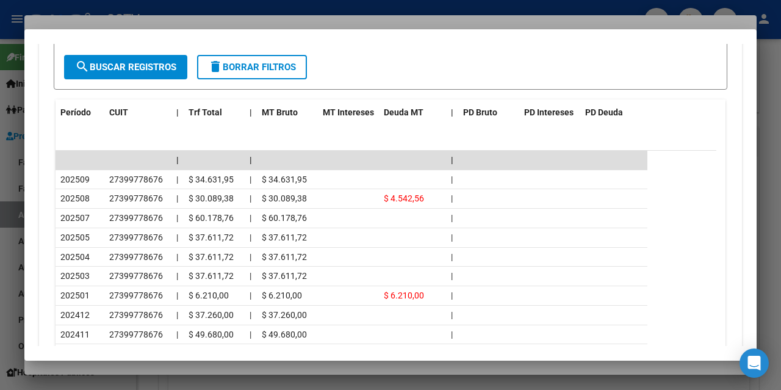
scroll to position [1058, 0]
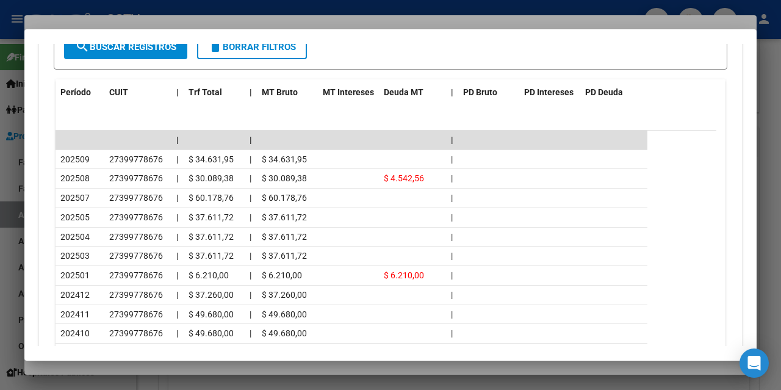
click at [109, 368] on div at bounding box center [390, 195] width 781 height 390
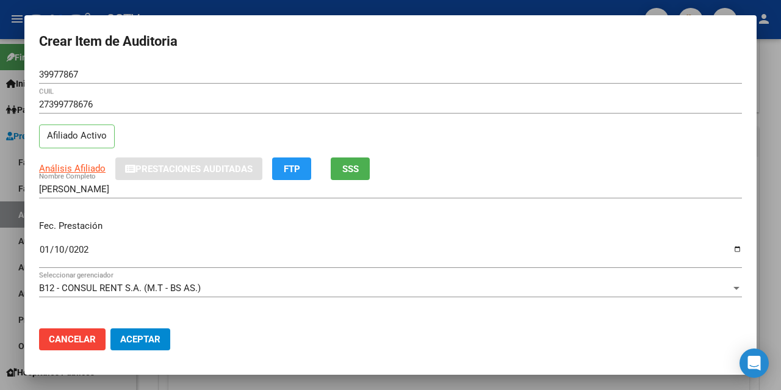
click at [79, 245] on input "[DATE]" at bounding box center [390, 255] width 703 height 20
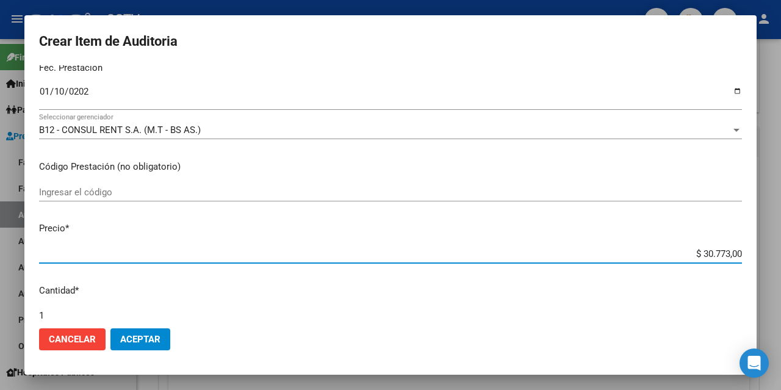
type input "$ 0,01"
type input "$ 0,17"
type input "$ 1,79"
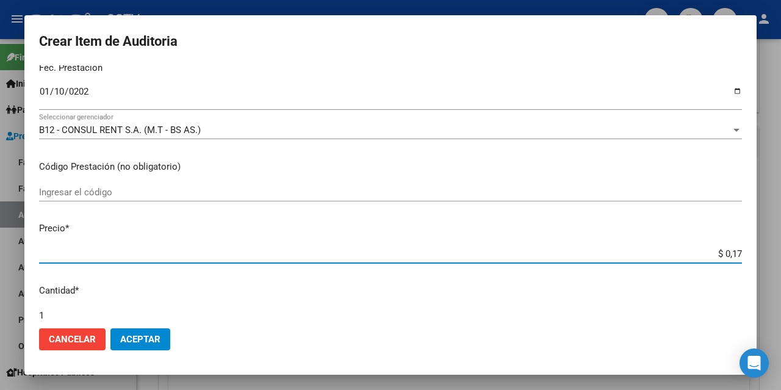
type input "$ 1,79"
type input "$ 17,97"
type input "$ 179,70"
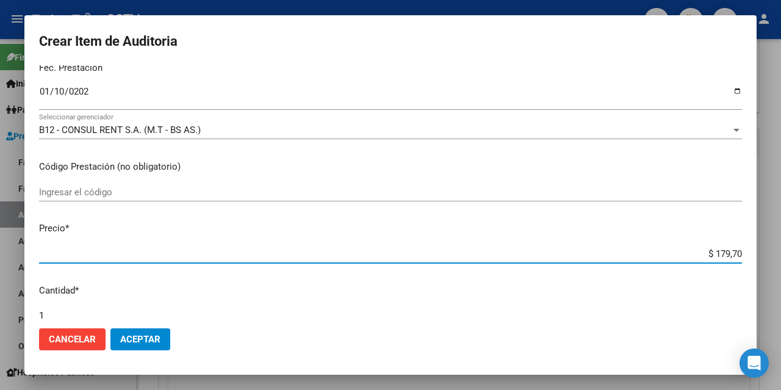
type input "$ 1.797,00"
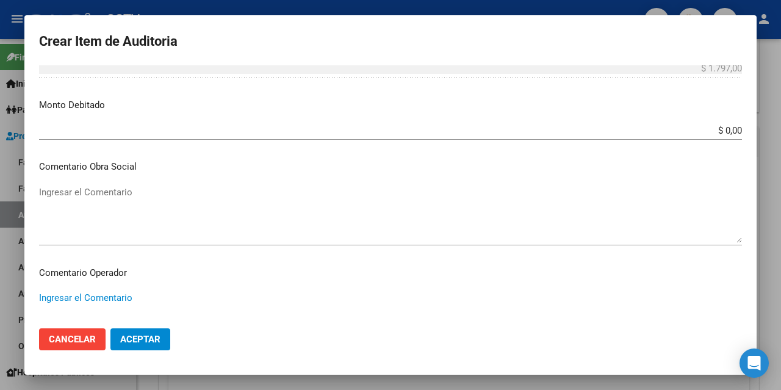
scroll to position [784, 0]
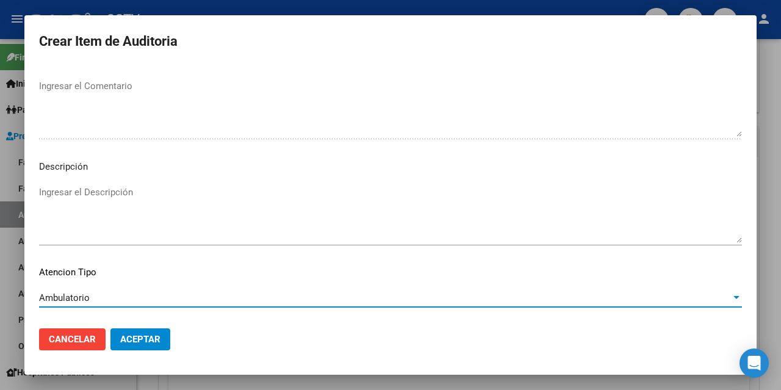
click at [136, 336] on span "Aceptar" at bounding box center [140, 339] width 40 height 11
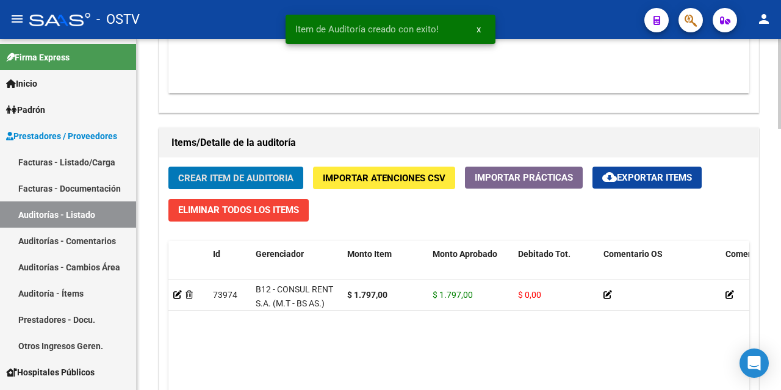
scroll to position [794, 0]
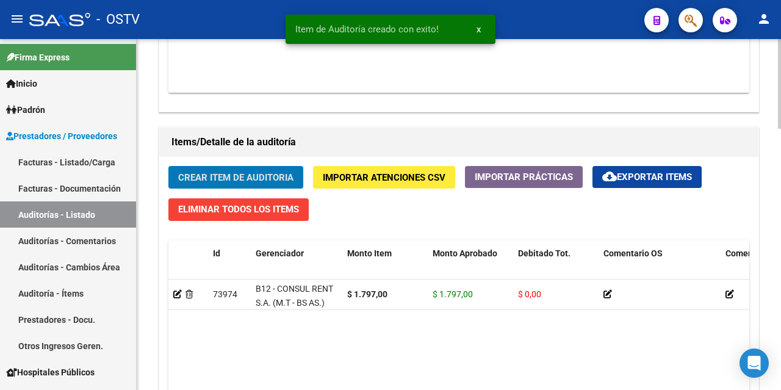
click at [258, 176] on span "Crear Item de Auditoria" at bounding box center [235, 177] width 115 height 11
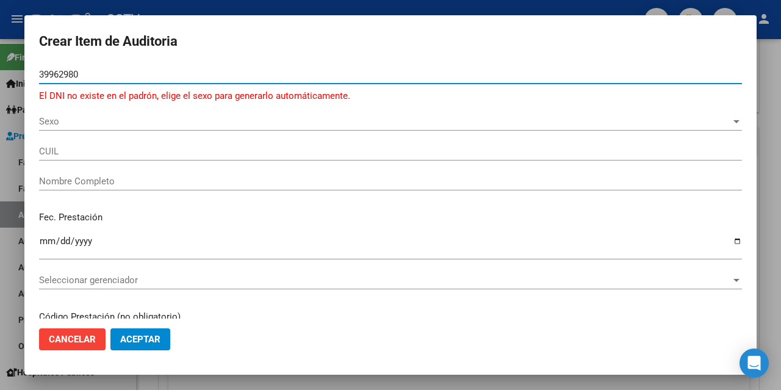
click at [65, 74] on input "39962980" at bounding box center [390, 74] width 703 height 11
type input "39926980"
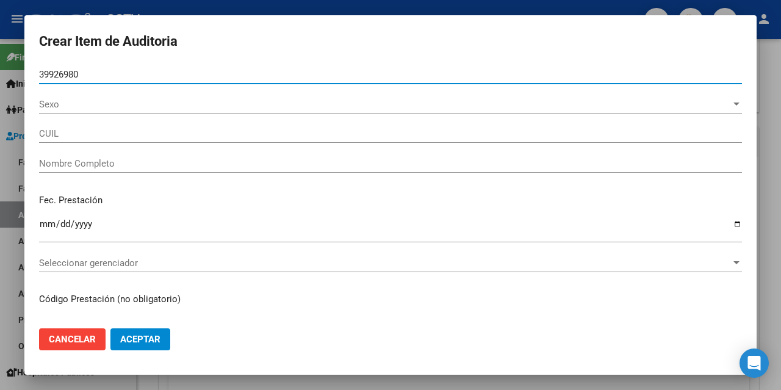
type input "27399269801"
type input "[PERSON_NAME]"
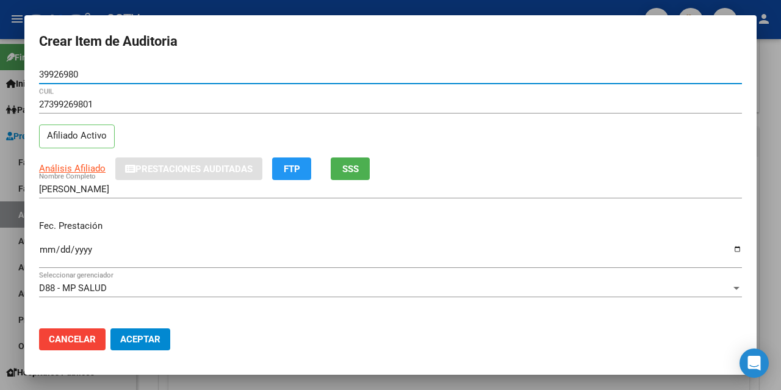
type input "39926980"
click at [46, 250] on input "Ingresar la fecha" at bounding box center [390, 255] width 703 height 20
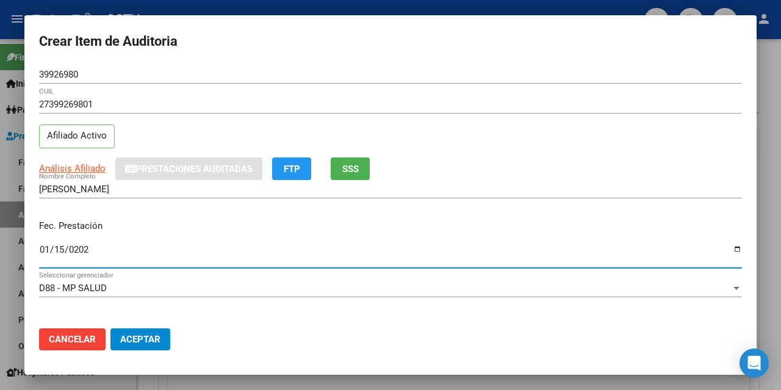
type input "[DATE]"
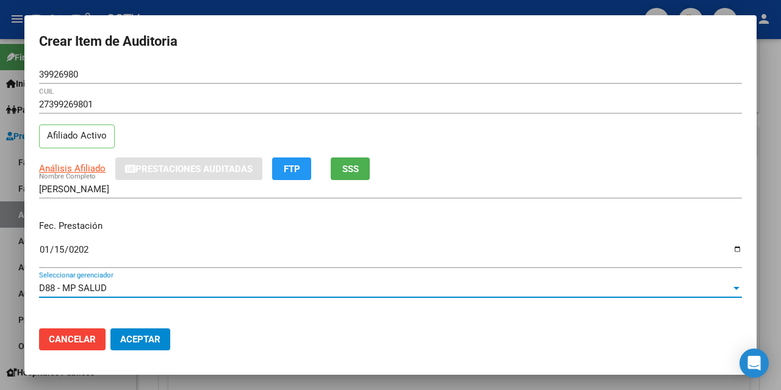
scroll to position [158, 0]
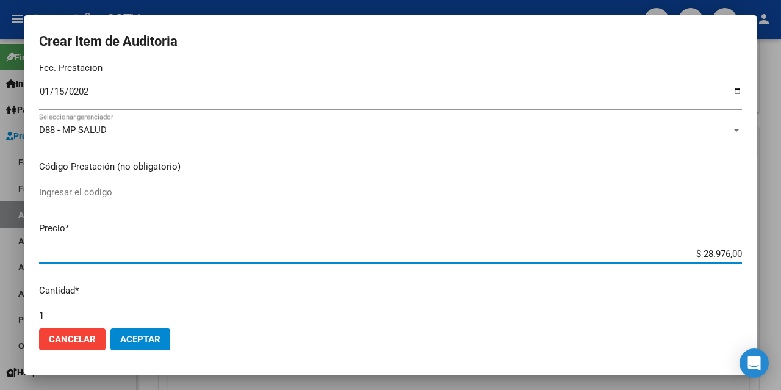
type input "$ 0,07"
type input "$ 0,72"
type input "$ 7,24"
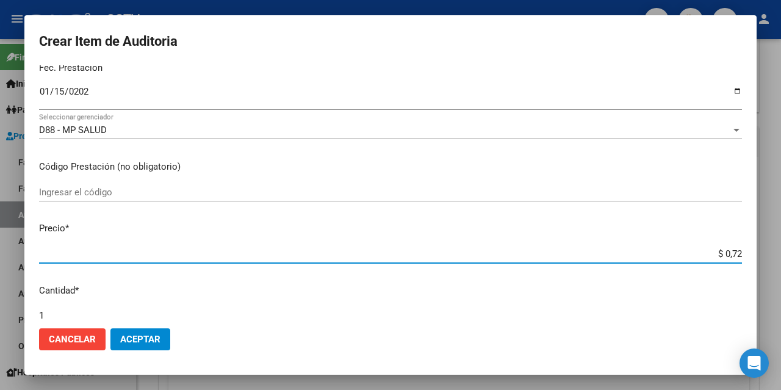
type input "$ 7,24"
type input "$ 72,44"
type input "$ 724,40"
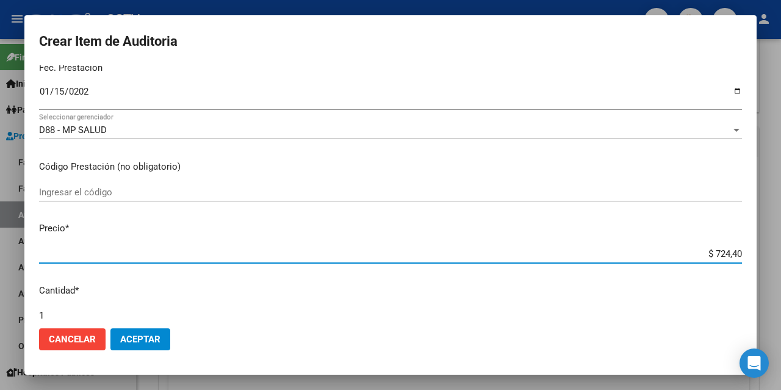
type input "$ 7.244,00"
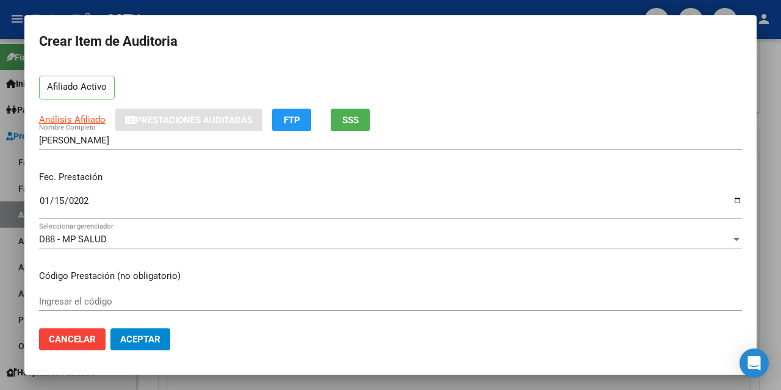
scroll to position [0, 0]
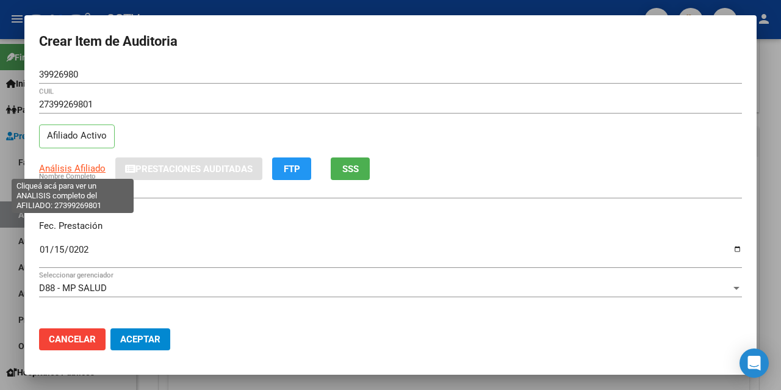
click at [76, 170] on span "Análisis Afiliado" at bounding box center [72, 168] width 67 height 11
type textarea "27399269801"
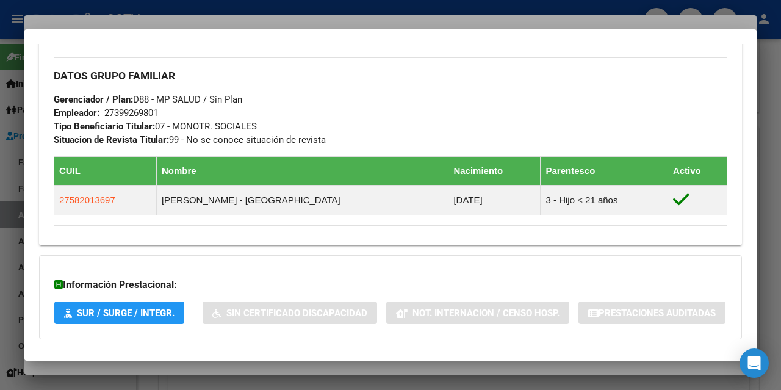
scroll to position [662, 0]
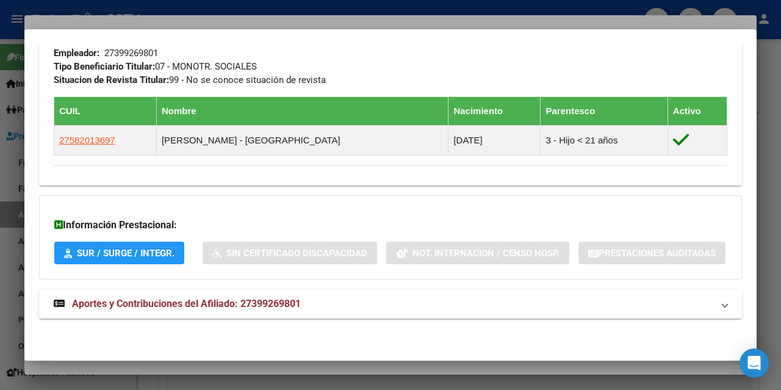
click at [214, 297] on strong "Aportes y Contribuciones del Afiliado: 27399269801" at bounding box center [177, 304] width 247 height 15
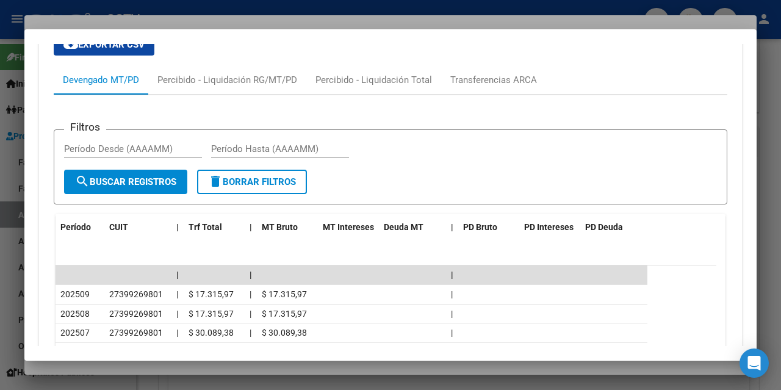
scroll to position [1138, 0]
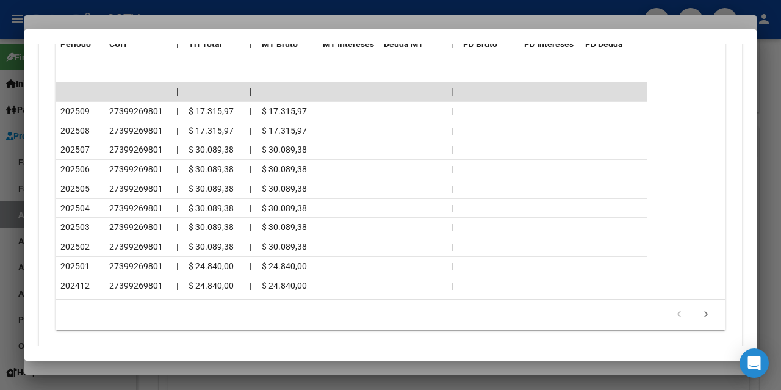
click at [146, 366] on div at bounding box center [390, 195] width 781 height 390
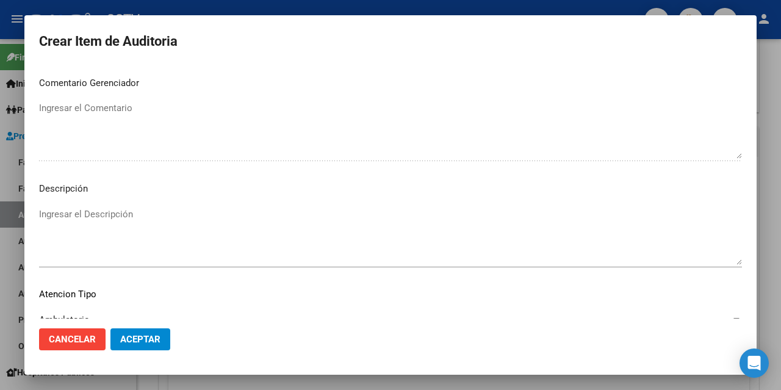
scroll to position [846, 0]
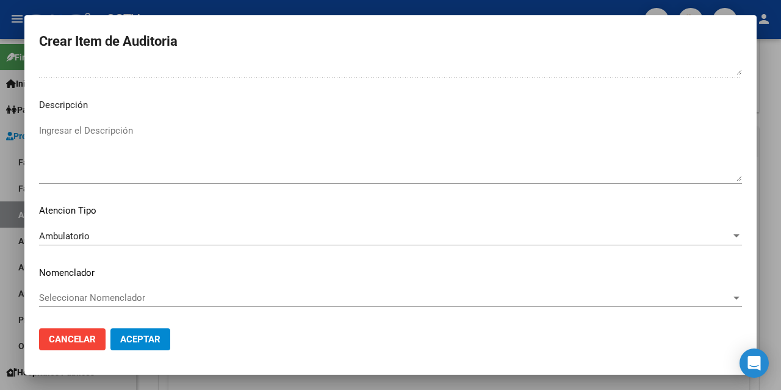
click at [149, 338] on span "Aceptar" at bounding box center [140, 339] width 40 height 11
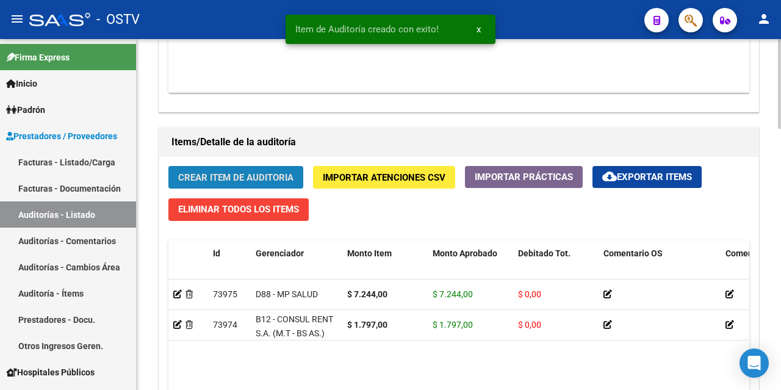
click at [256, 171] on button "Crear Item de Auditoria" at bounding box center [235, 177] width 135 height 23
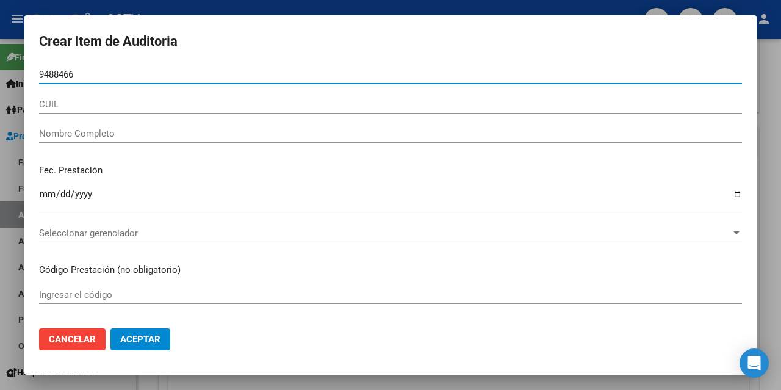
type input "94884661"
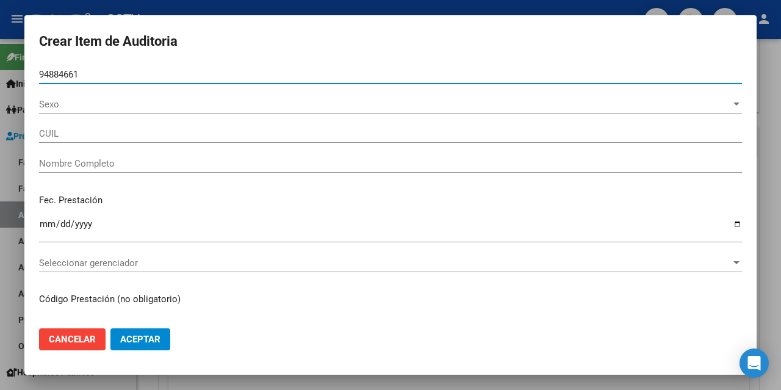
type input "27948846611"
type input "[PERSON_NAME] [PERSON_NAME]"
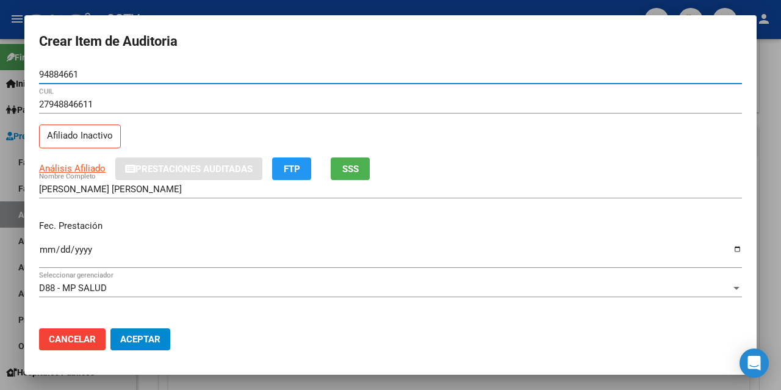
type input "94884661"
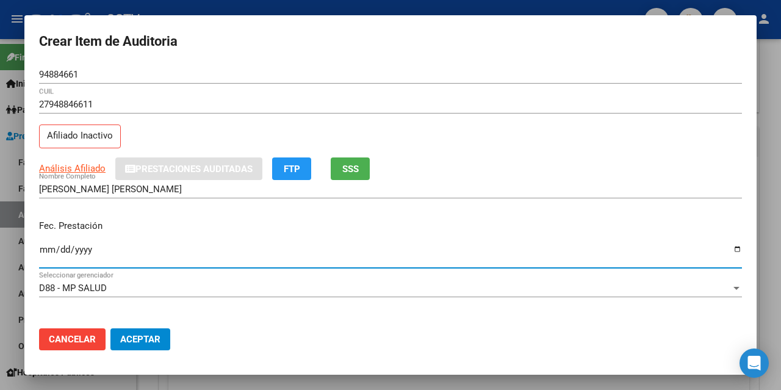
click at [45, 253] on input "Ingresar la fecha" at bounding box center [390, 255] width 703 height 20
type input "[DATE]"
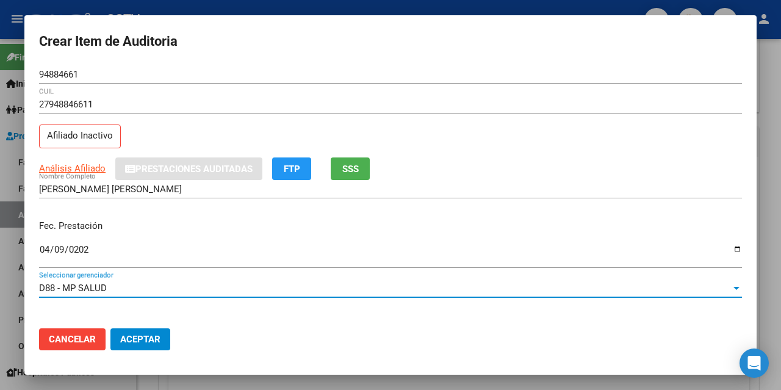
scroll to position [158, 0]
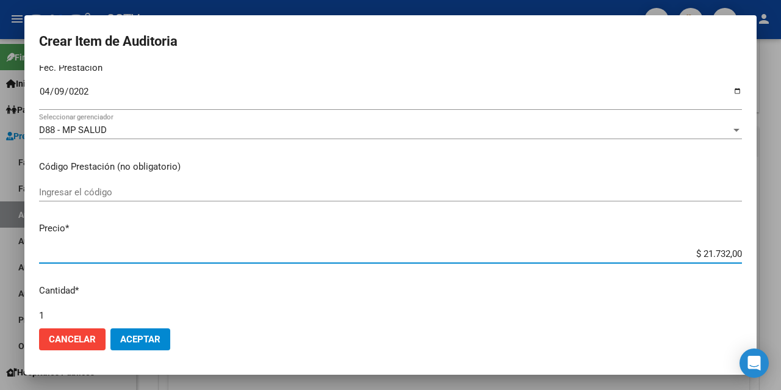
type input "$ 0,07"
type input "$ 0,72"
type input "$ 72,44"
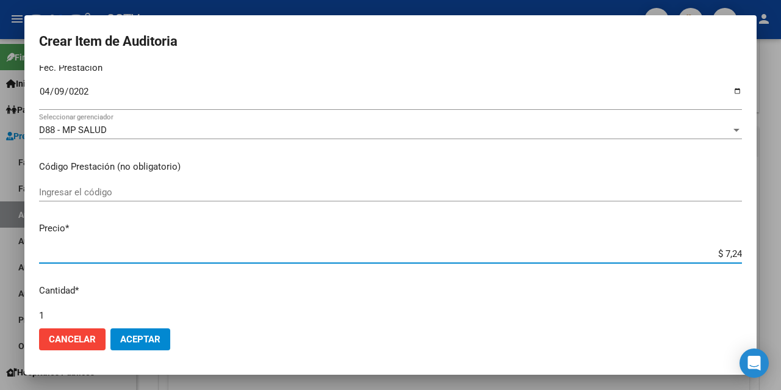
type input "$ 72,44"
type input "$ 724,40"
type input "$ 7.244,00"
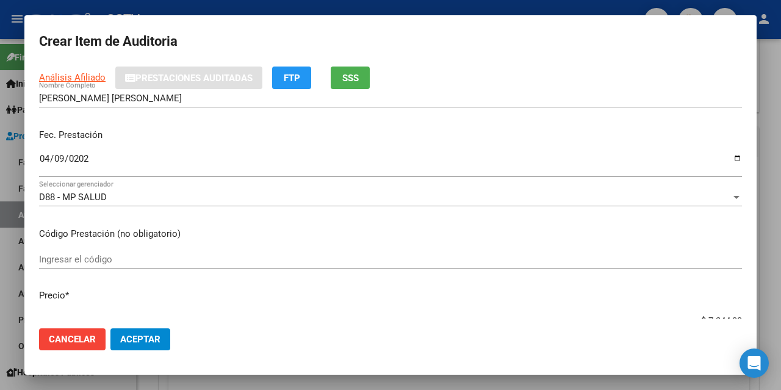
scroll to position [52, 0]
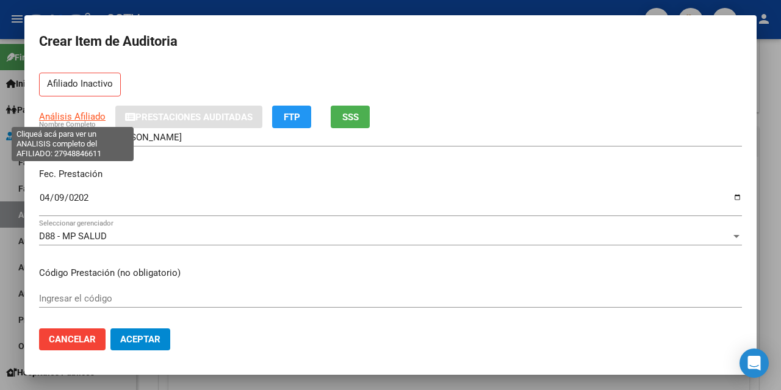
click at [74, 114] on span "Análisis Afiliado" at bounding box center [72, 116] width 67 height 11
type textarea "27948846611"
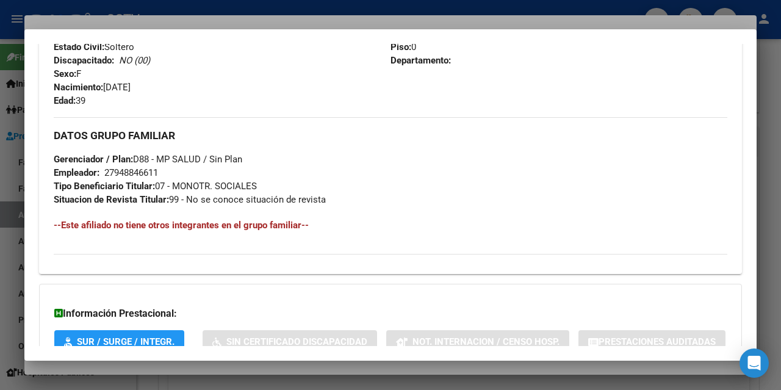
scroll to position [658, 0]
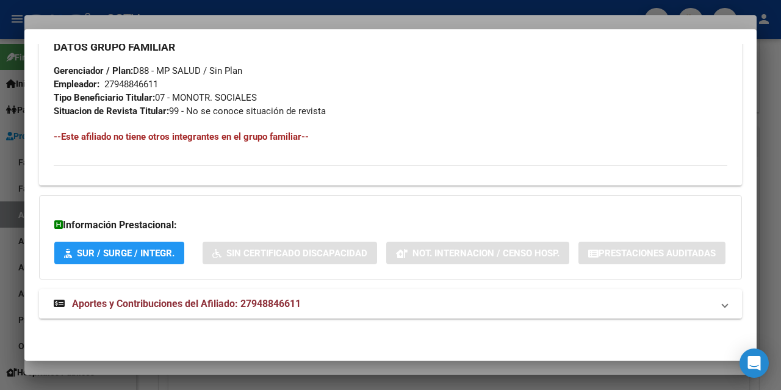
click at [233, 297] on strong "Aportes y Contribuciones del Afiliado: 27948846611" at bounding box center [177, 304] width 247 height 15
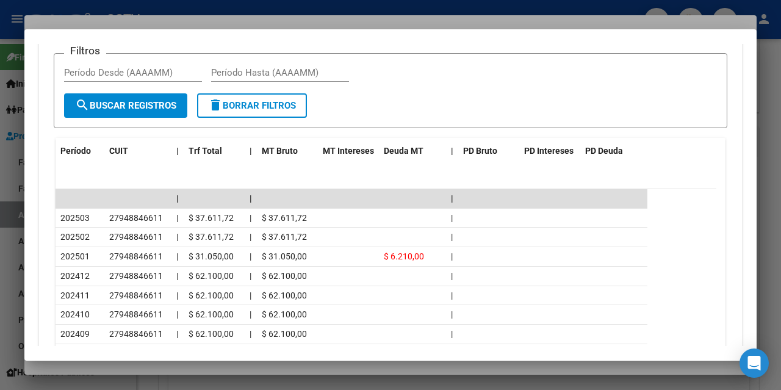
scroll to position [1034, 0]
